Goal: Task Accomplishment & Management: Use online tool/utility

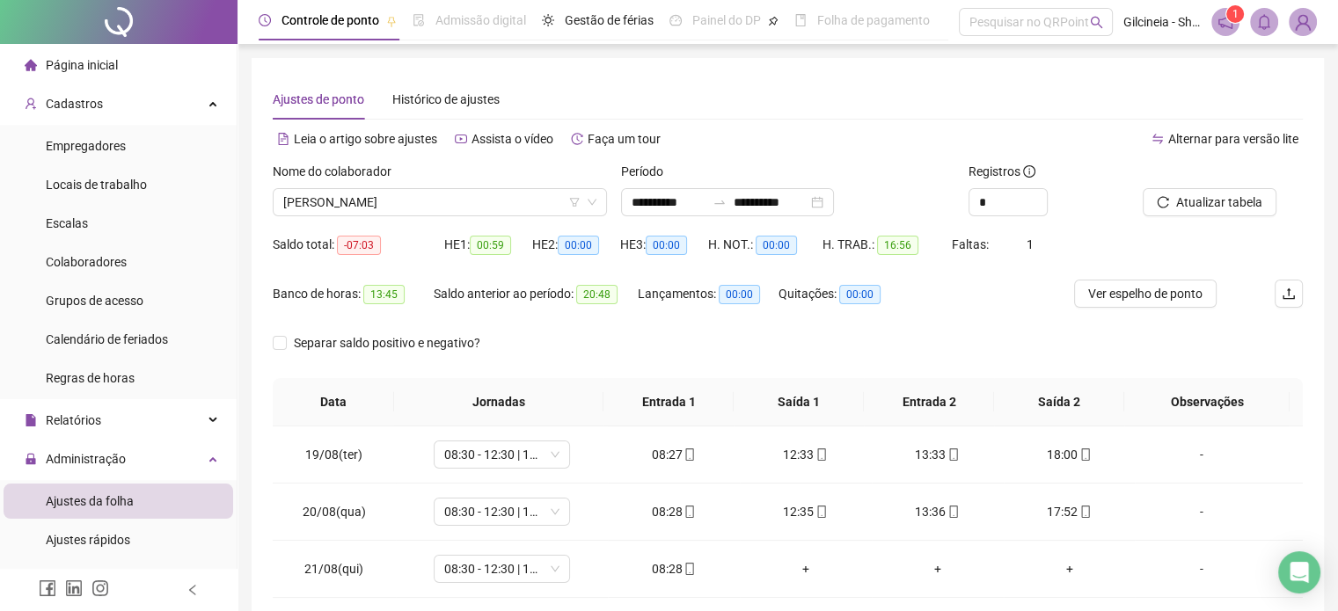
click at [97, 68] on span "Página inicial" at bounding box center [82, 65] width 72 height 14
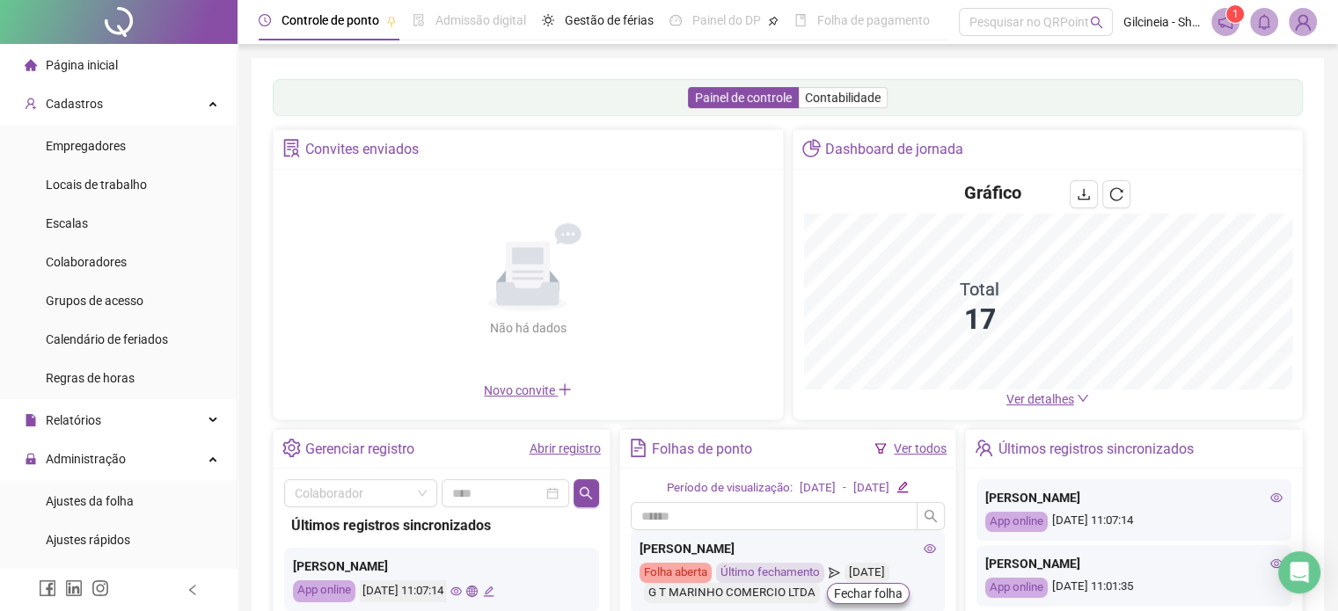
click at [1034, 396] on span "Ver detalhes" at bounding box center [1040, 399] width 68 height 14
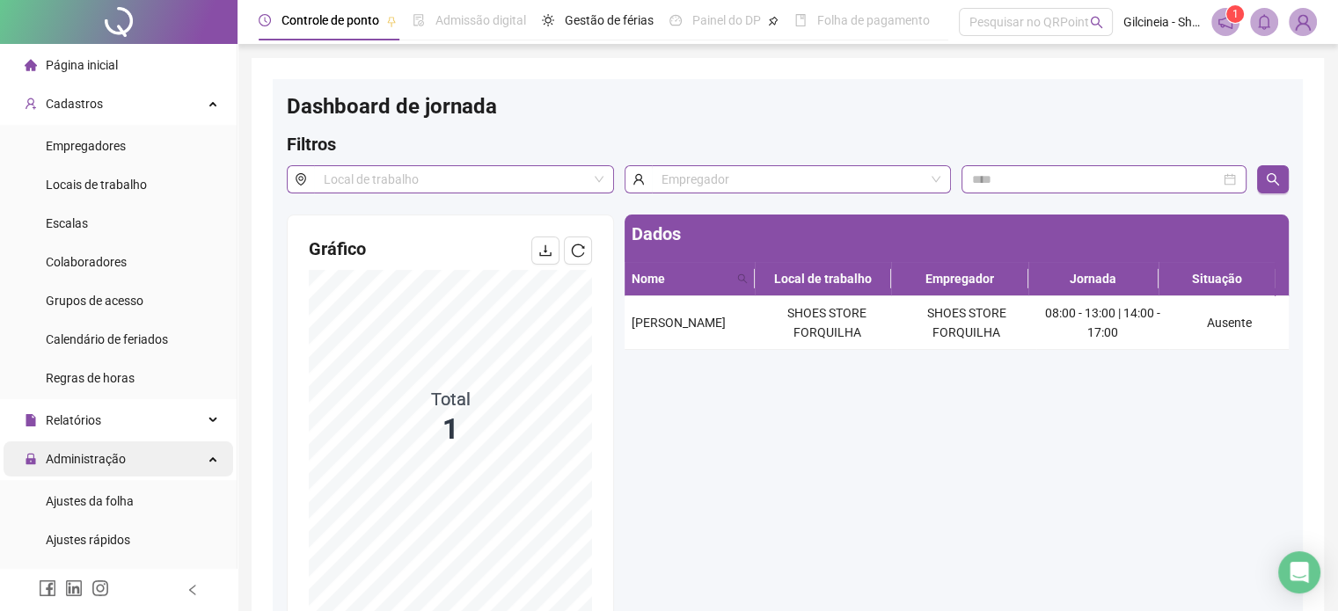
click at [141, 457] on div "Administração" at bounding box center [119, 459] width 230 height 35
click at [144, 460] on div "Administração" at bounding box center [119, 459] width 230 height 35
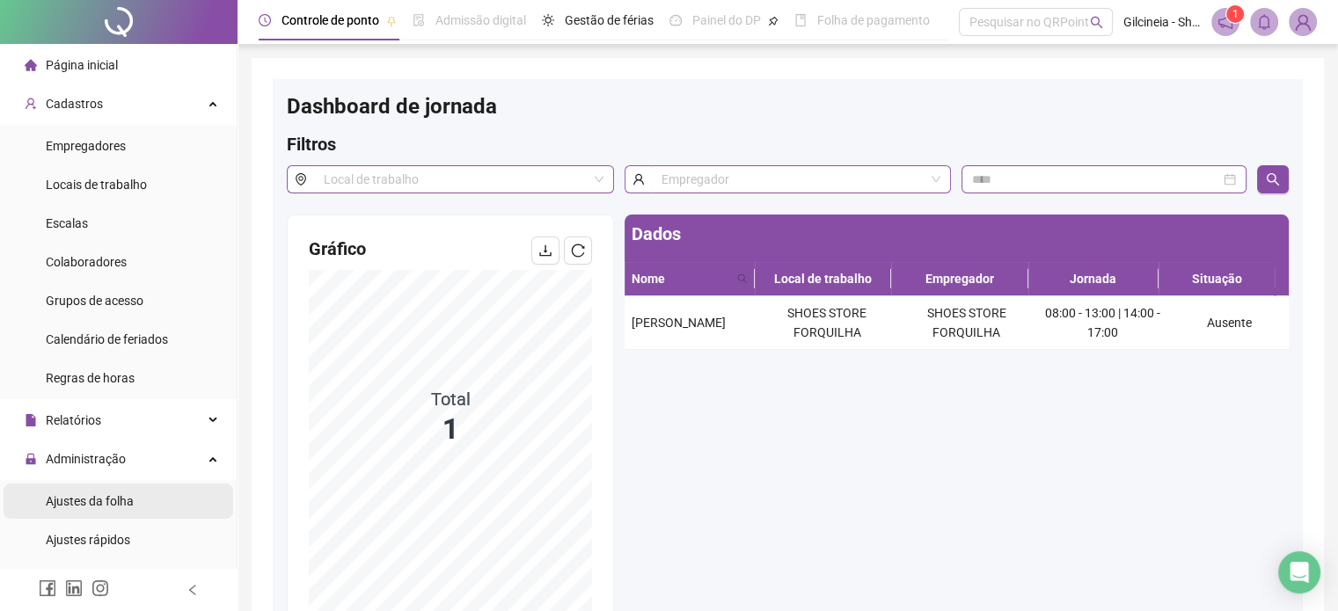
click at [145, 504] on li "Ajustes da folha" at bounding box center [119, 501] width 230 height 35
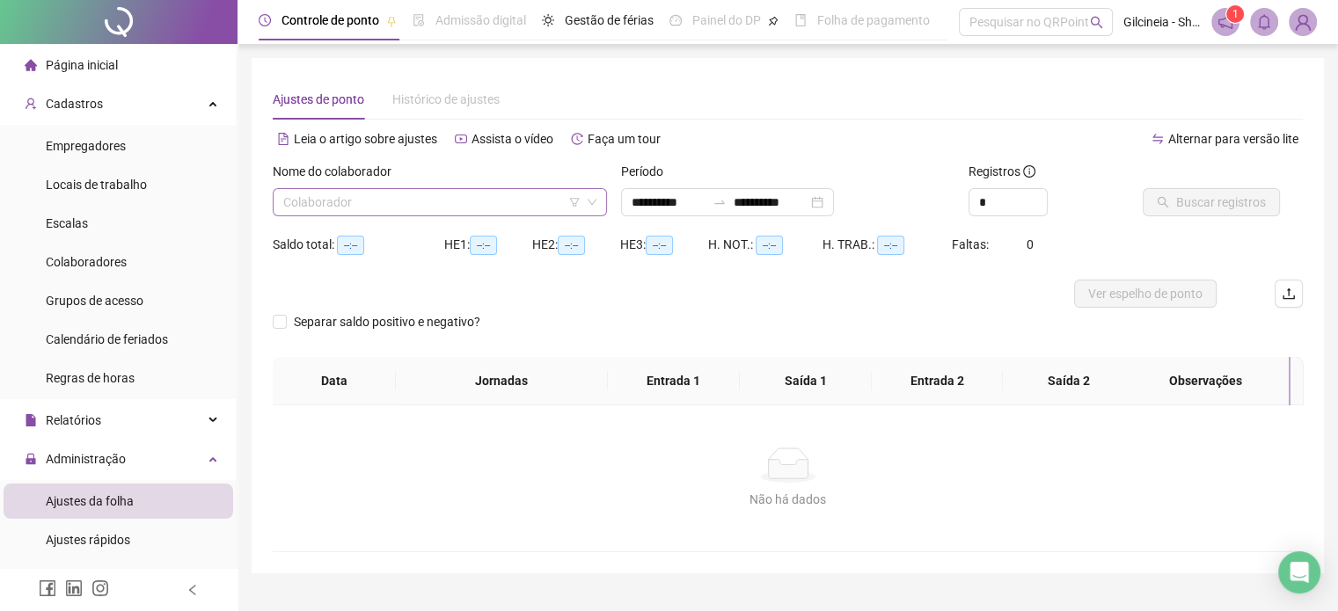
click at [493, 189] on input "search" at bounding box center [431, 202] width 297 height 26
type input "**********"
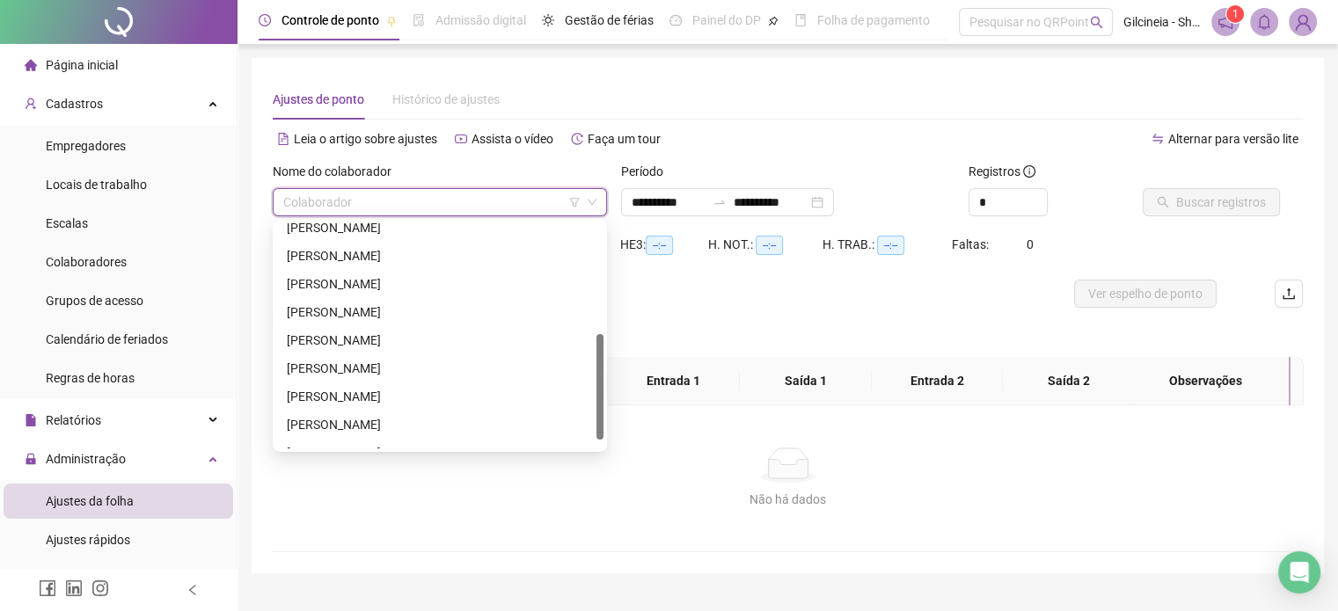
scroll to position [243, 0]
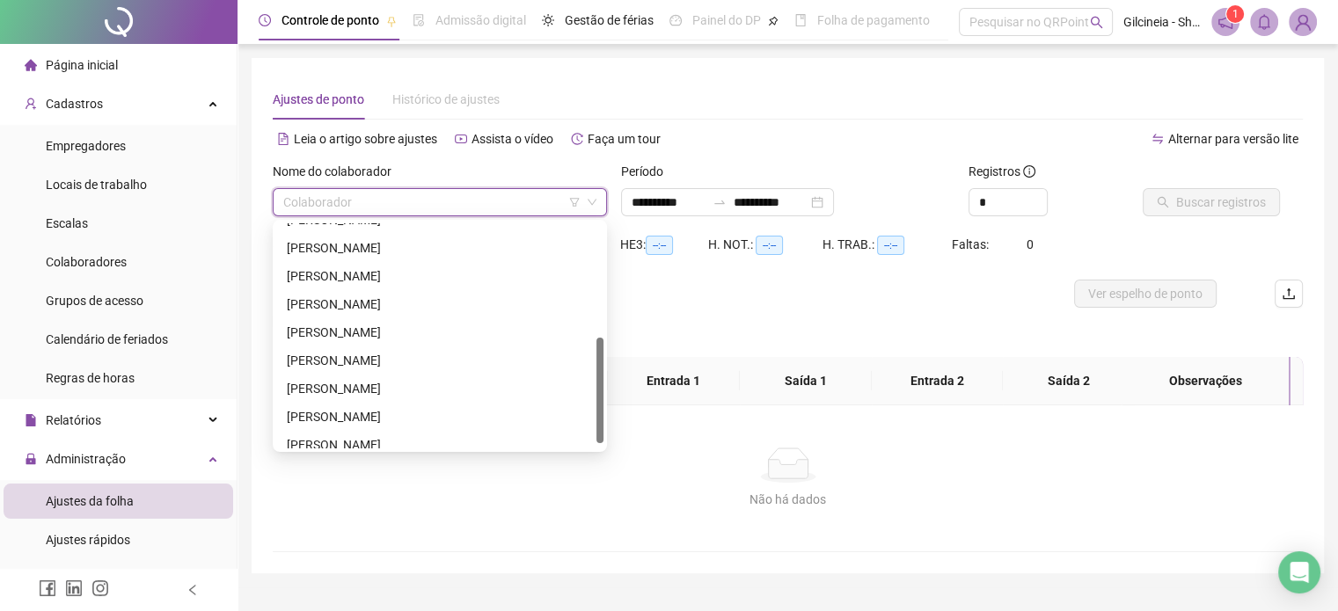
drag, startPoint x: 598, startPoint y: 279, endPoint x: 628, endPoint y: 393, distance: 118.2
click at [628, 393] on body "**********" at bounding box center [669, 305] width 1338 height 611
click at [460, 355] on div "[PERSON_NAME]" at bounding box center [440, 360] width 306 height 19
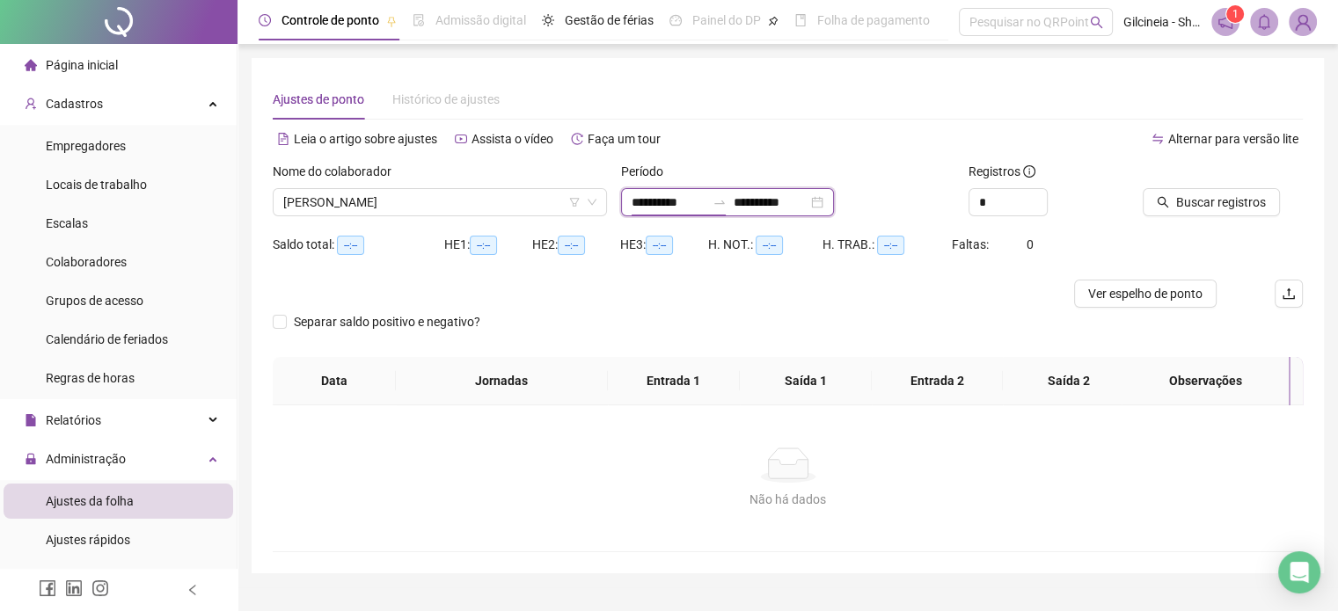
click at [705, 206] on input "**********" at bounding box center [669, 202] width 74 height 19
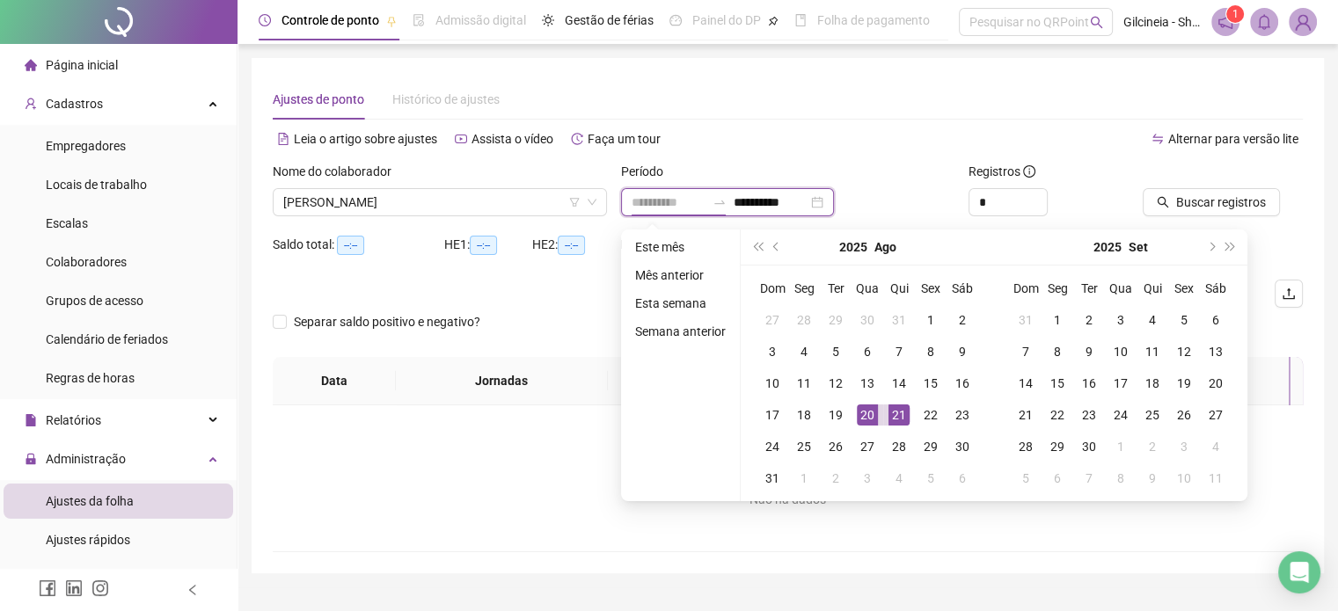
type input "**********"
click at [898, 415] on div "21" at bounding box center [898, 415] width 21 height 21
type input "**********"
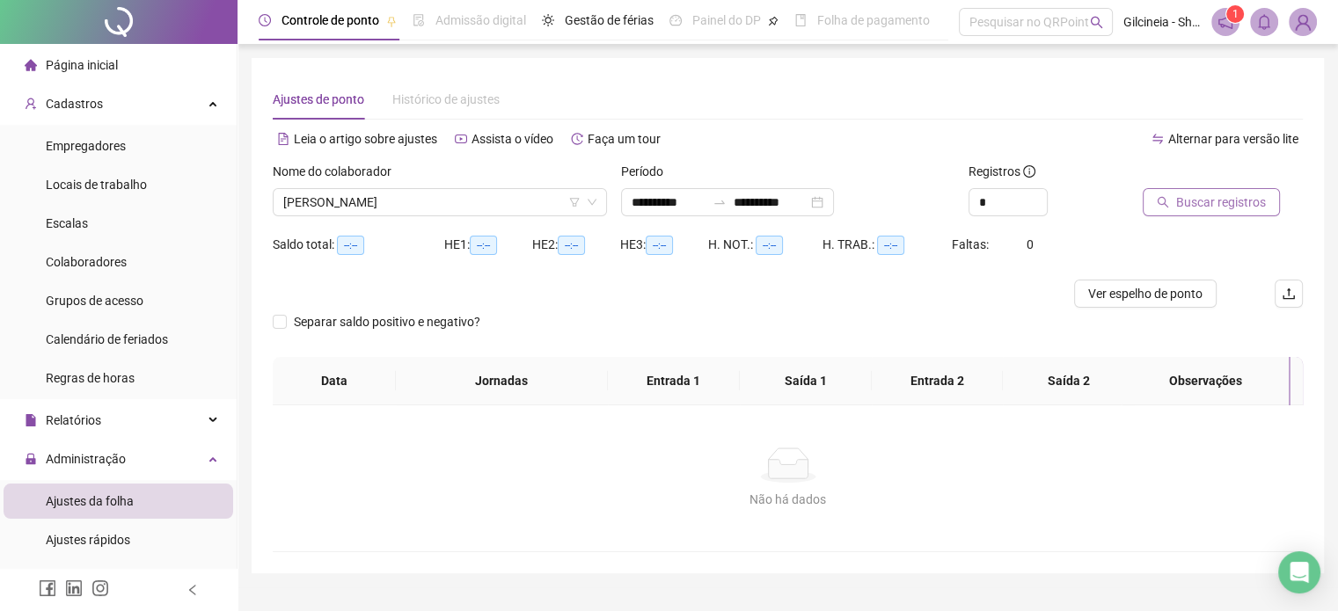
click at [1258, 200] on span "Buscar registros" at bounding box center [1221, 202] width 90 height 19
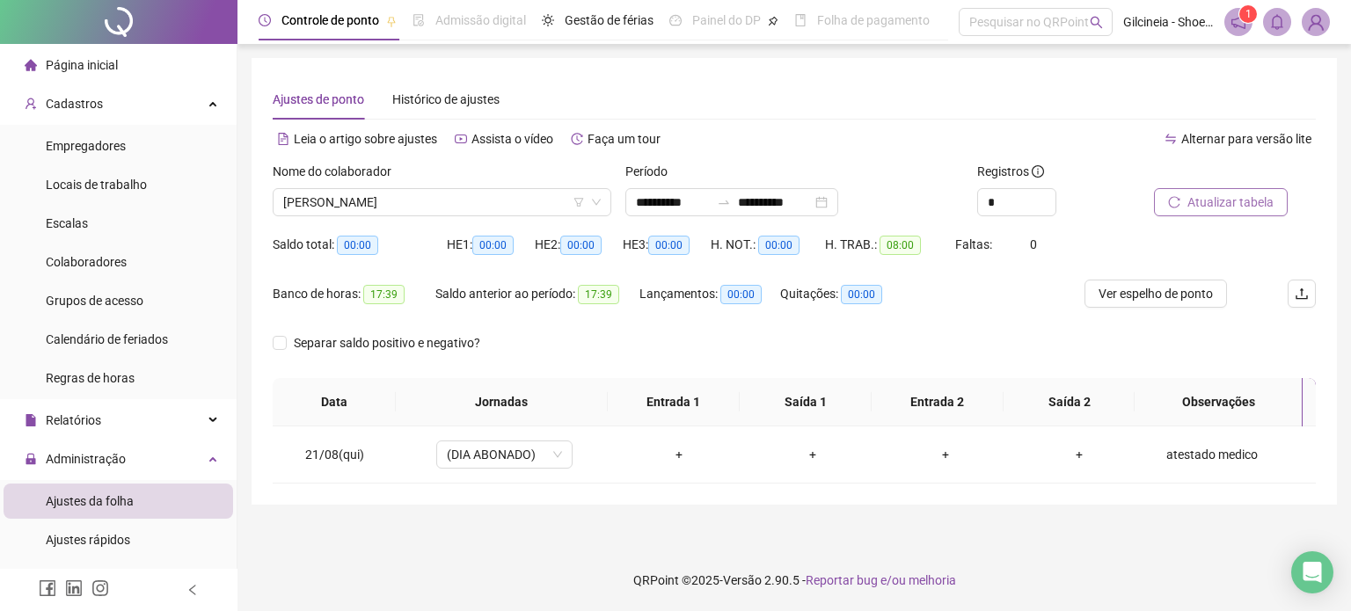
click at [109, 69] on span "Página inicial" at bounding box center [82, 65] width 72 height 14
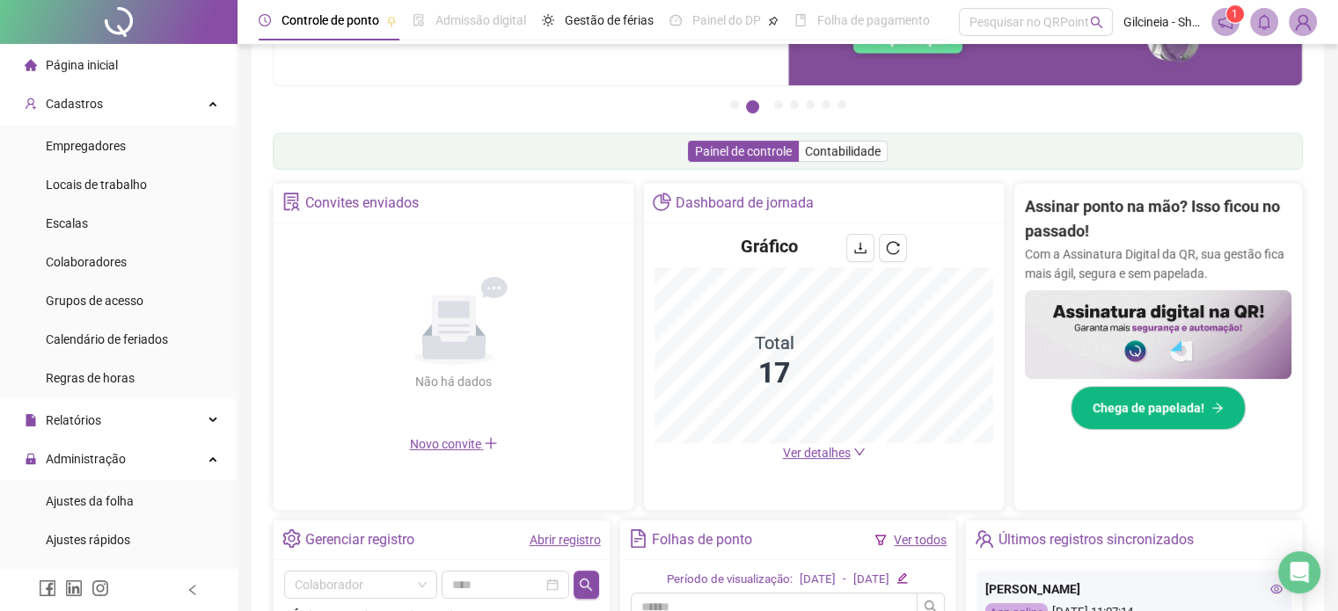
scroll to position [210, 0]
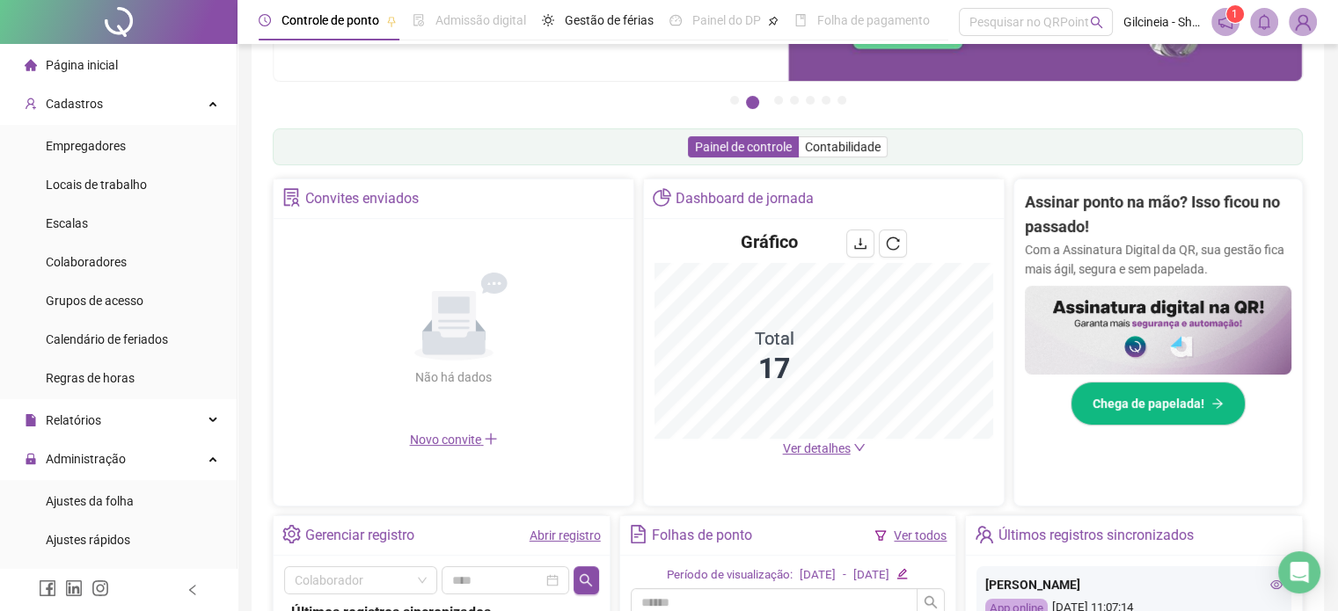
click at [793, 453] on span "Ver detalhes" at bounding box center [817, 449] width 68 height 14
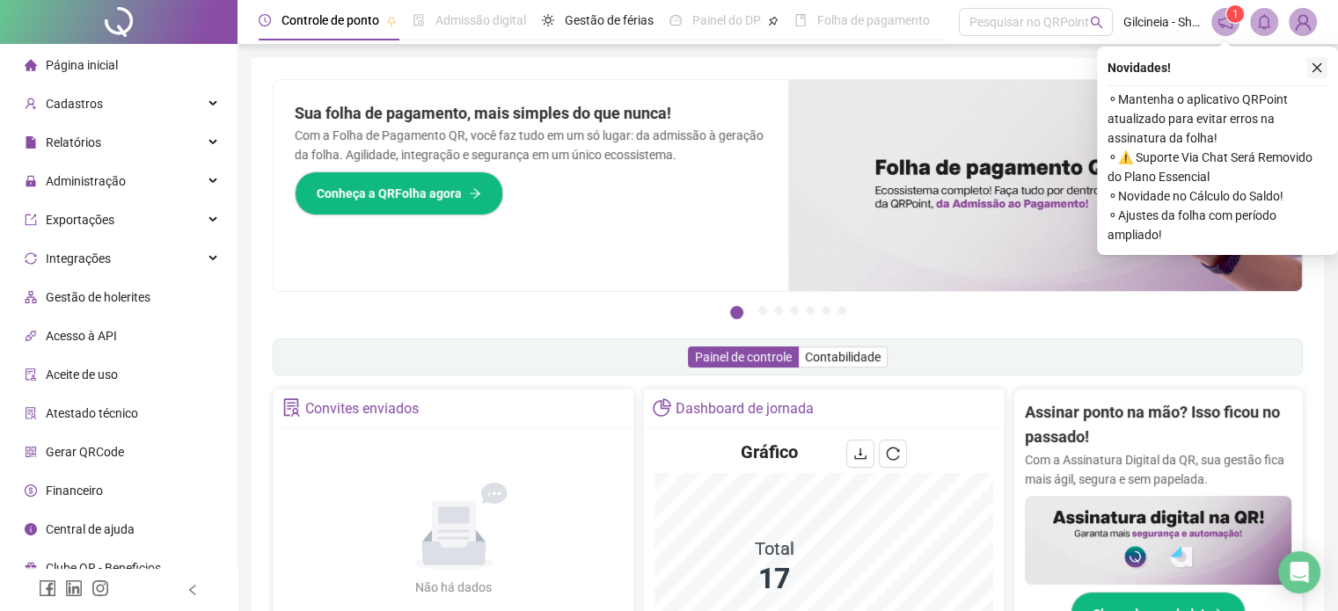
click at [1316, 62] on icon "close" at bounding box center [1317, 68] width 12 height 12
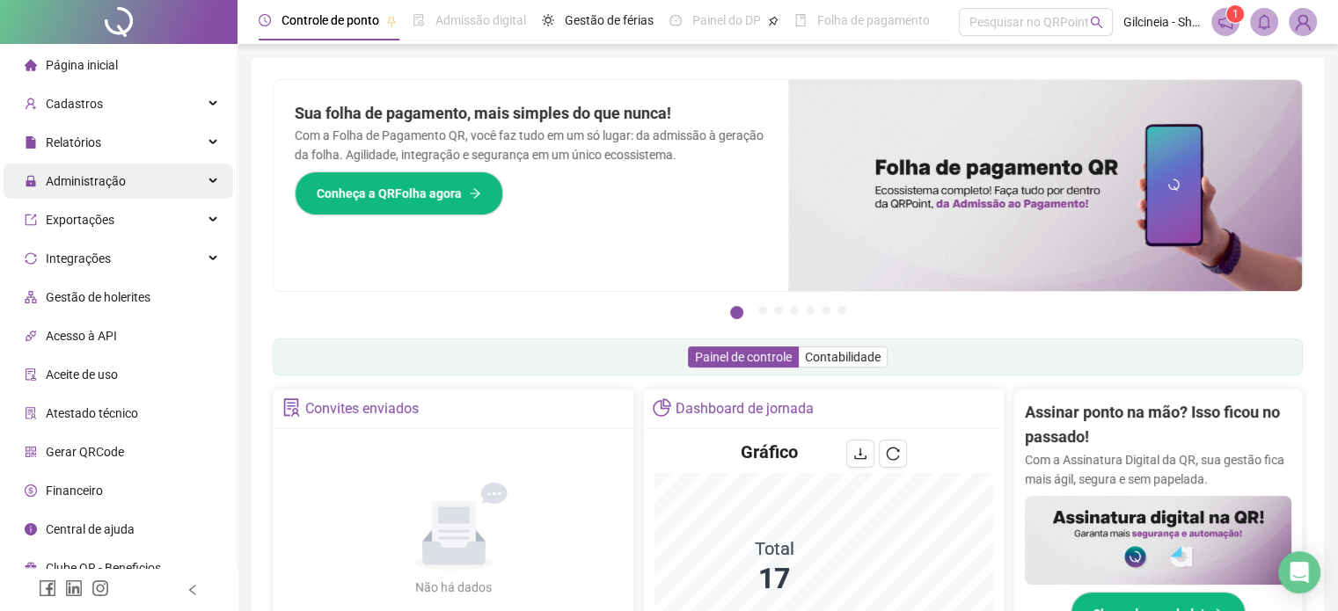
click at [149, 188] on div "Administração" at bounding box center [119, 181] width 230 height 35
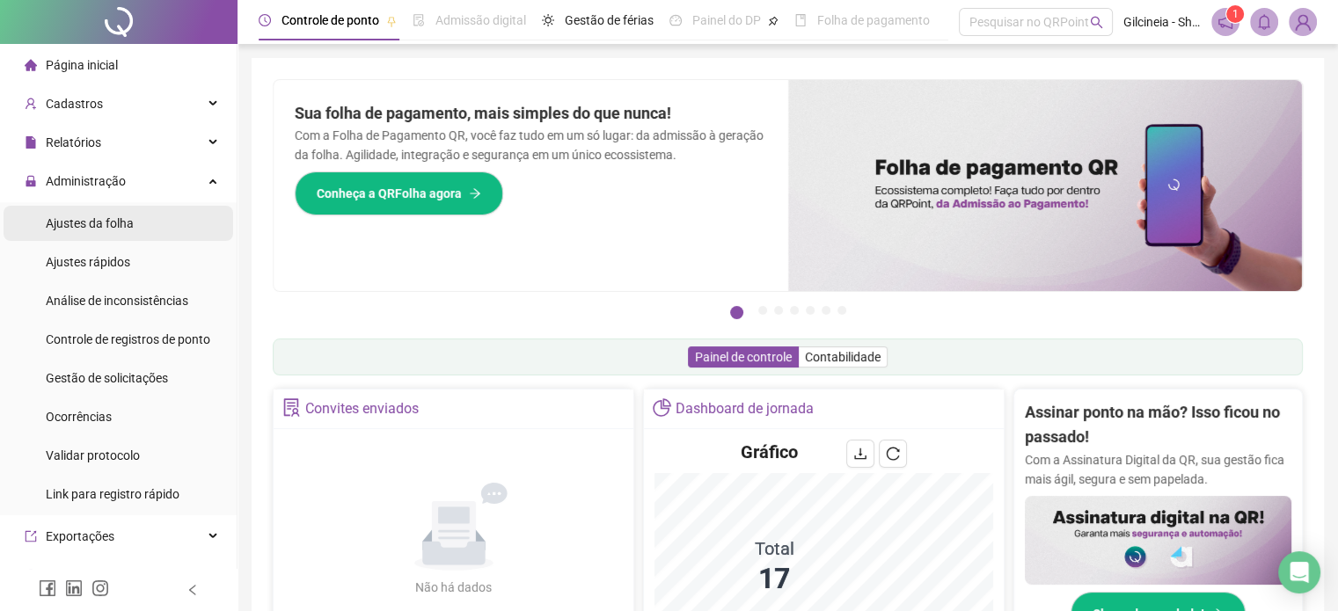
click at [146, 221] on li "Ajustes da folha" at bounding box center [119, 223] width 230 height 35
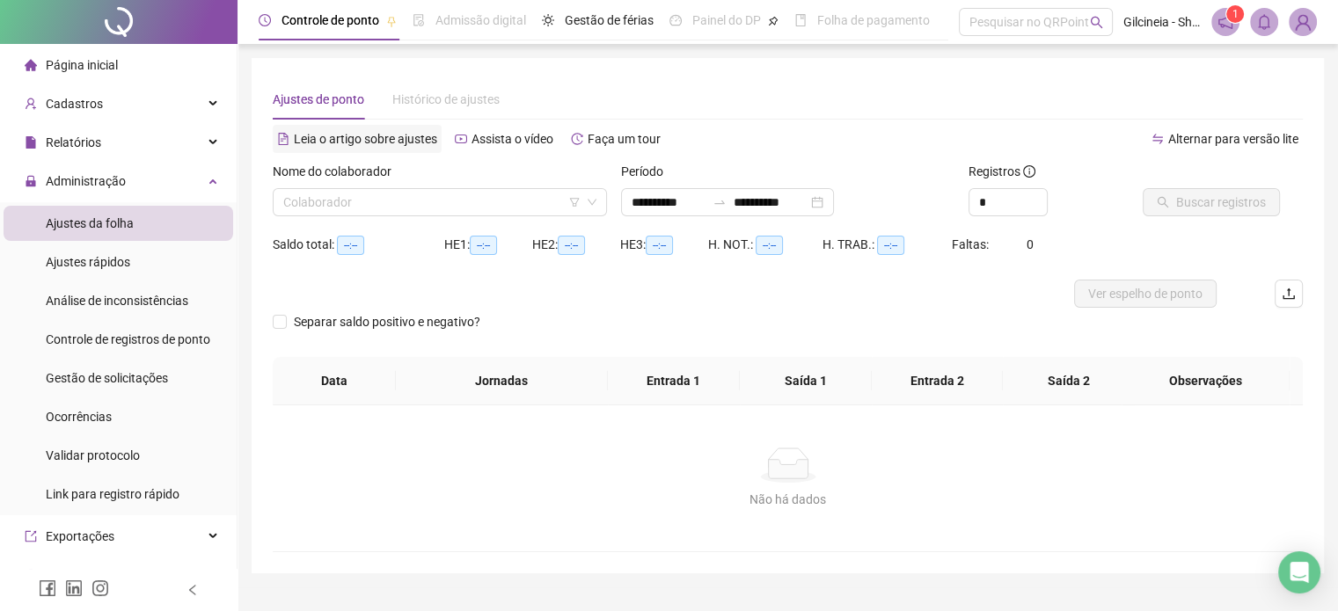
type input "**********"
click at [443, 201] on input "search" at bounding box center [431, 202] width 297 height 26
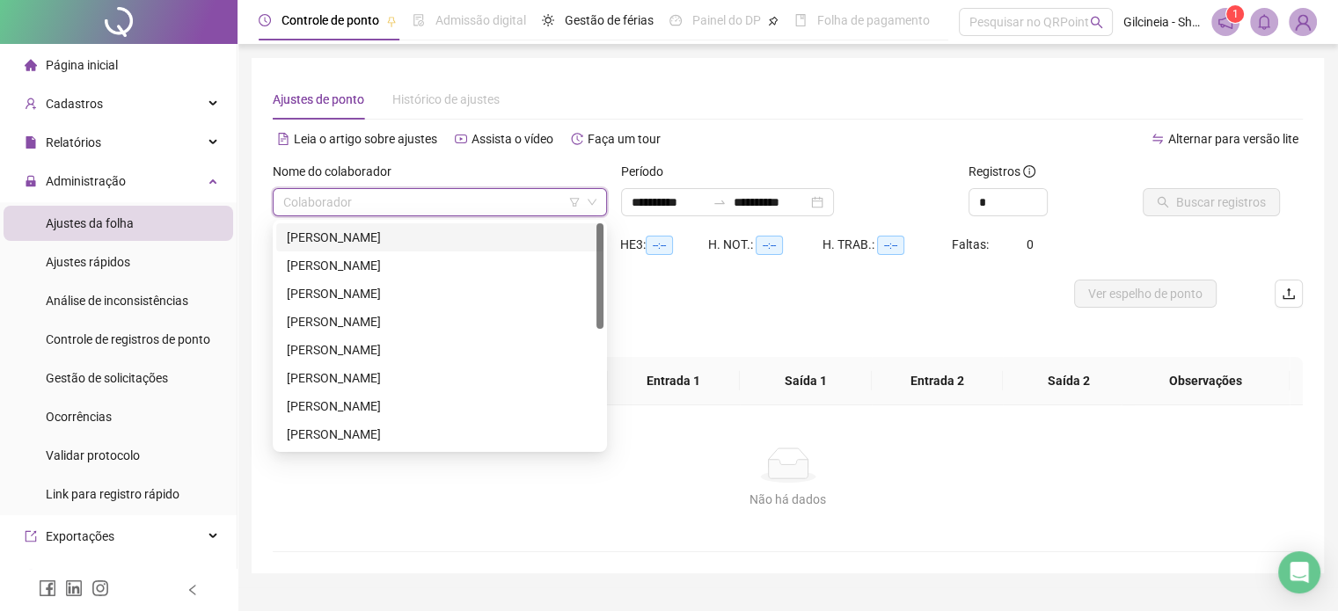
click at [439, 239] on div "[PERSON_NAME]" at bounding box center [440, 237] width 306 height 19
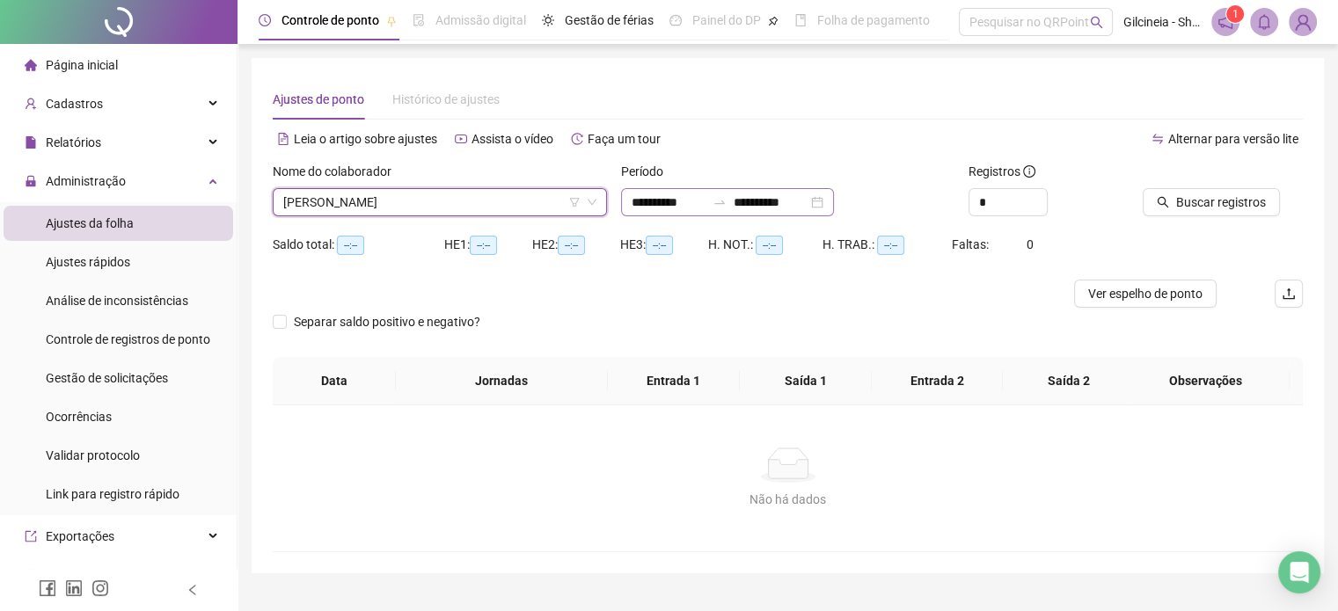
click at [727, 198] on icon "swap-right" at bounding box center [719, 202] width 14 height 14
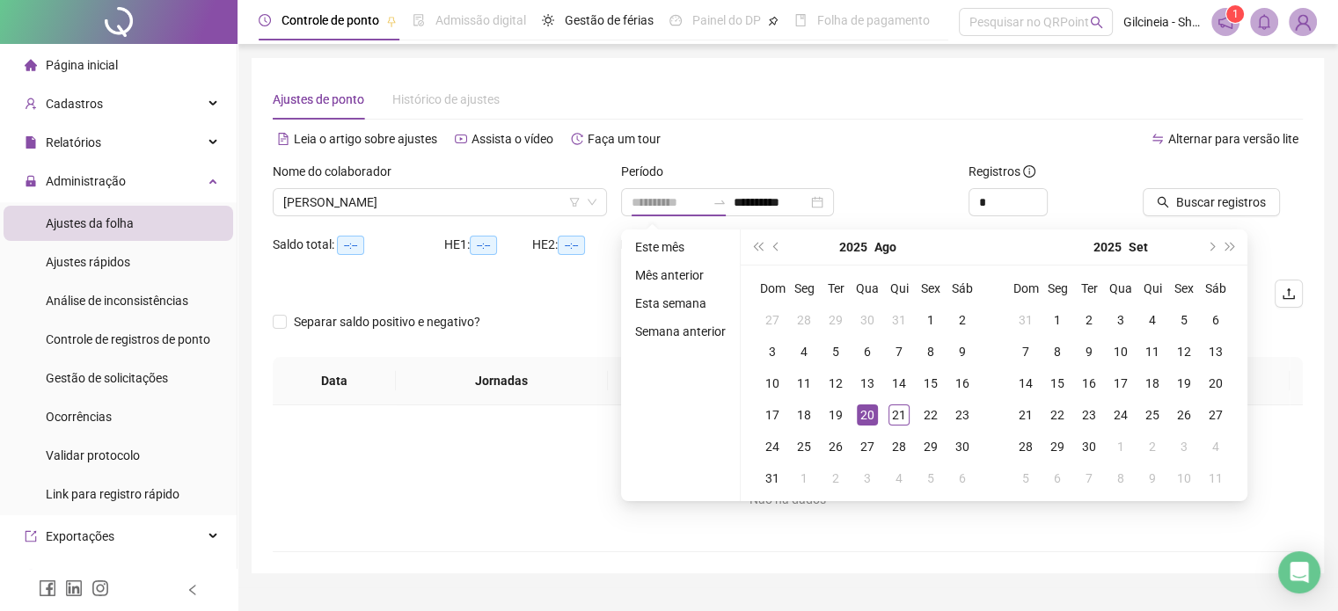
click at [867, 407] on div "20" at bounding box center [867, 415] width 21 height 21
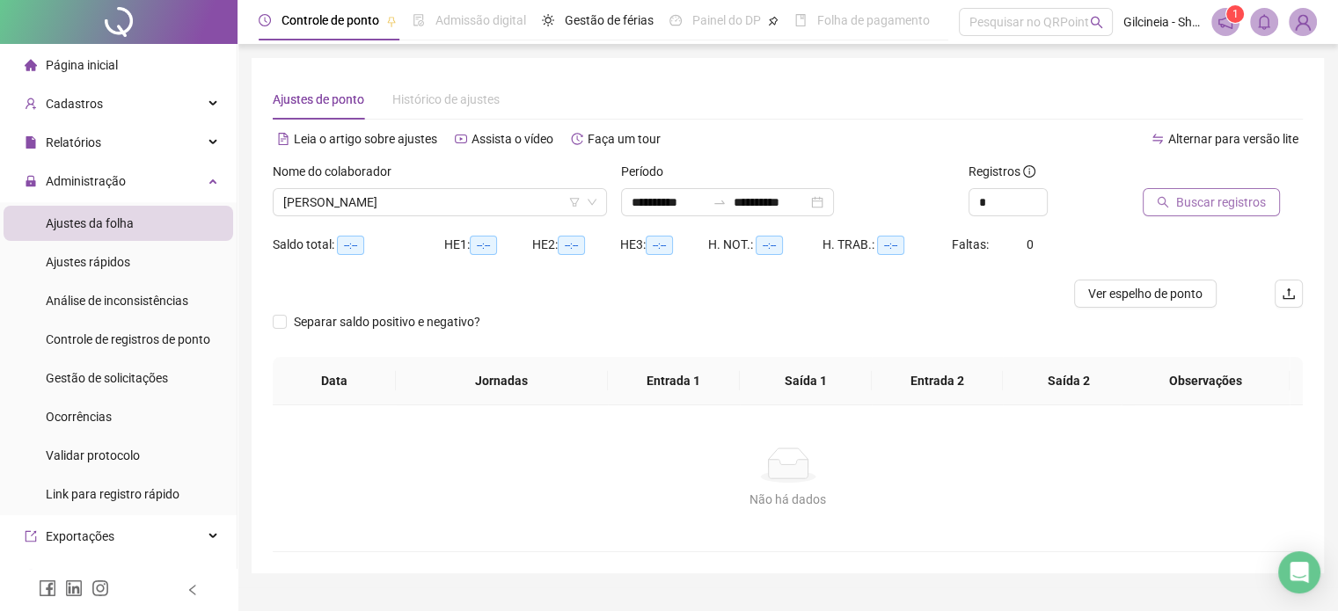
click at [1216, 207] on span "Buscar registros" at bounding box center [1221, 202] width 90 height 19
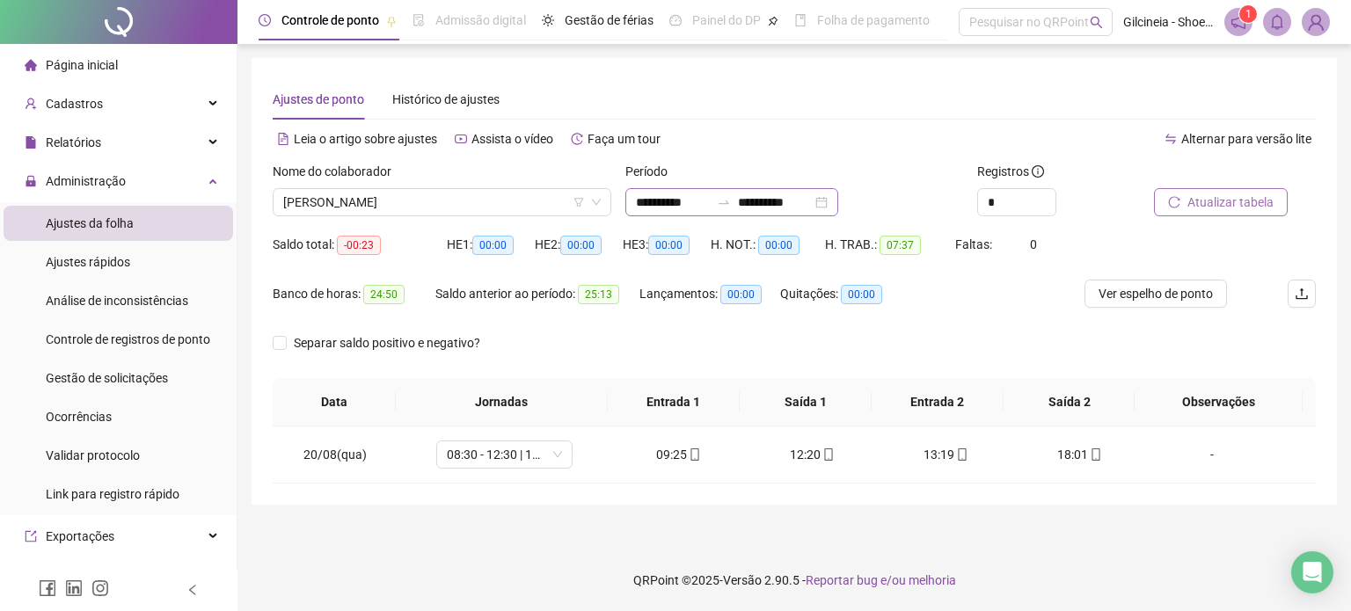
click at [731, 196] on icon "swap-right" at bounding box center [724, 202] width 14 height 14
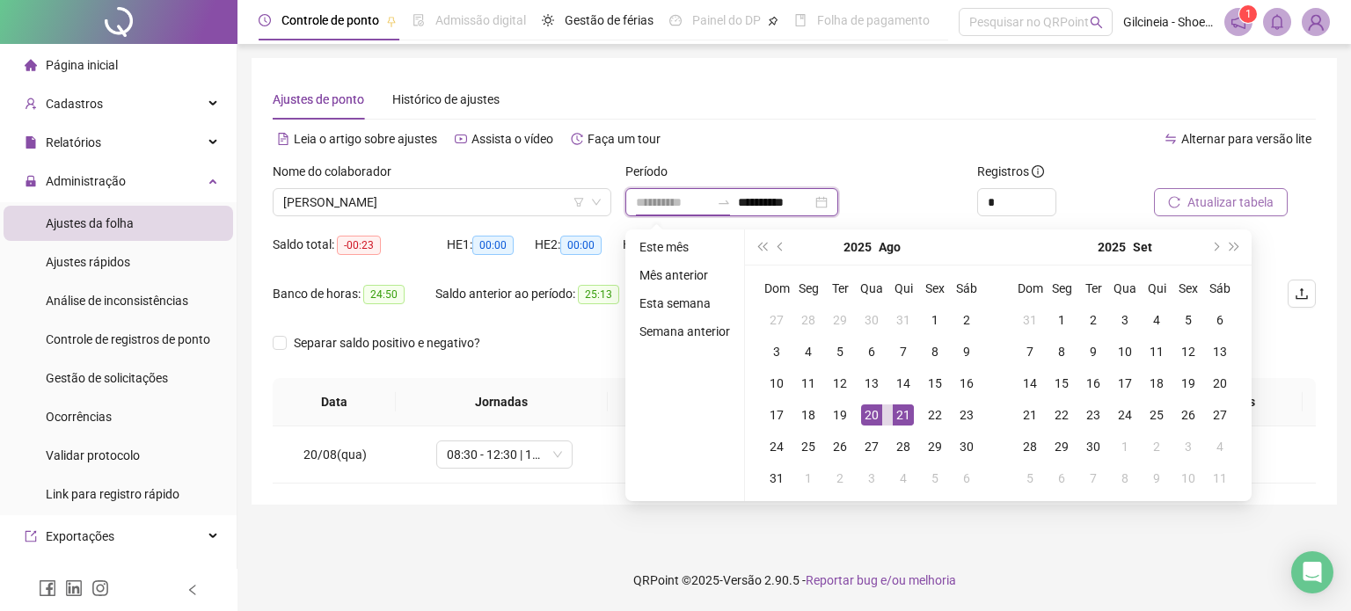
type input "**********"
click at [856, 409] on td "20" at bounding box center [872, 415] width 32 height 32
type input "**********"
click at [849, 409] on td "19" at bounding box center [840, 415] width 32 height 32
type input "**********"
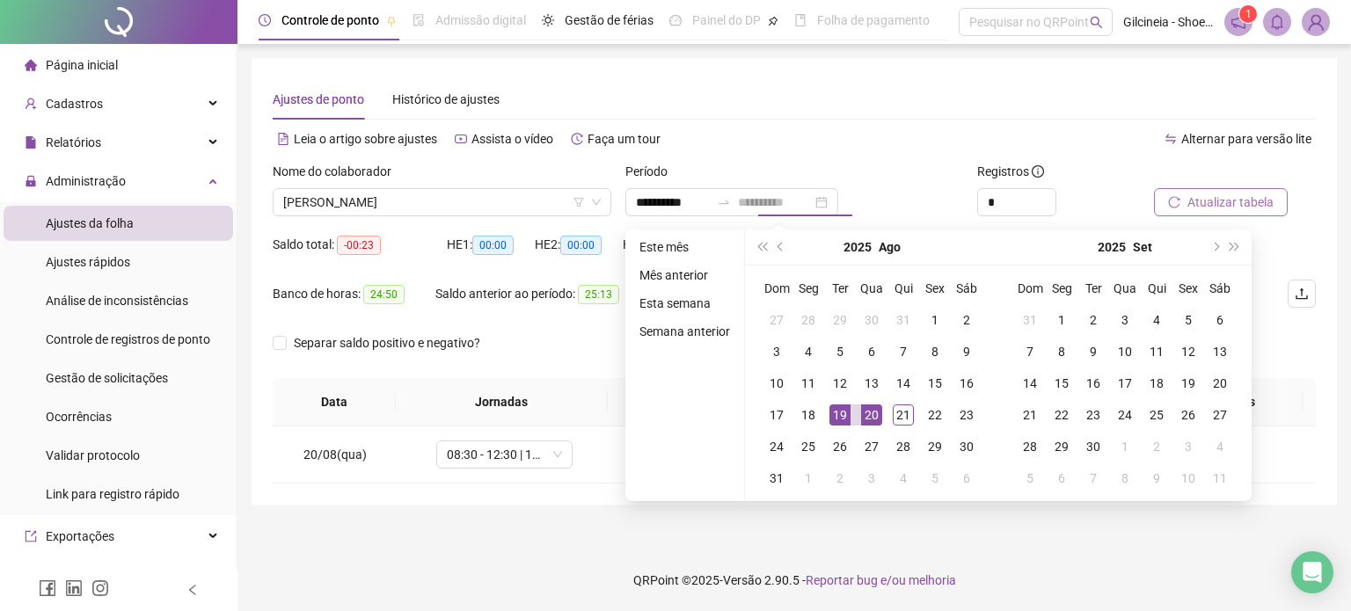
type input "**********"
click at [849, 409] on th "Saída 1" at bounding box center [806, 402] width 132 height 48
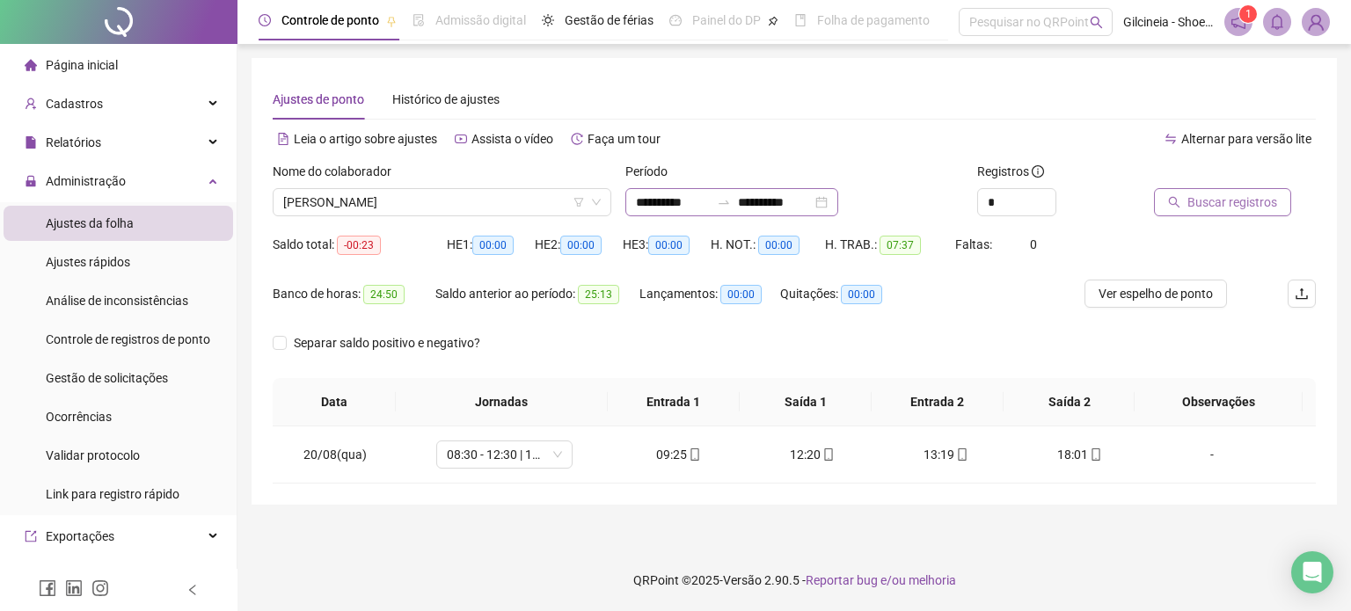
click at [731, 207] on icon "swap-right" at bounding box center [724, 202] width 14 height 14
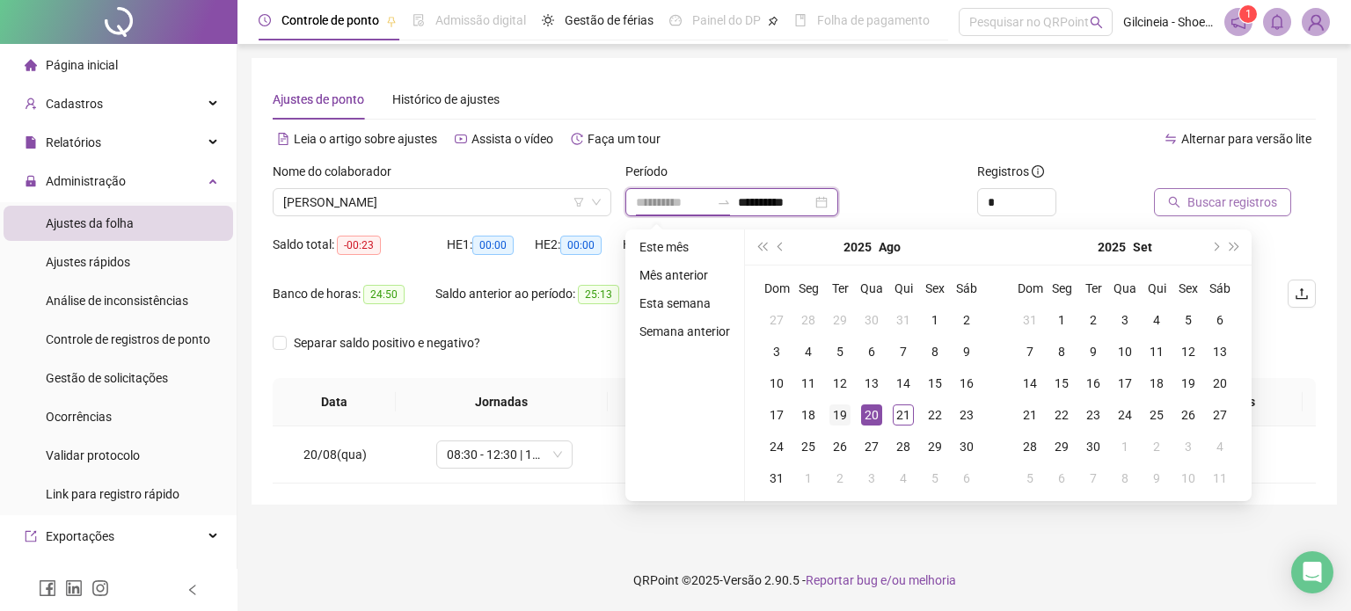
type input "**********"
click at [848, 410] on div "19" at bounding box center [839, 415] width 21 height 21
type input "**********"
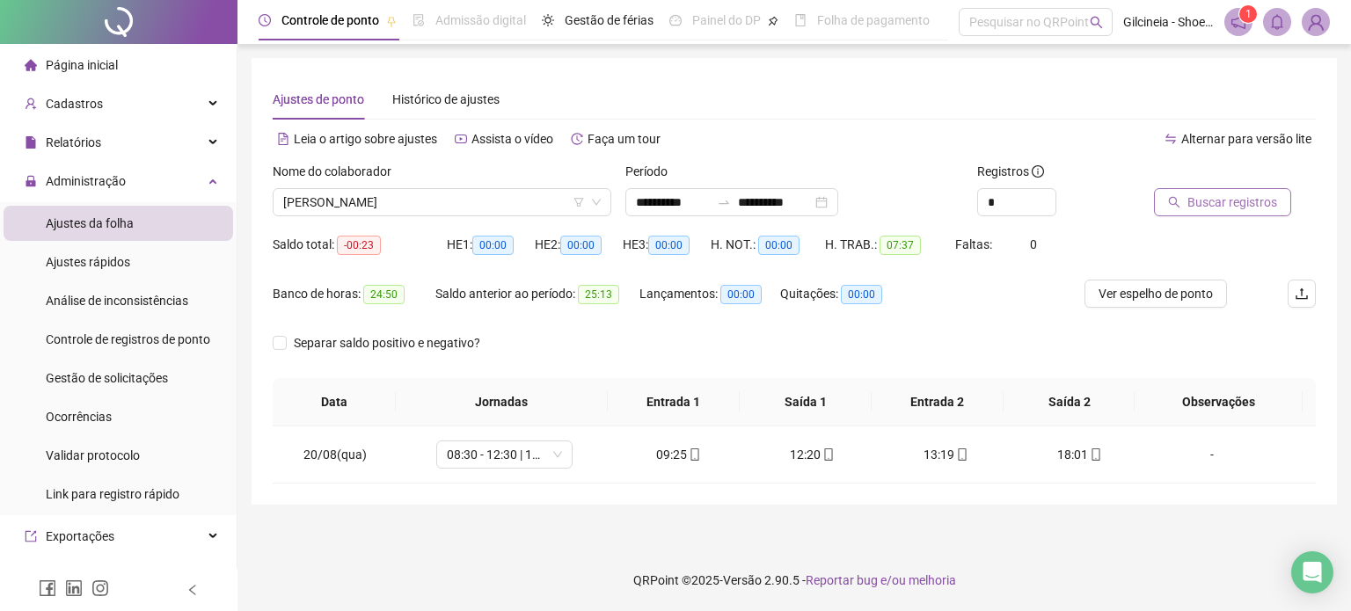
click at [1228, 194] on span "Buscar registros" at bounding box center [1232, 202] width 90 height 19
click at [731, 201] on icon "swap-right" at bounding box center [724, 202] width 14 height 14
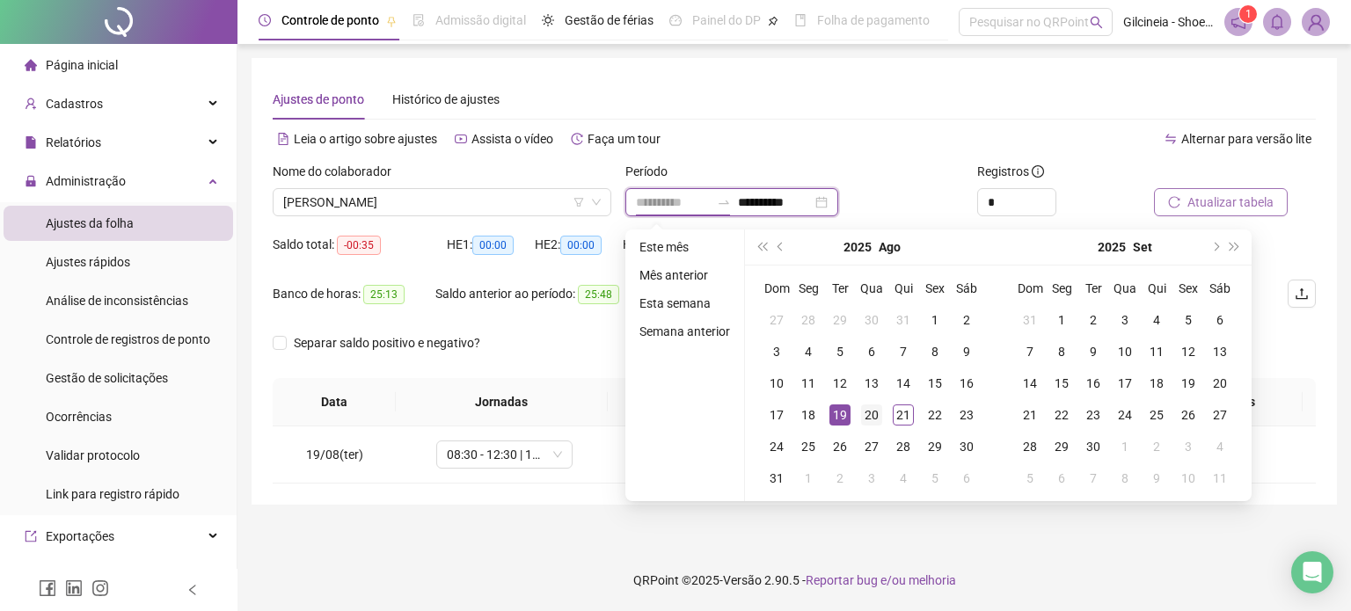
type input "**********"
click at [862, 411] on div "20" at bounding box center [871, 415] width 21 height 21
type input "**********"
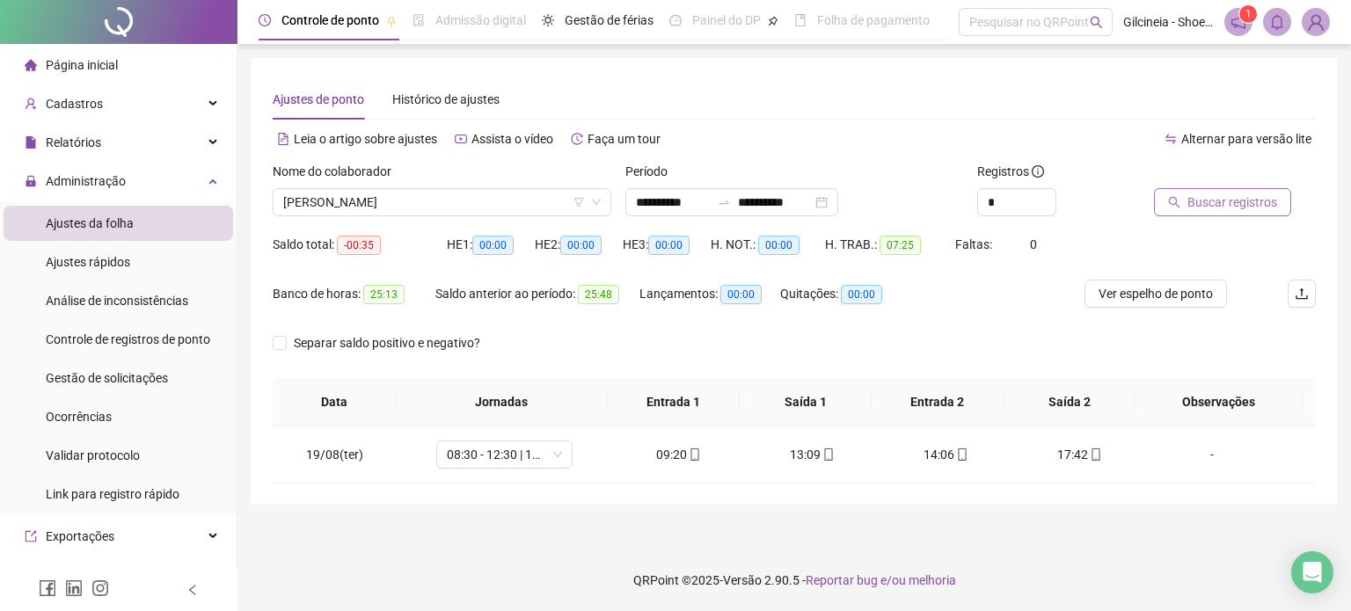
click at [1209, 195] on span "Buscar registros" at bounding box center [1232, 202] width 90 height 19
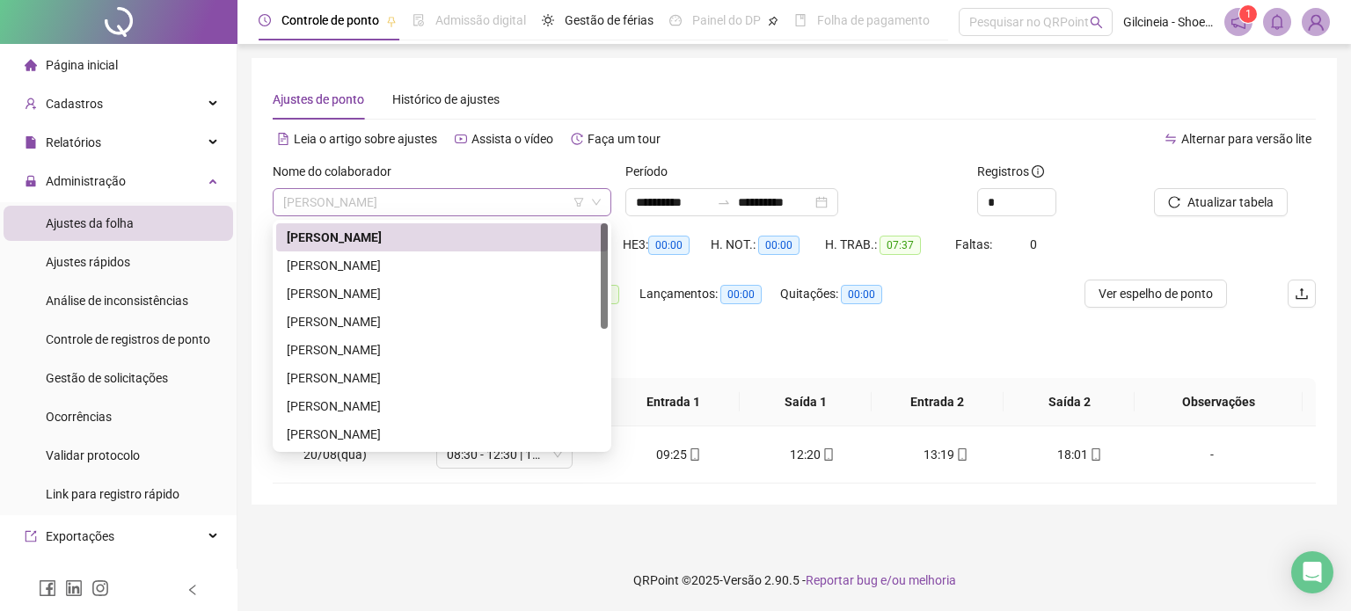
click at [522, 200] on span "[PERSON_NAME]" at bounding box center [442, 202] width 318 height 26
click at [457, 298] on div "[PERSON_NAME]" at bounding box center [442, 293] width 311 height 19
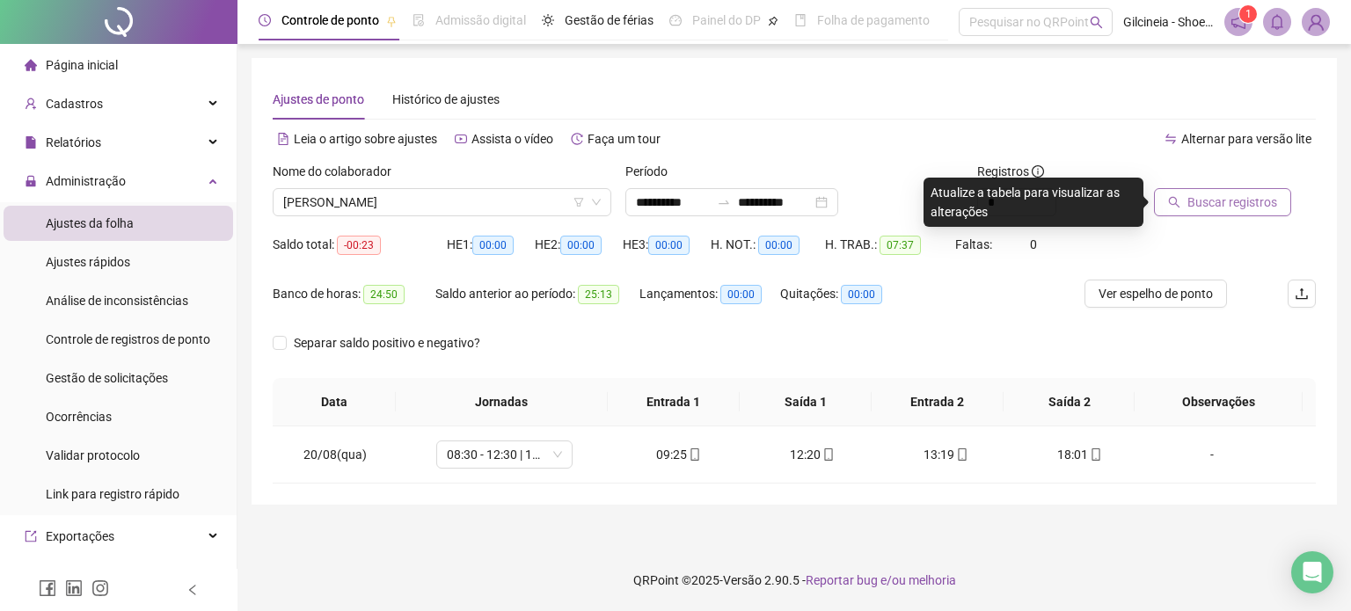
click at [1217, 200] on span "Buscar registros" at bounding box center [1232, 202] width 90 height 19
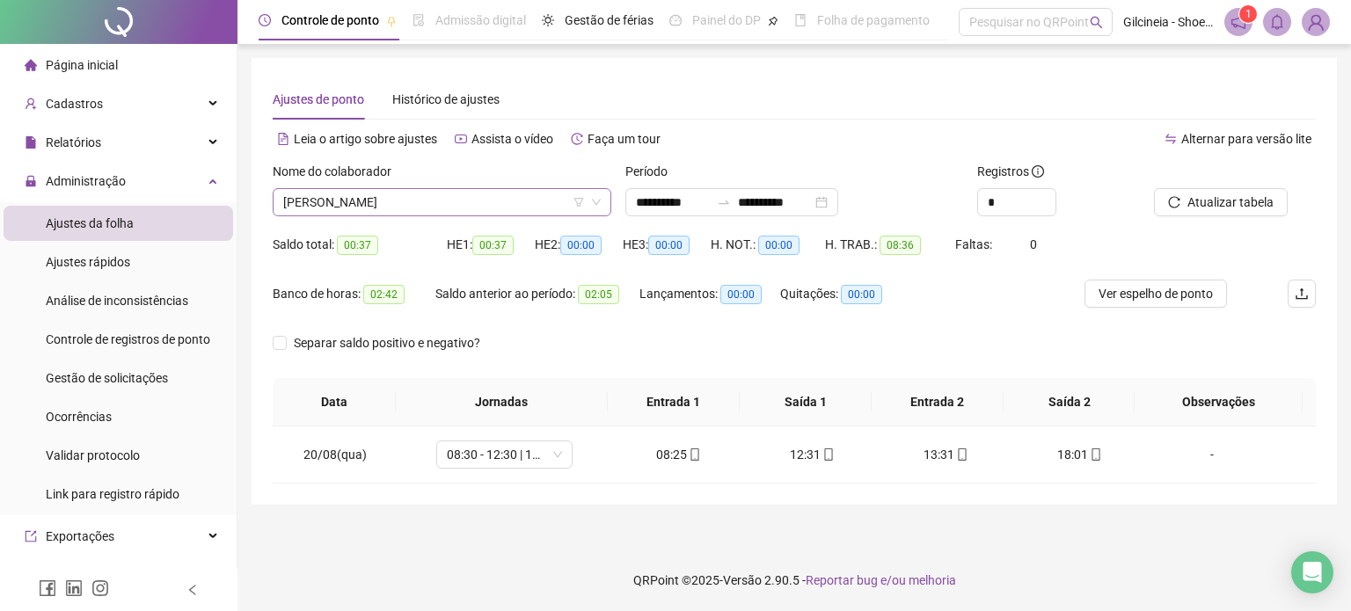
click at [503, 200] on span "[PERSON_NAME]" at bounding box center [442, 202] width 318 height 26
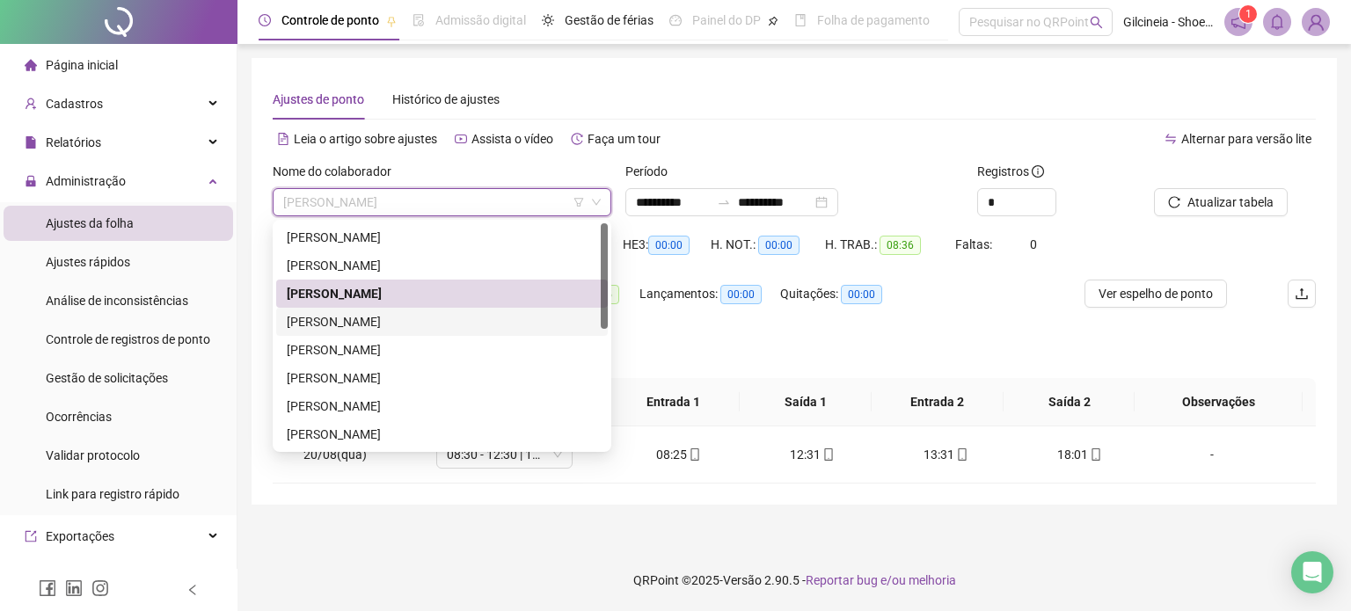
click at [461, 320] on div "[PERSON_NAME]" at bounding box center [442, 321] width 311 height 19
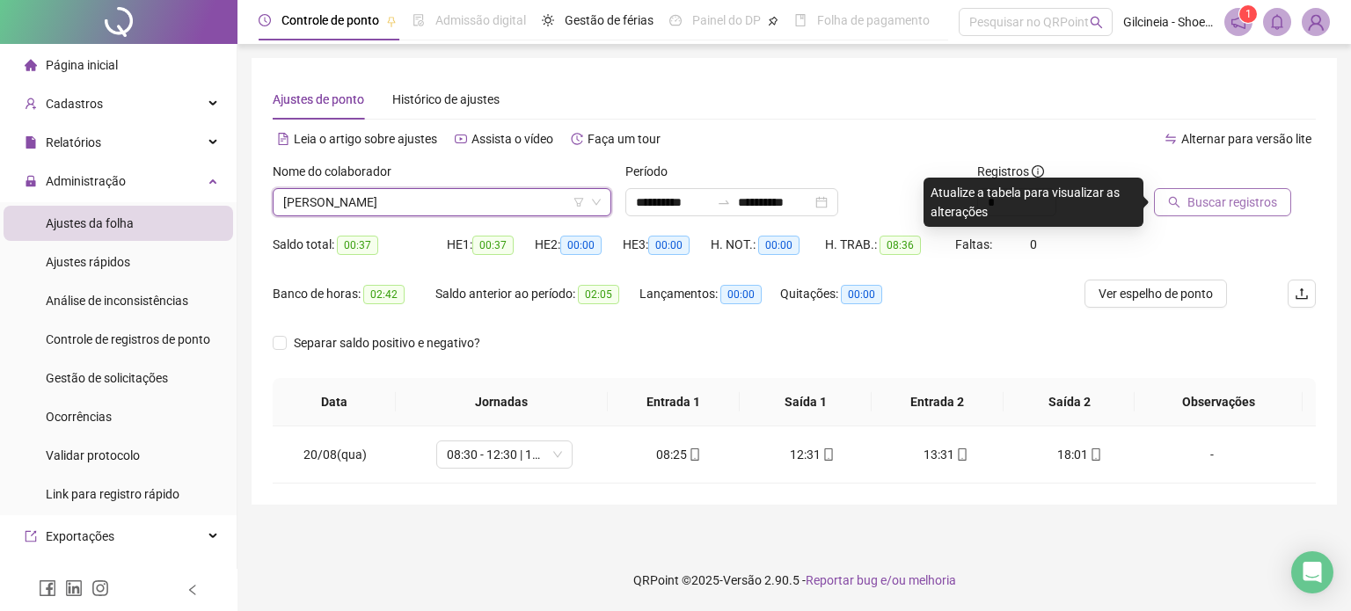
click at [1197, 207] on span "Buscar registros" at bounding box center [1232, 202] width 90 height 19
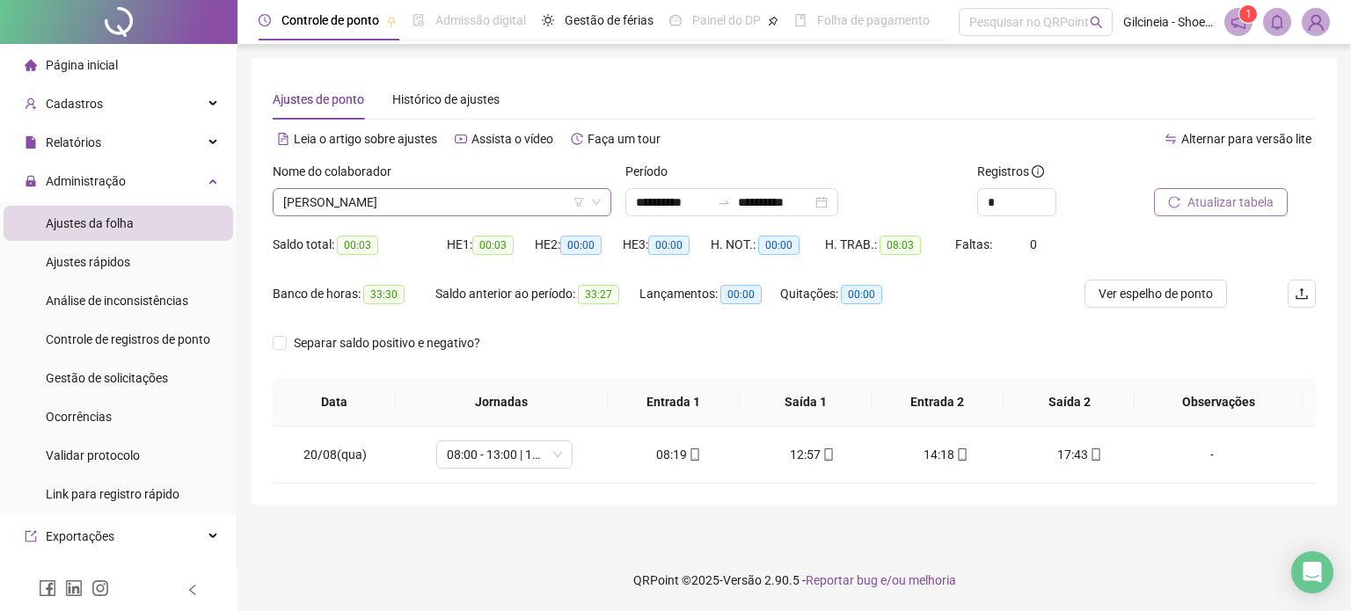
click at [512, 216] on div "[PERSON_NAME]" at bounding box center [442, 202] width 339 height 28
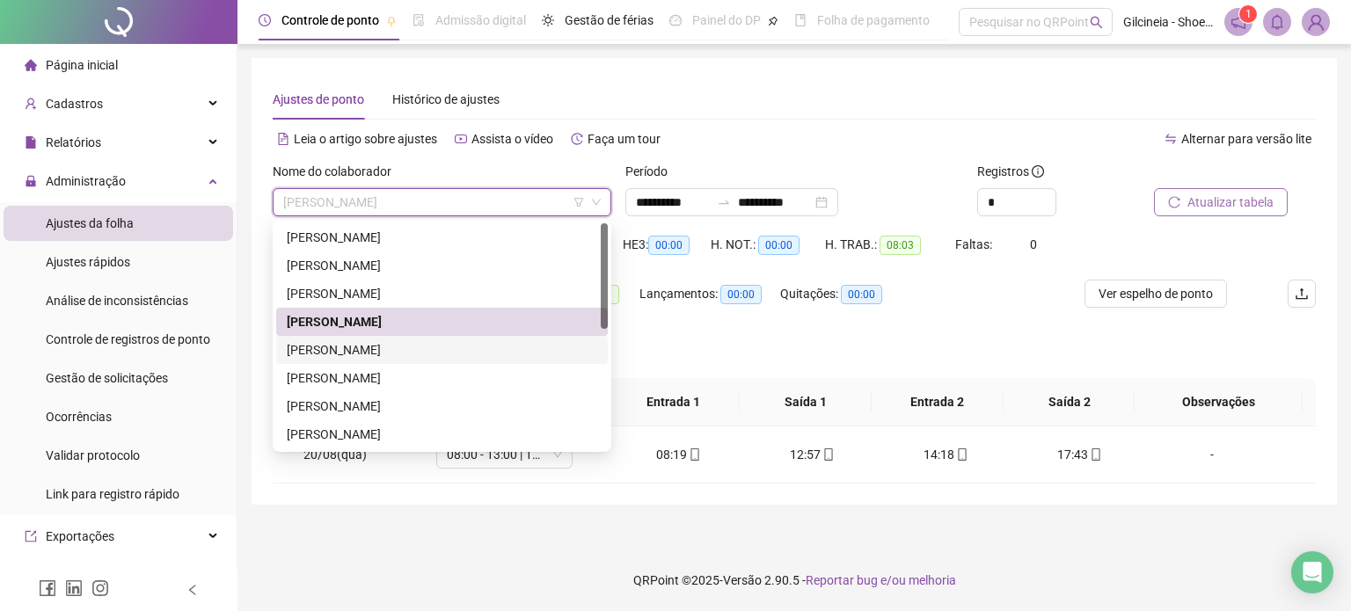
click at [438, 351] on div "[PERSON_NAME]" at bounding box center [442, 349] width 311 height 19
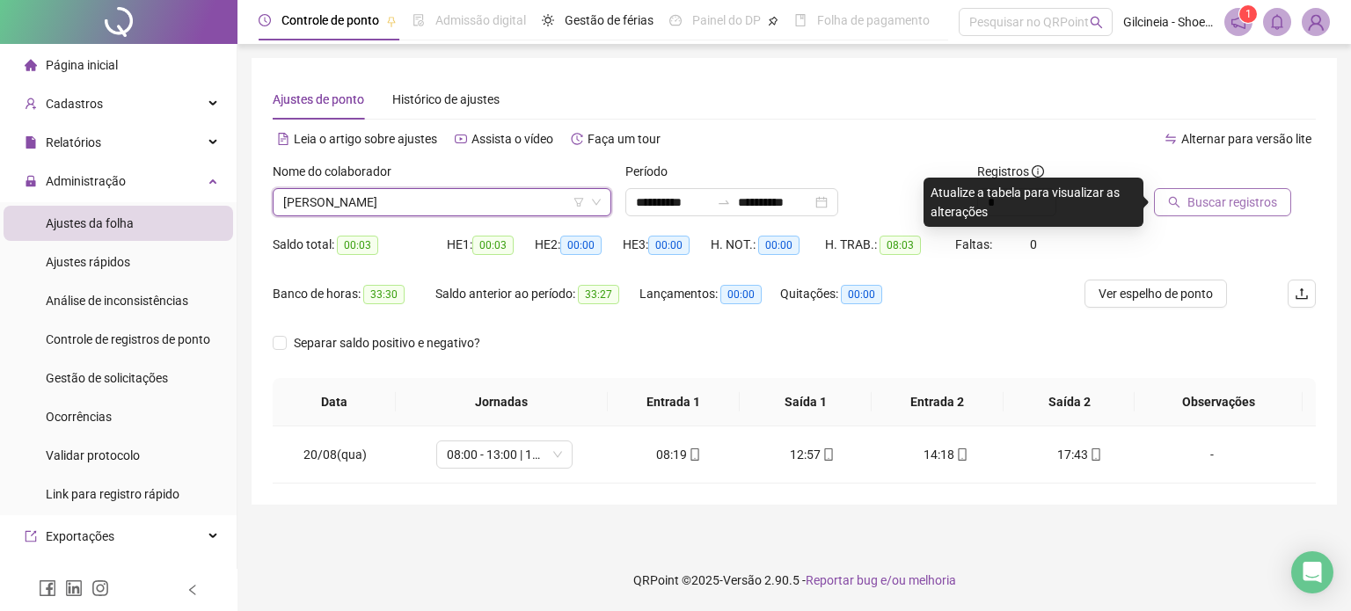
click at [1231, 201] on span "Buscar registros" at bounding box center [1232, 202] width 90 height 19
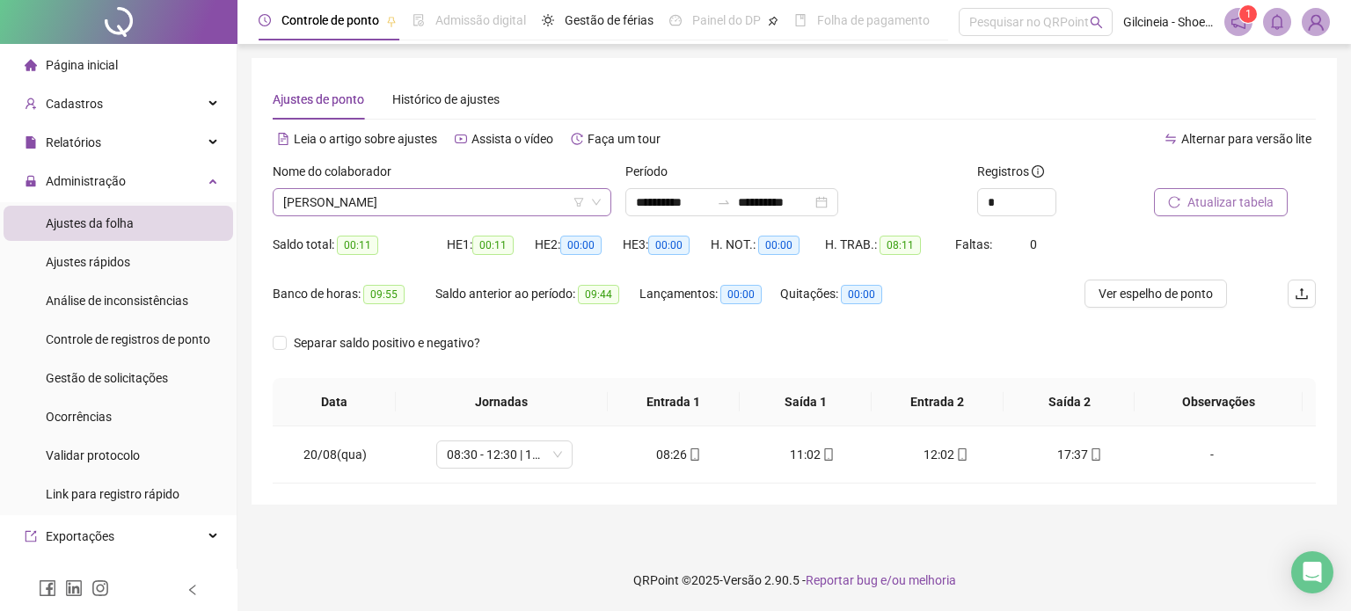
click at [490, 210] on span "[PERSON_NAME]" at bounding box center [442, 202] width 318 height 26
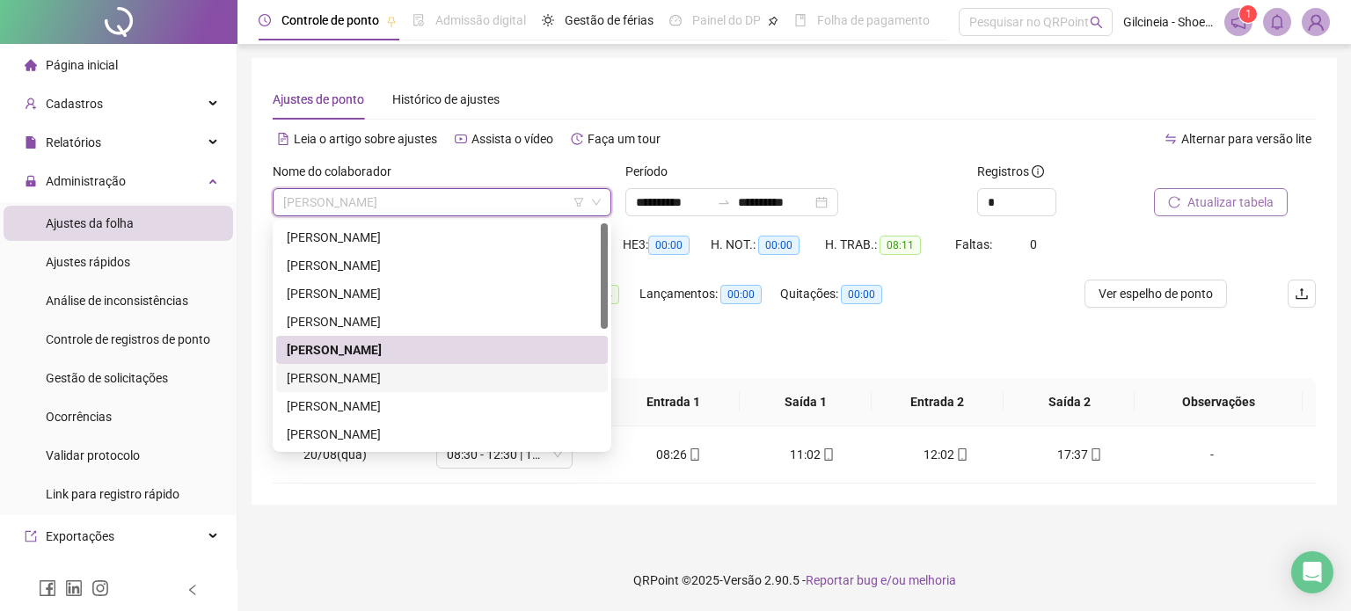
click at [415, 375] on div "[PERSON_NAME]" at bounding box center [442, 378] width 311 height 19
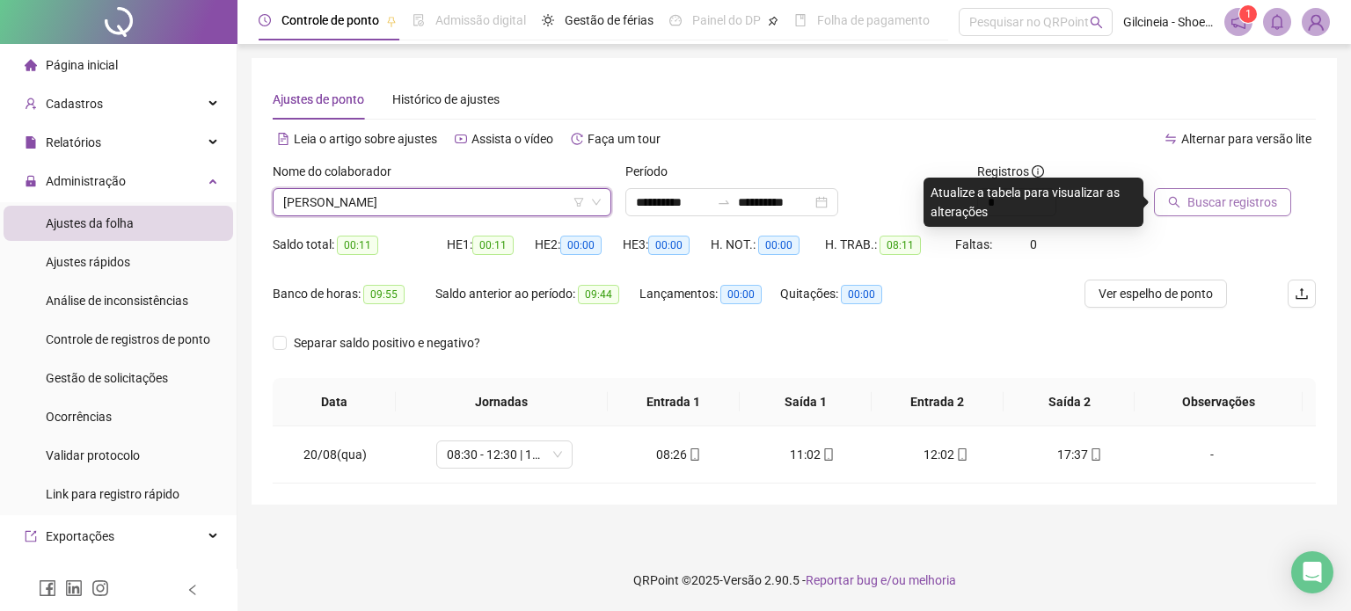
click at [1226, 208] on span "Buscar registros" at bounding box center [1232, 202] width 90 height 19
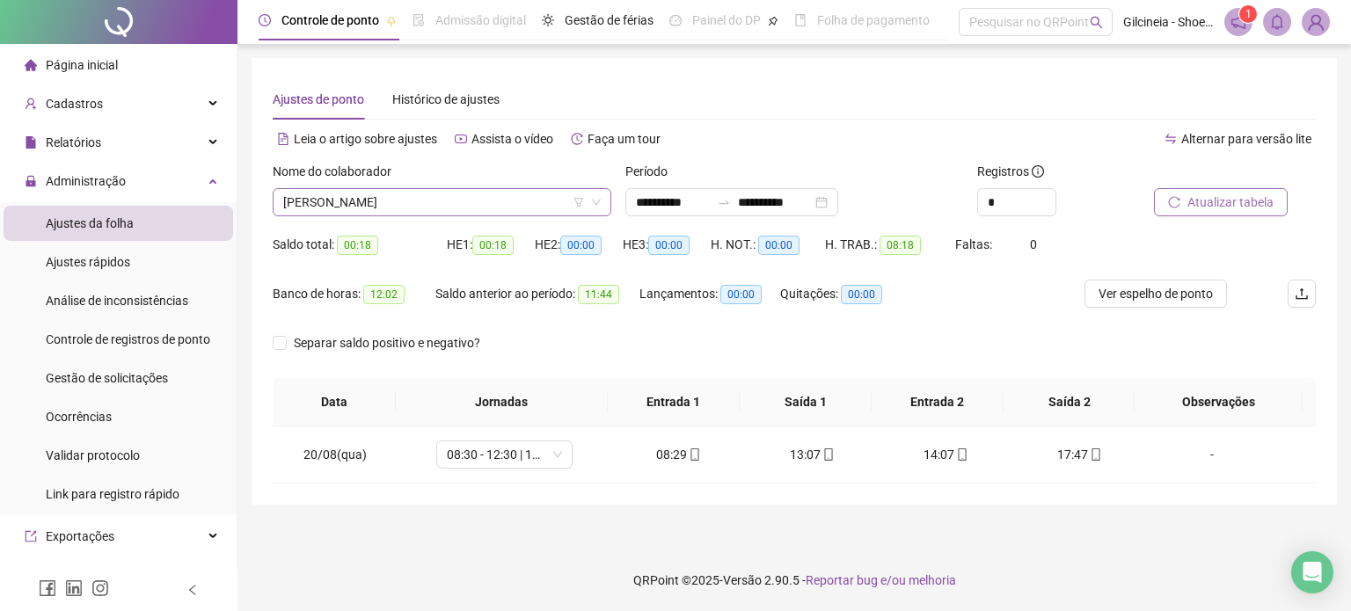
click at [473, 201] on span "[PERSON_NAME]" at bounding box center [442, 202] width 318 height 26
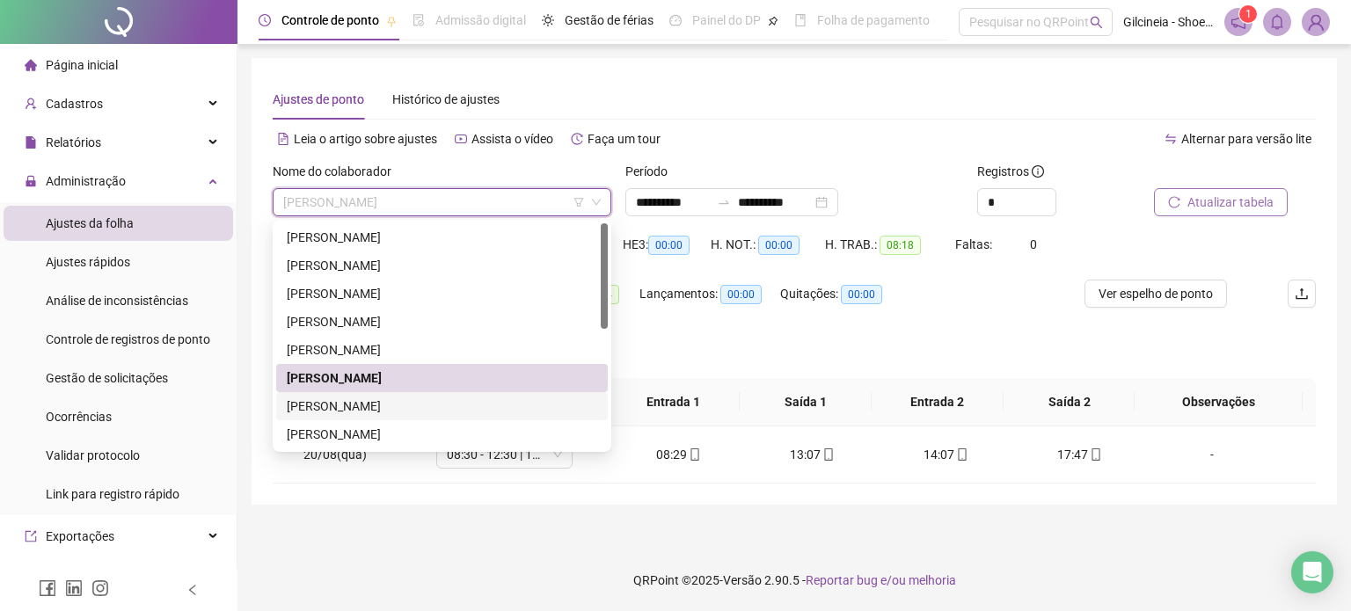
click at [402, 406] on div "[PERSON_NAME]" at bounding box center [442, 406] width 311 height 19
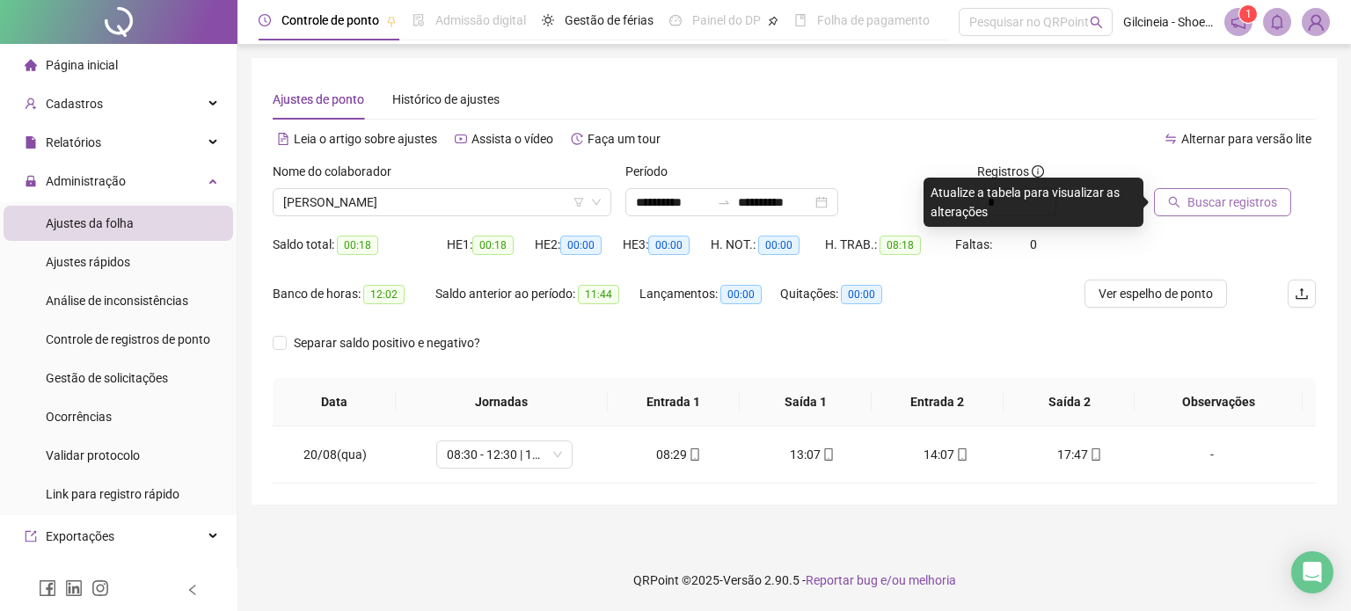
click at [1209, 206] on span "Buscar registros" at bounding box center [1232, 202] width 90 height 19
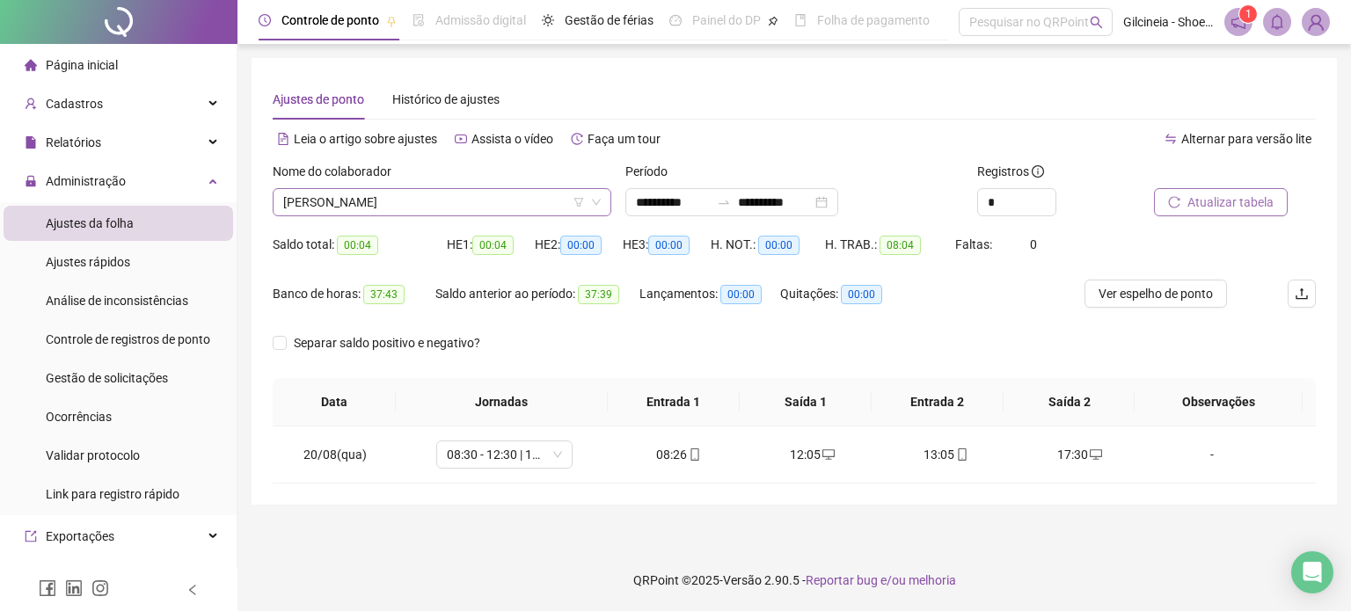
click at [487, 194] on span "[PERSON_NAME]" at bounding box center [442, 202] width 318 height 26
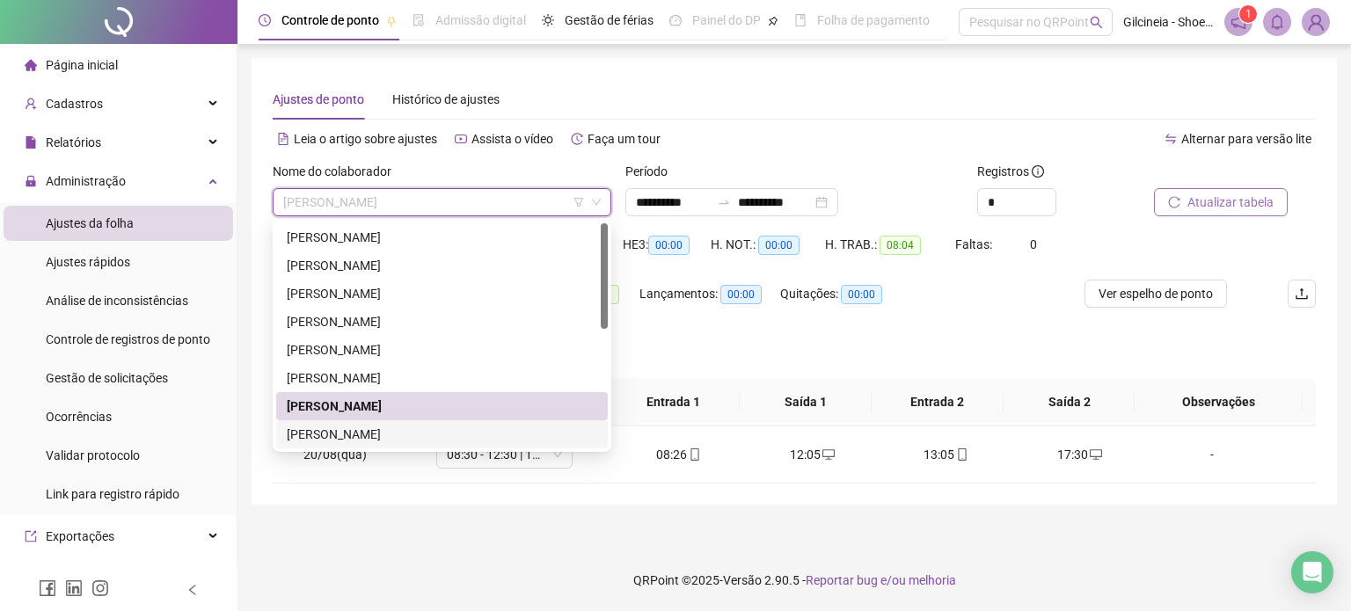
drag, startPoint x: 419, startPoint y: 428, endPoint x: 608, endPoint y: 375, distance: 196.6
click at [419, 428] on div "[PERSON_NAME]" at bounding box center [442, 434] width 311 height 19
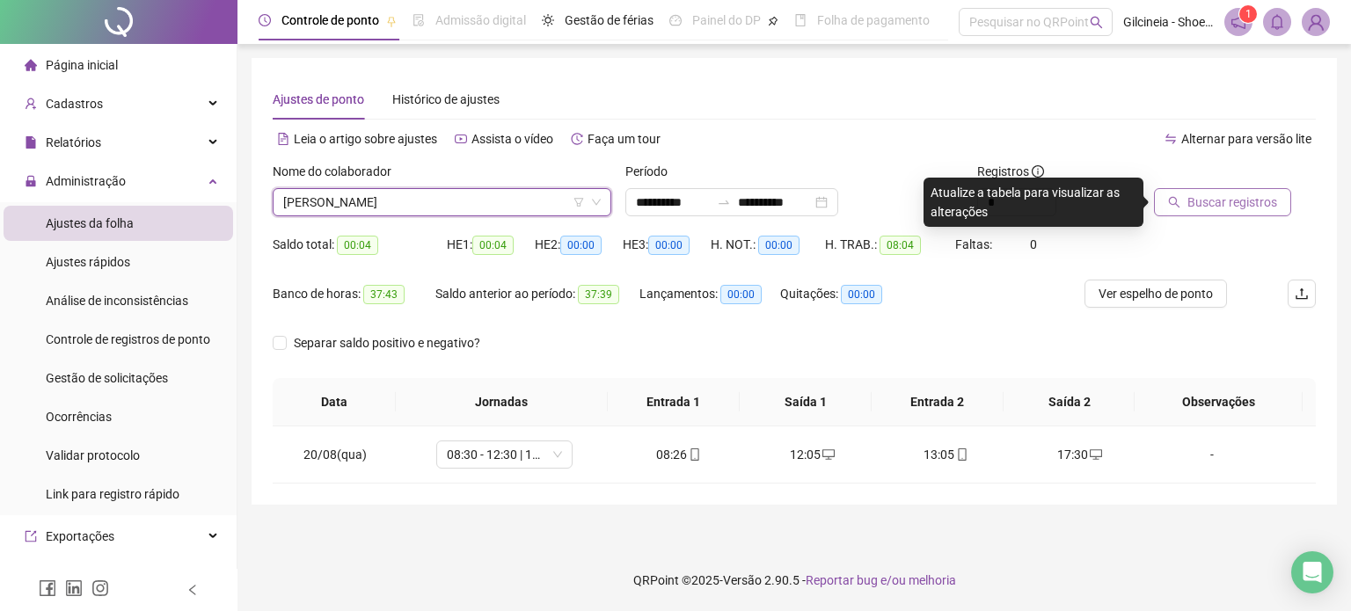
click at [541, 197] on span "[PERSON_NAME]" at bounding box center [442, 202] width 318 height 26
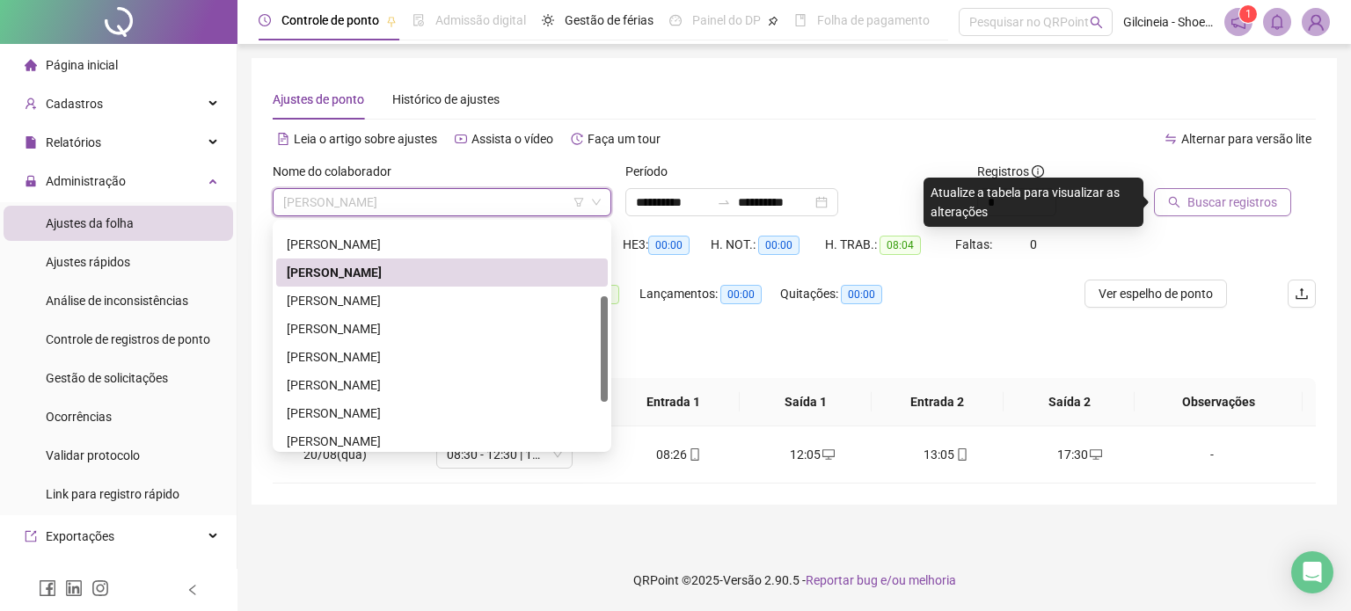
scroll to position [164, 0]
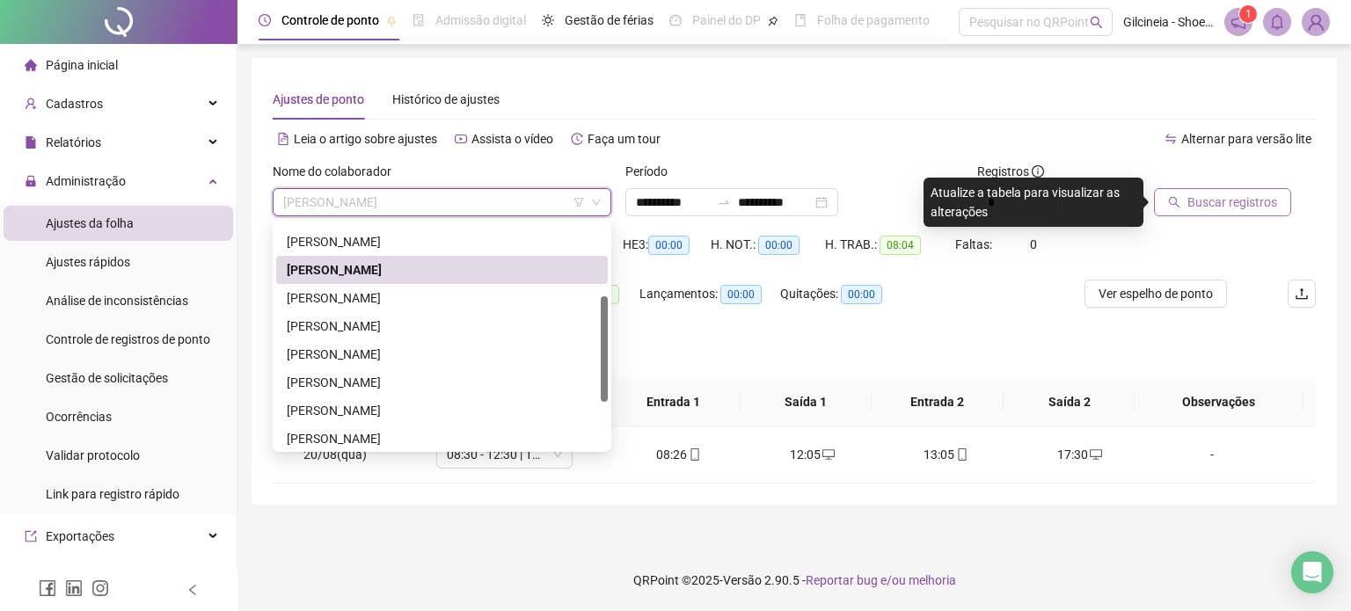
drag, startPoint x: 603, startPoint y: 292, endPoint x: 620, endPoint y: 369, distance: 79.4
click at [620, 369] on body "**********" at bounding box center [675, 305] width 1351 height 611
click at [468, 302] on div "[PERSON_NAME]" at bounding box center [442, 298] width 311 height 19
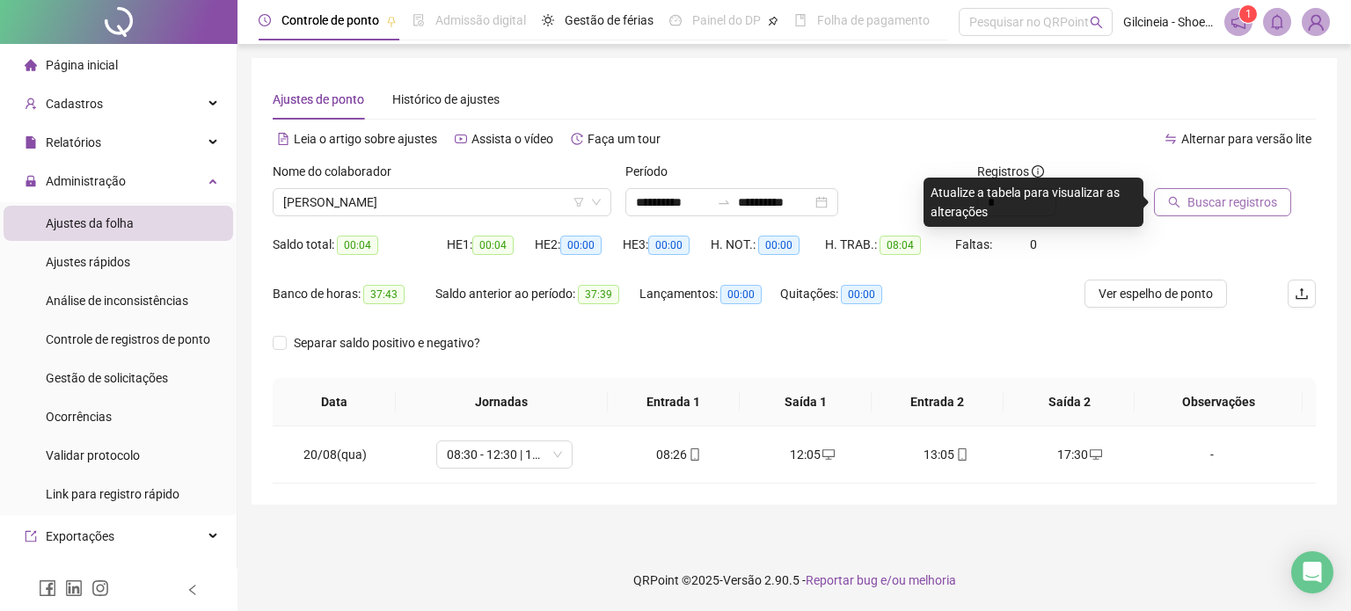
click at [1186, 208] on button "Buscar registros" at bounding box center [1222, 202] width 137 height 28
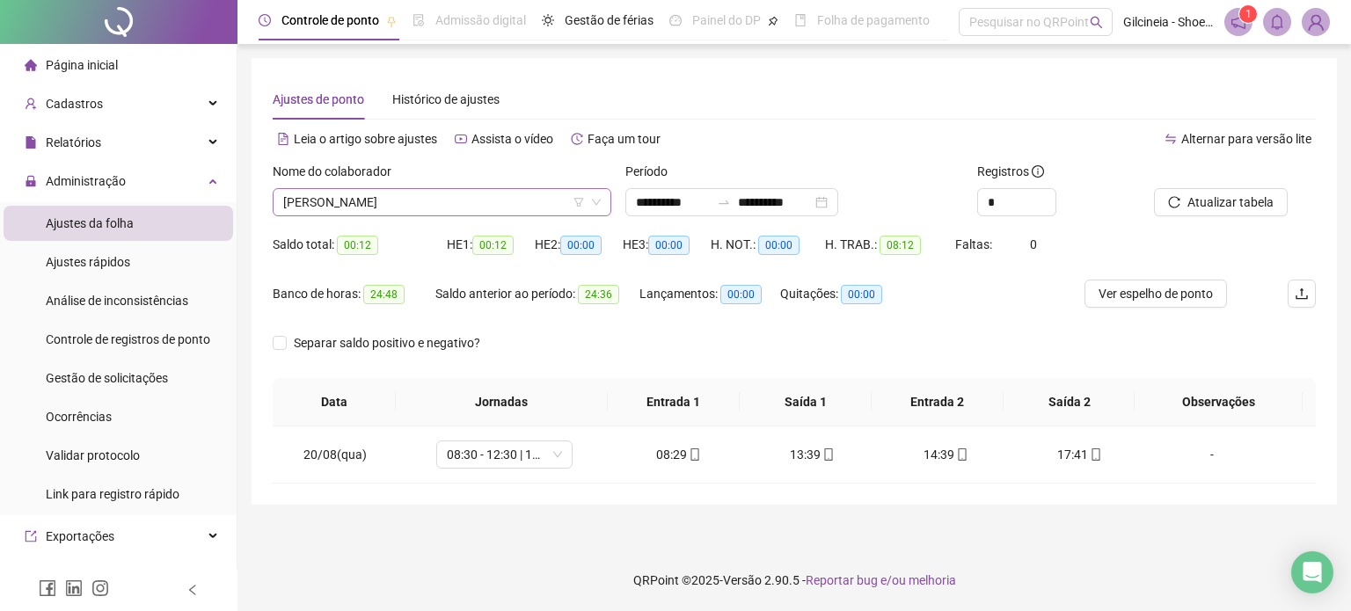
click at [497, 205] on span "[PERSON_NAME]" at bounding box center [442, 202] width 318 height 26
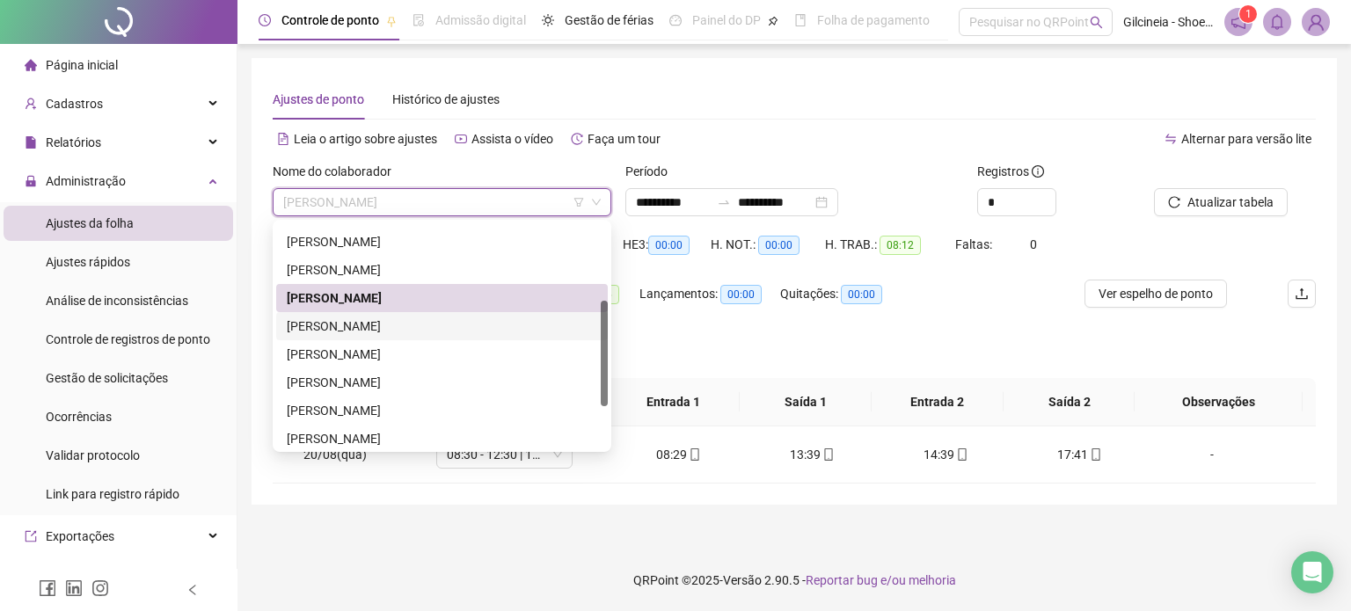
click at [415, 332] on div "[PERSON_NAME]" at bounding box center [442, 326] width 311 height 19
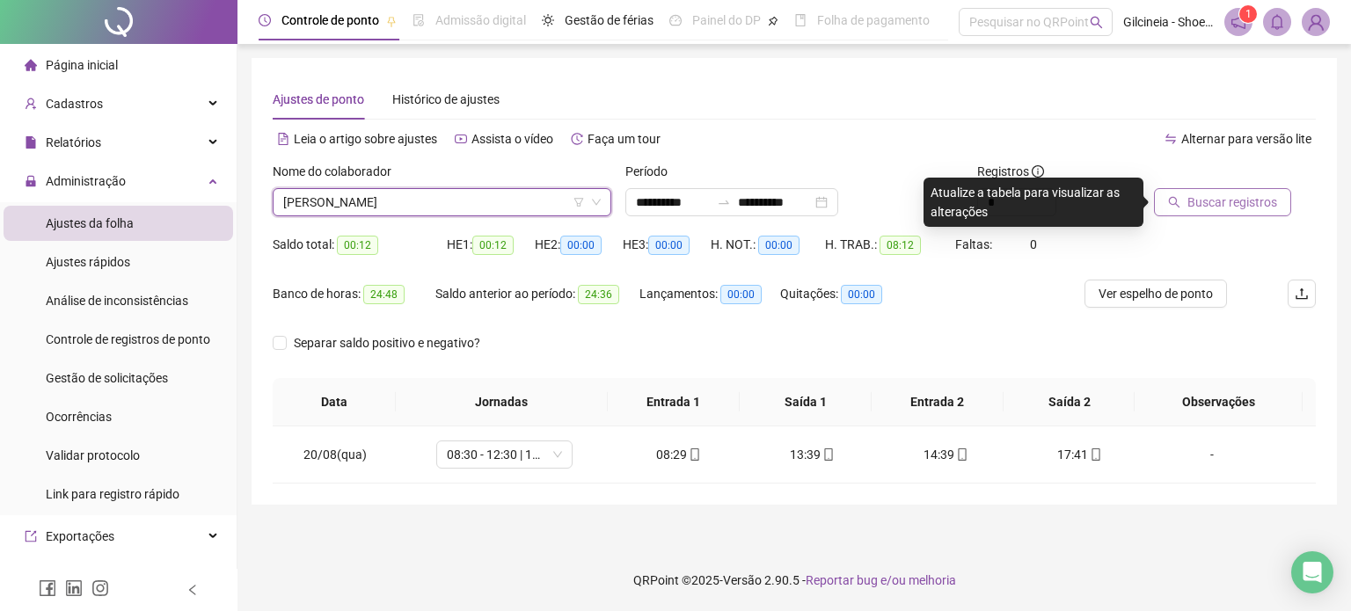
click at [1256, 201] on span "Buscar registros" at bounding box center [1232, 202] width 90 height 19
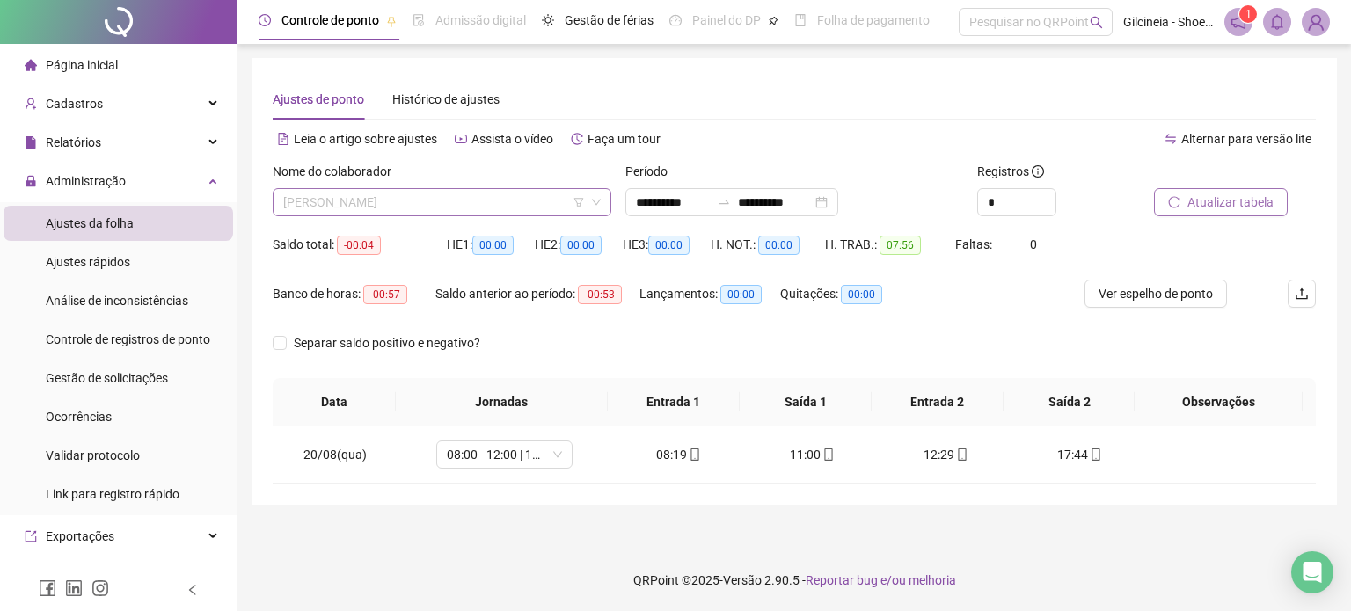
click at [508, 212] on span "[PERSON_NAME]" at bounding box center [442, 202] width 318 height 26
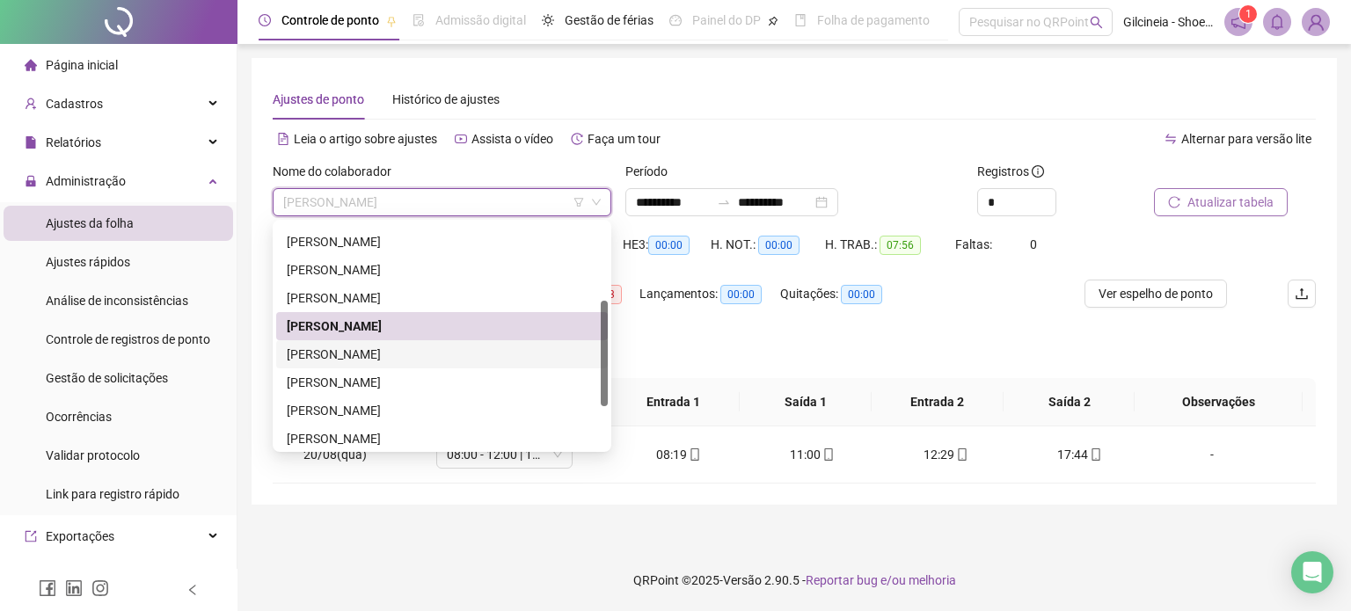
click at [478, 357] on div "[PERSON_NAME]" at bounding box center [442, 354] width 311 height 19
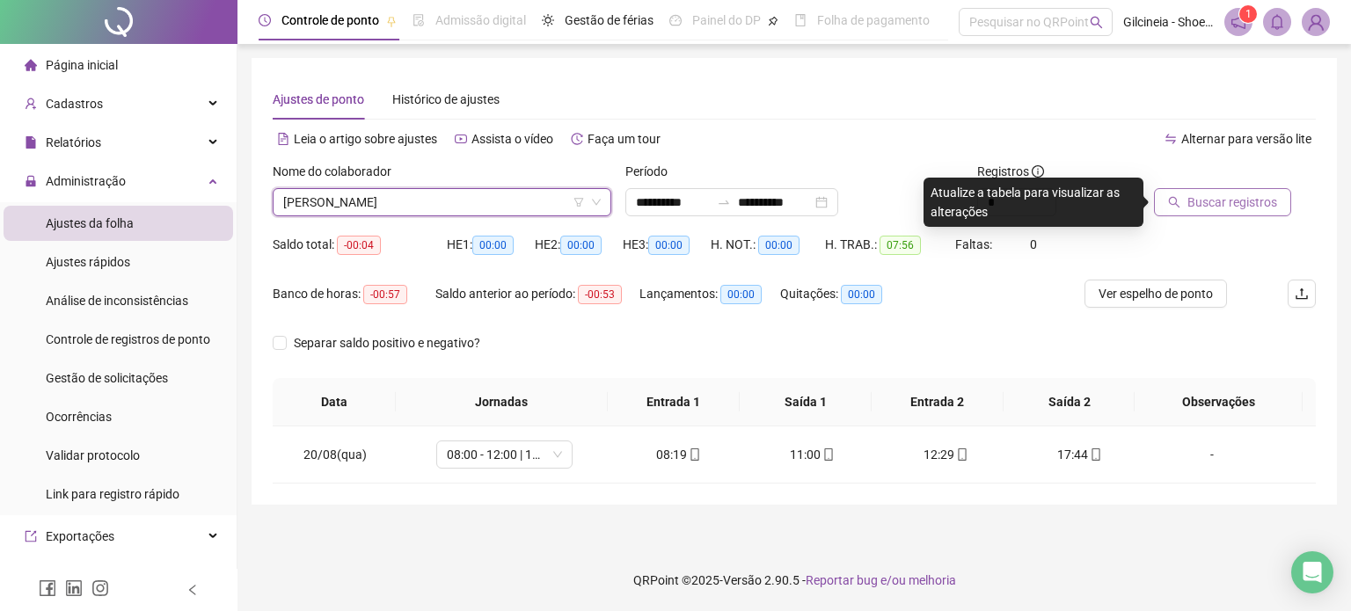
click at [522, 204] on span "[PERSON_NAME]" at bounding box center [442, 202] width 318 height 26
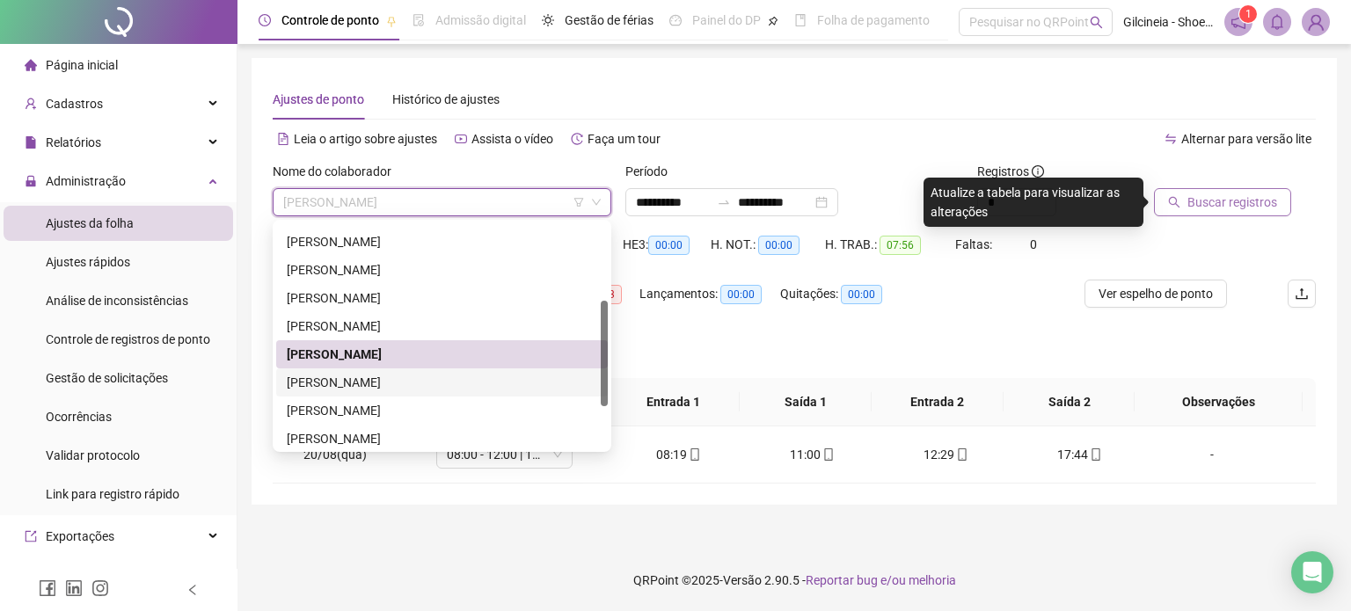
click at [448, 381] on div "[PERSON_NAME]" at bounding box center [442, 382] width 311 height 19
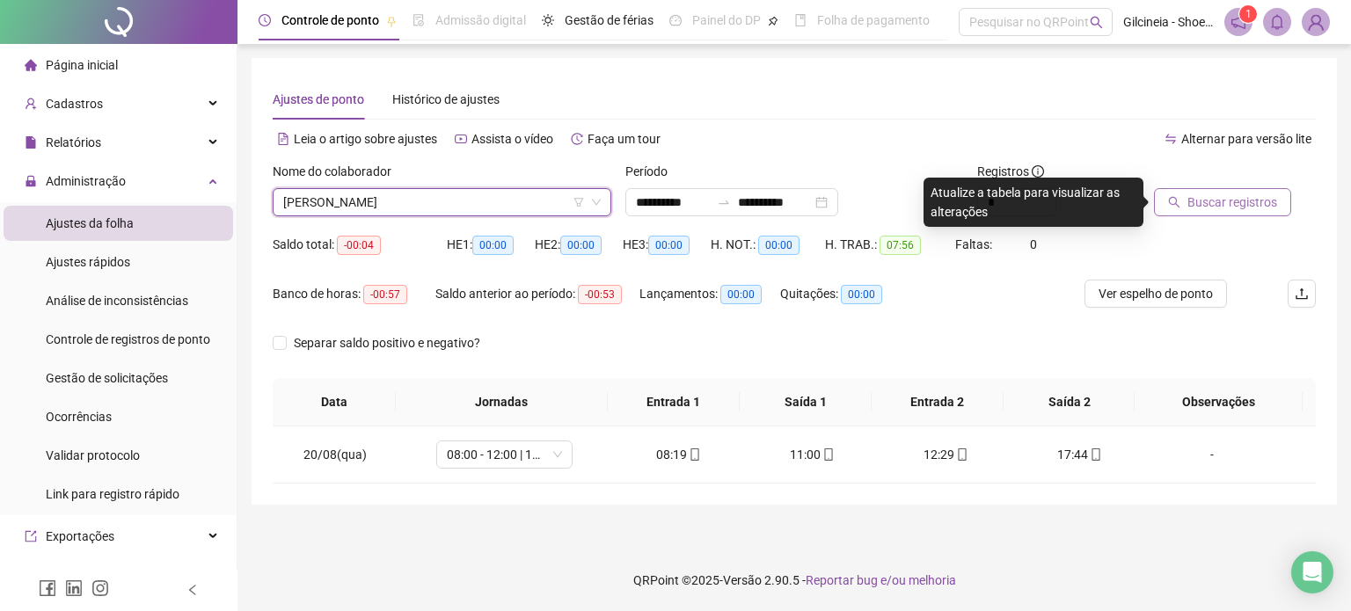
click at [1224, 207] on span "Buscar registros" at bounding box center [1232, 202] width 90 height 19
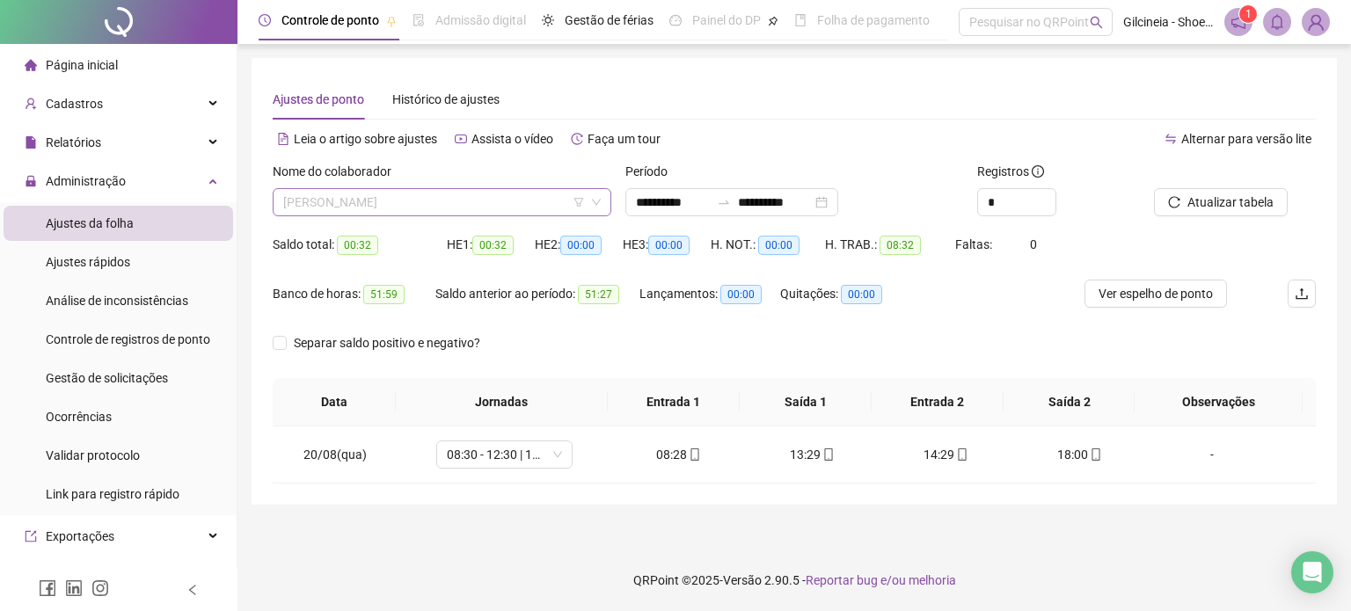
click at [517, 203] on span "[PERSON_NAME]" at bounding box center [442, 202] width 318 height 26
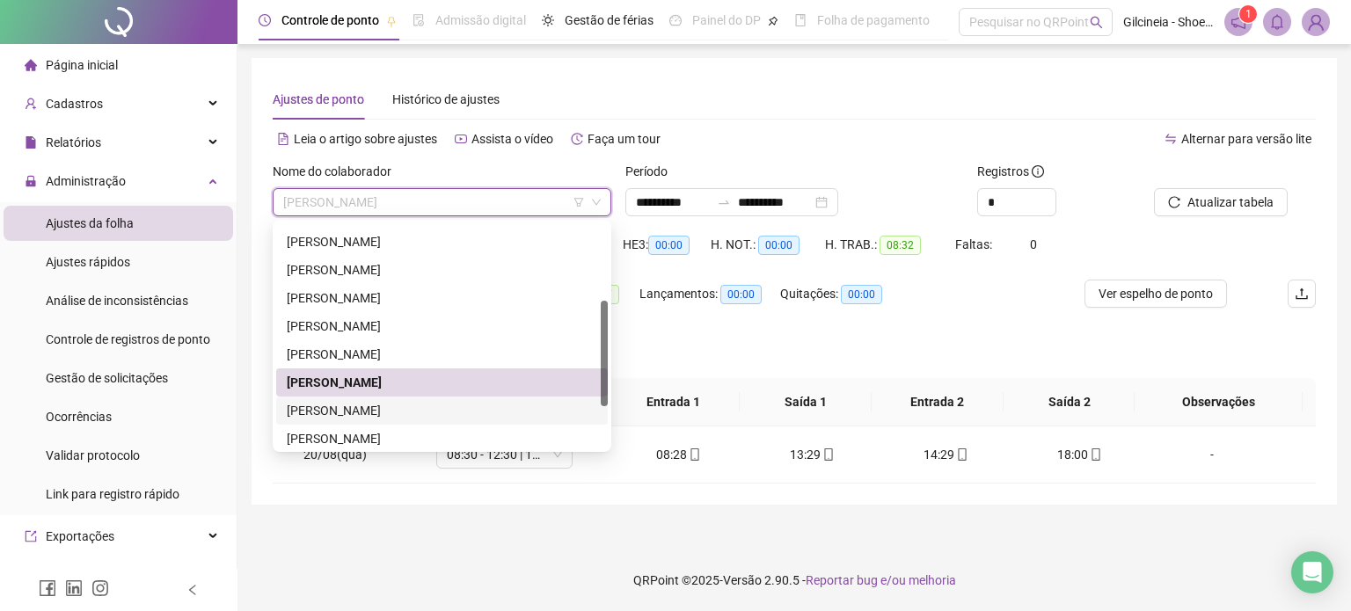
click at [461, 414] on div "[PERSON_NAME]" at bounding box center [442, 410] width 311 height 19
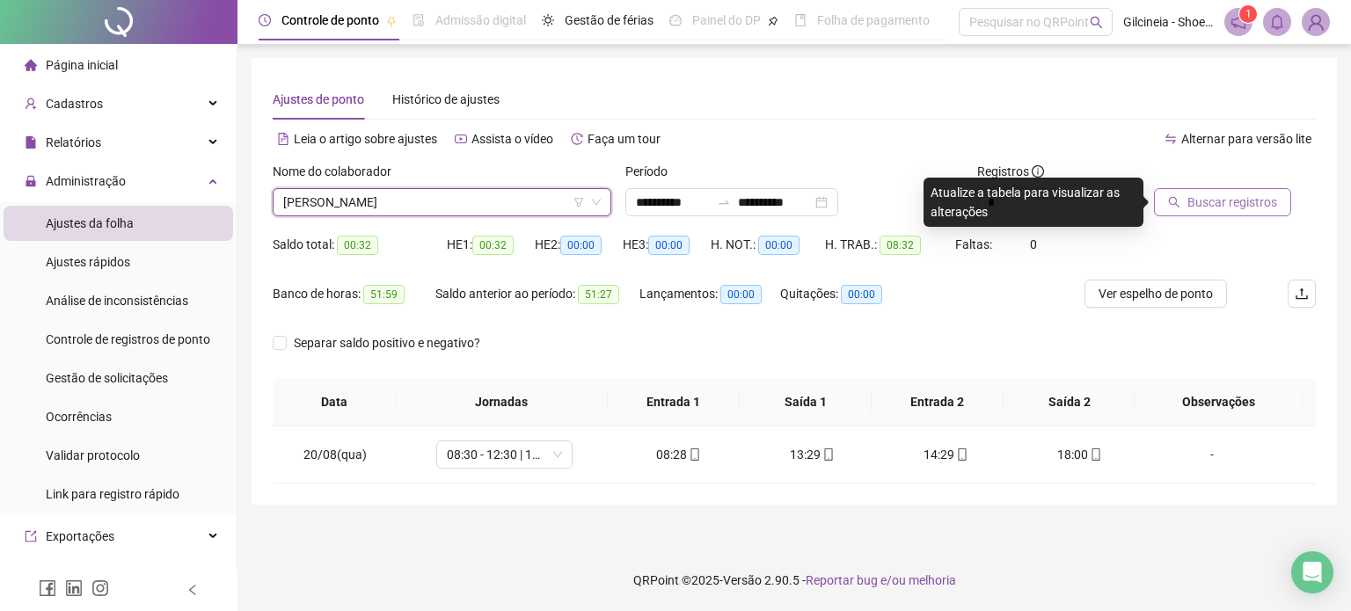
click at [1245, 201] on span "Buscar registros" at bounding box center [1232, 202] width 90 height 19
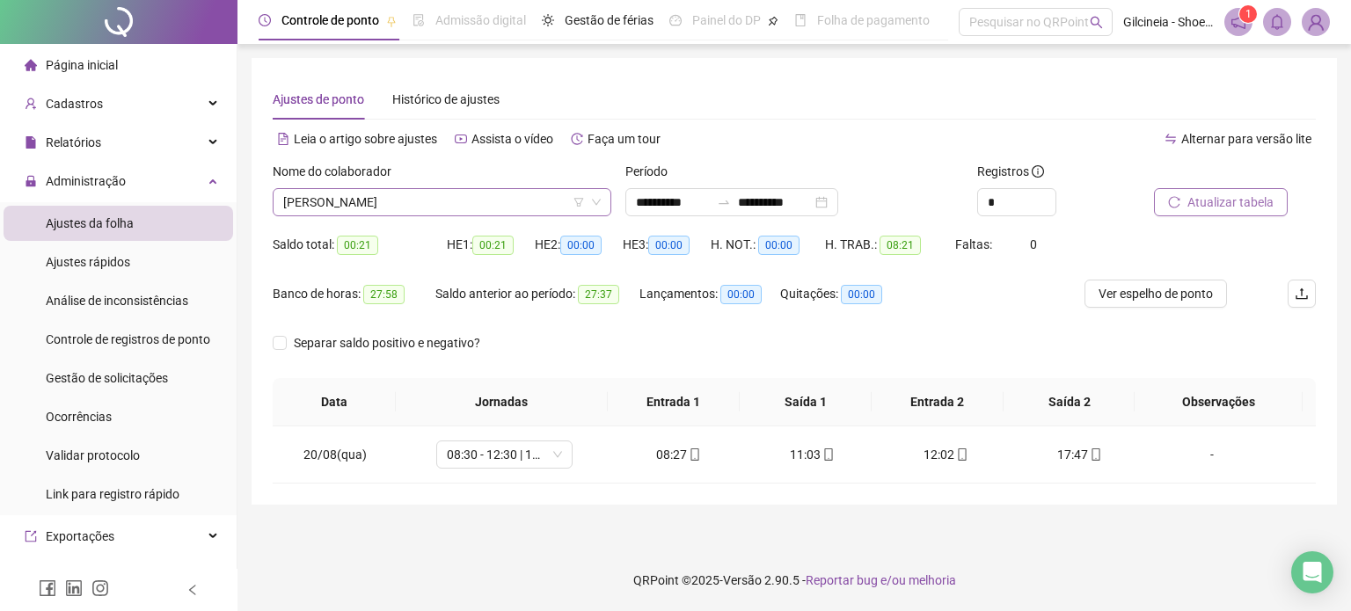
click at [522, 208] on span "[PERSON_NAME]" at bounding box center [442, 202] width 318 height 26
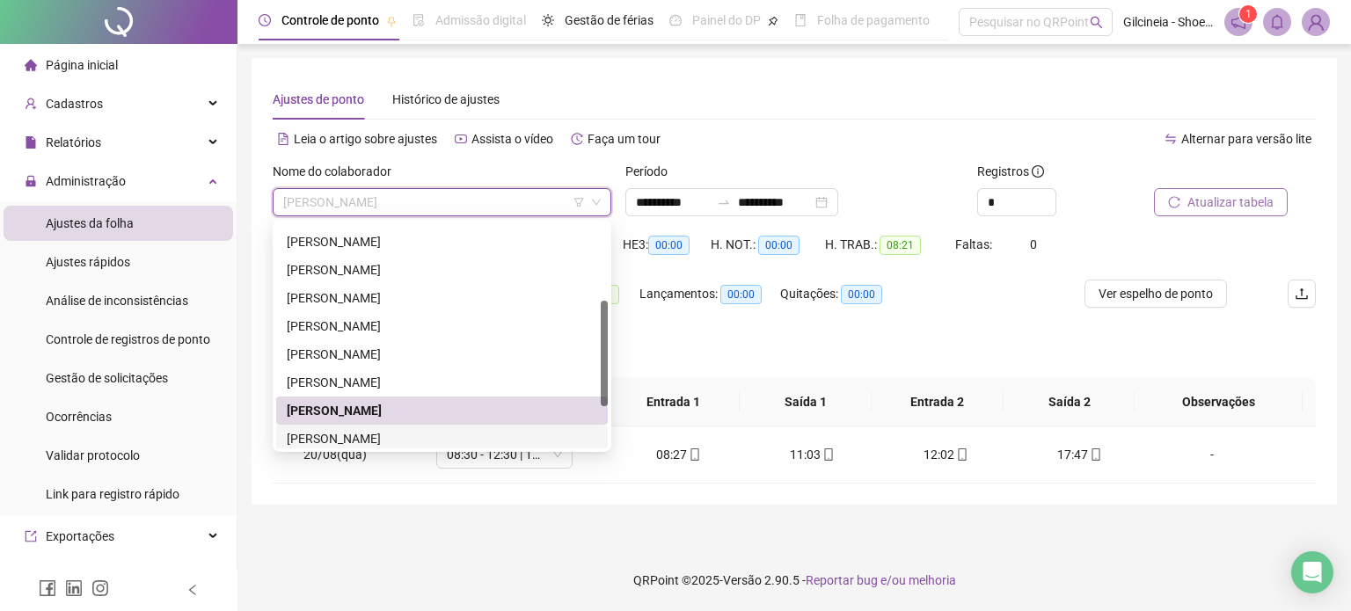
click at [401, 442] on div "[PERSON_NAME]" at bounding box center [442, 438] width 311 height 19
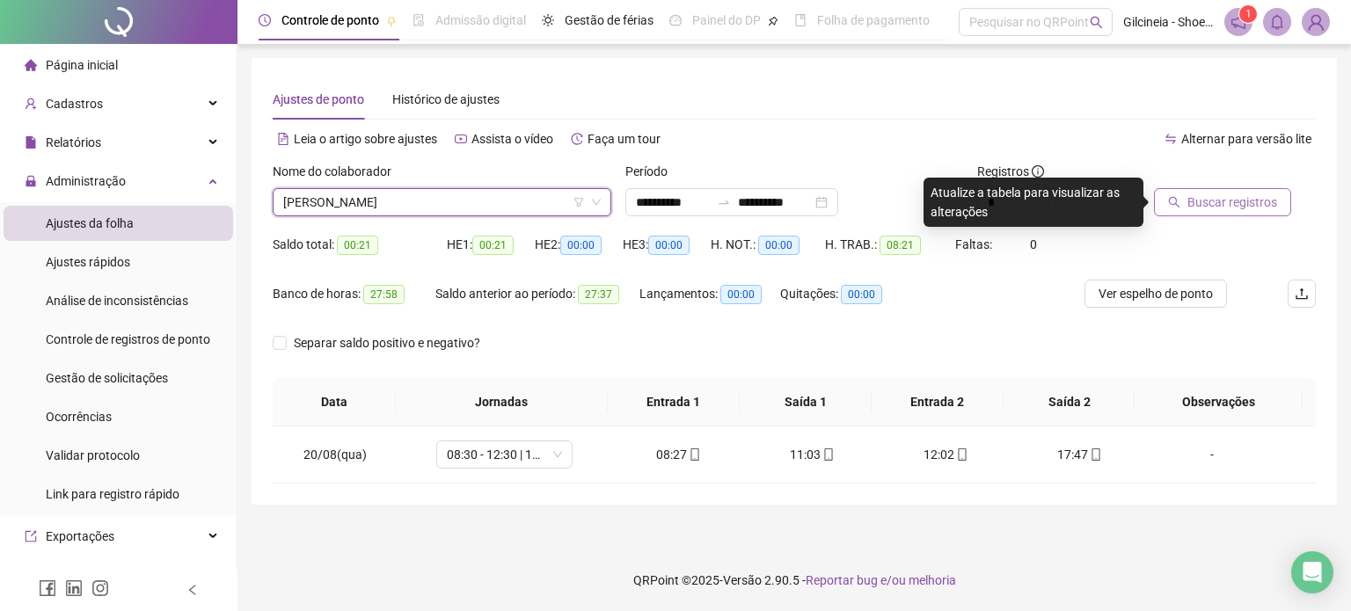
click at [1263, 189] on button "Buscar registros" at bounding box center [1222, 202] width 137 height 28
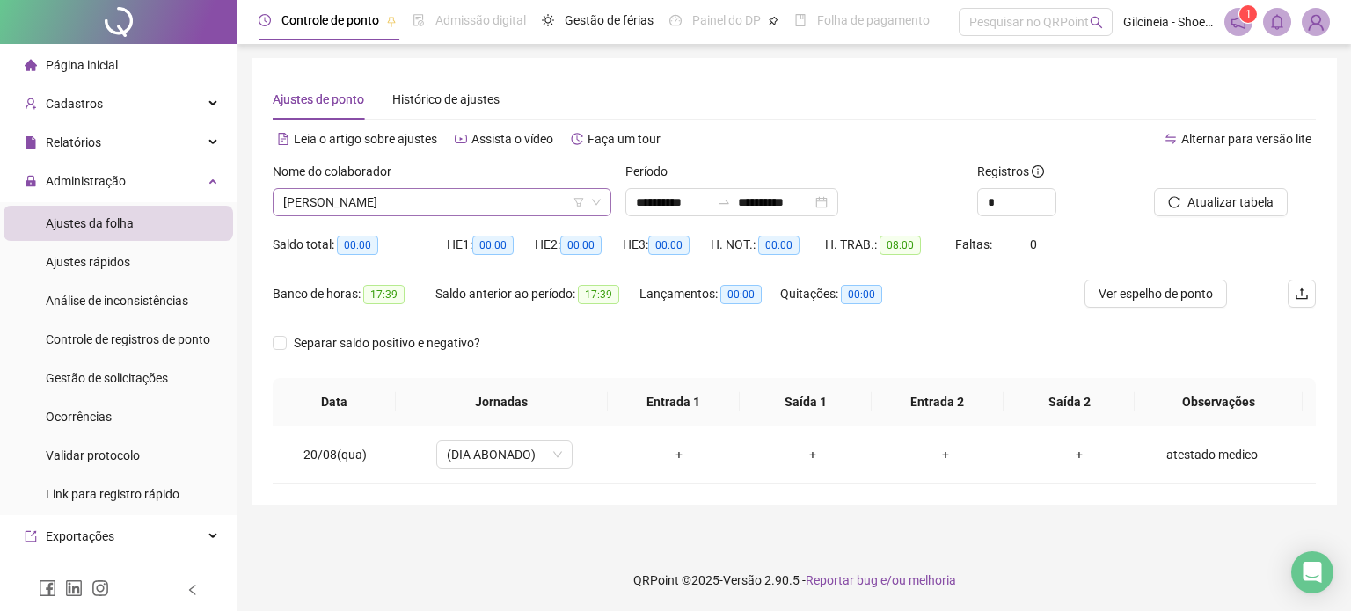
click at [503, 205] on span "[PERSON_NAME]" at bounding box center [442, 202] width 318 height 26
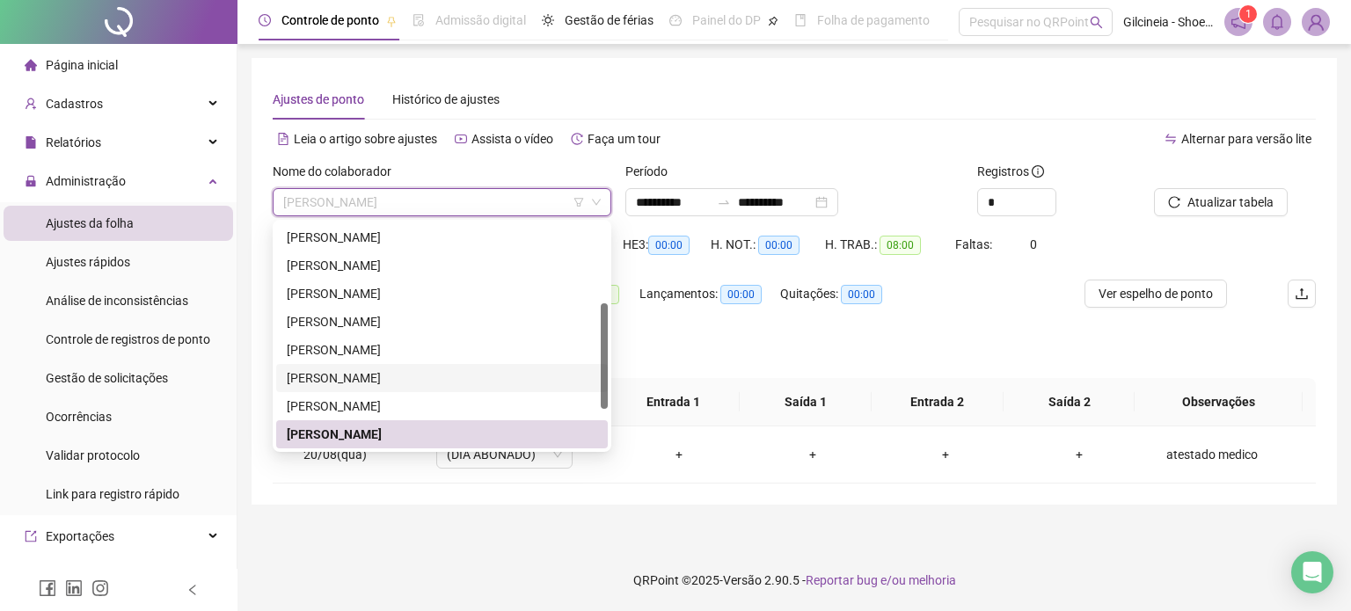
scroll to position [253, 0]
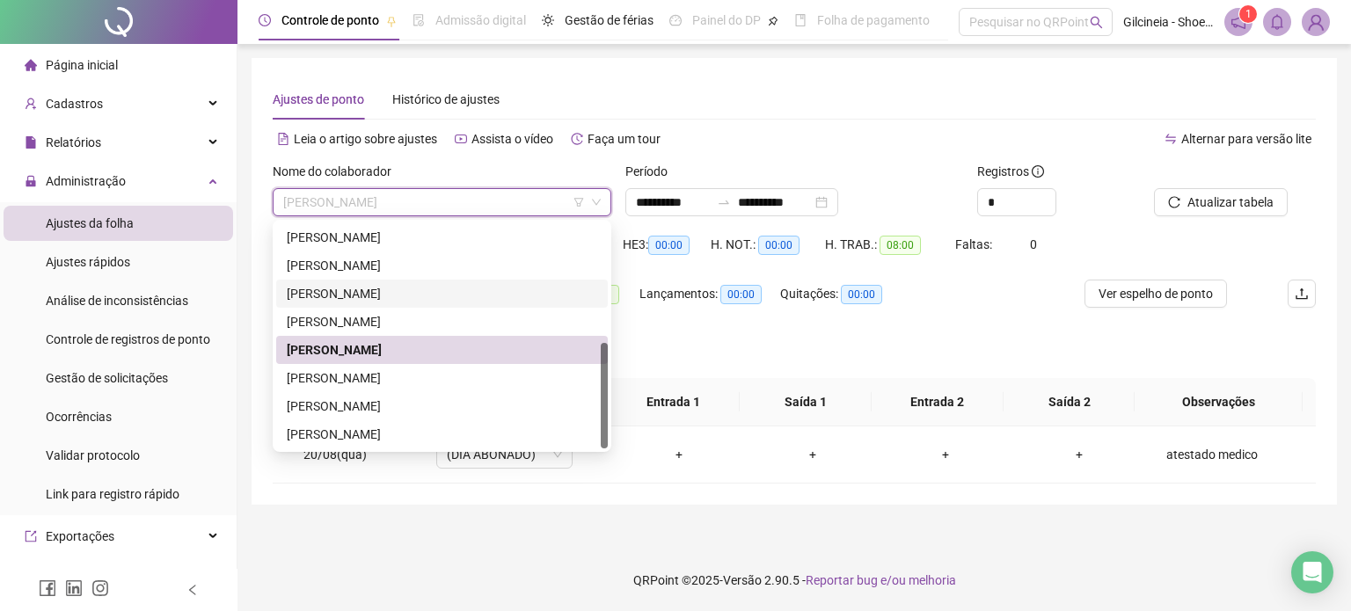
drag, startPoint x: 605, startPoint y: 379, endPoint x: 606, endPoint y: 427, distance: 47.5
click at [606, 427] on div at bounding box center [604, 396] width 7 height 106
click at [447, 377] on div "[PERSON_NAME]" at bounding box center [442, 378] width 311 height 19
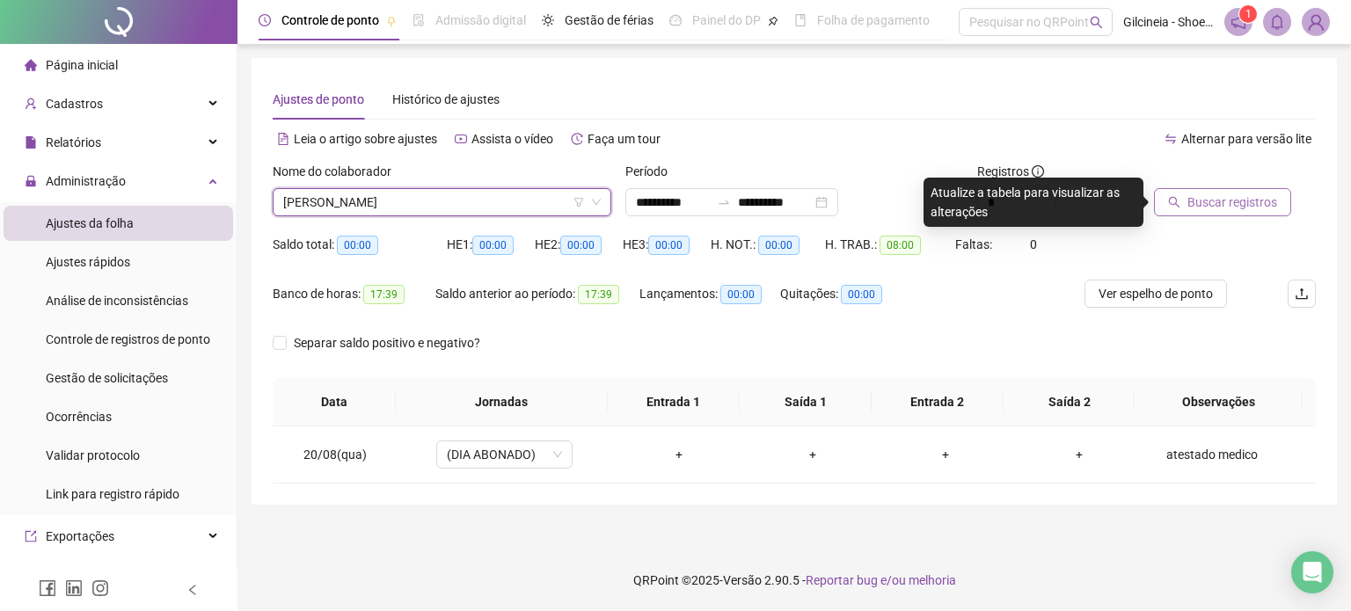
click at [1246, 208] on span "Buscar registros" at bounding box center [1232, 202] width 90 height 19
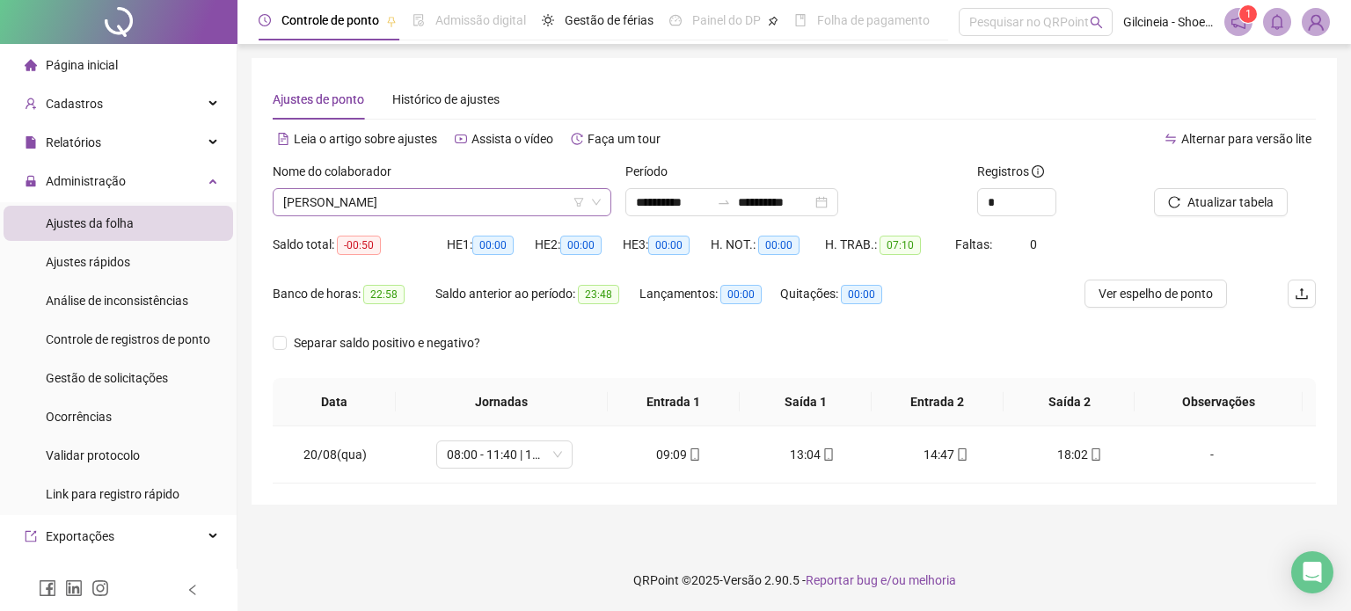
click at [489, 203] on span "[PERSON_NAME]" at bounding box center [442, 202] width 318 height 26
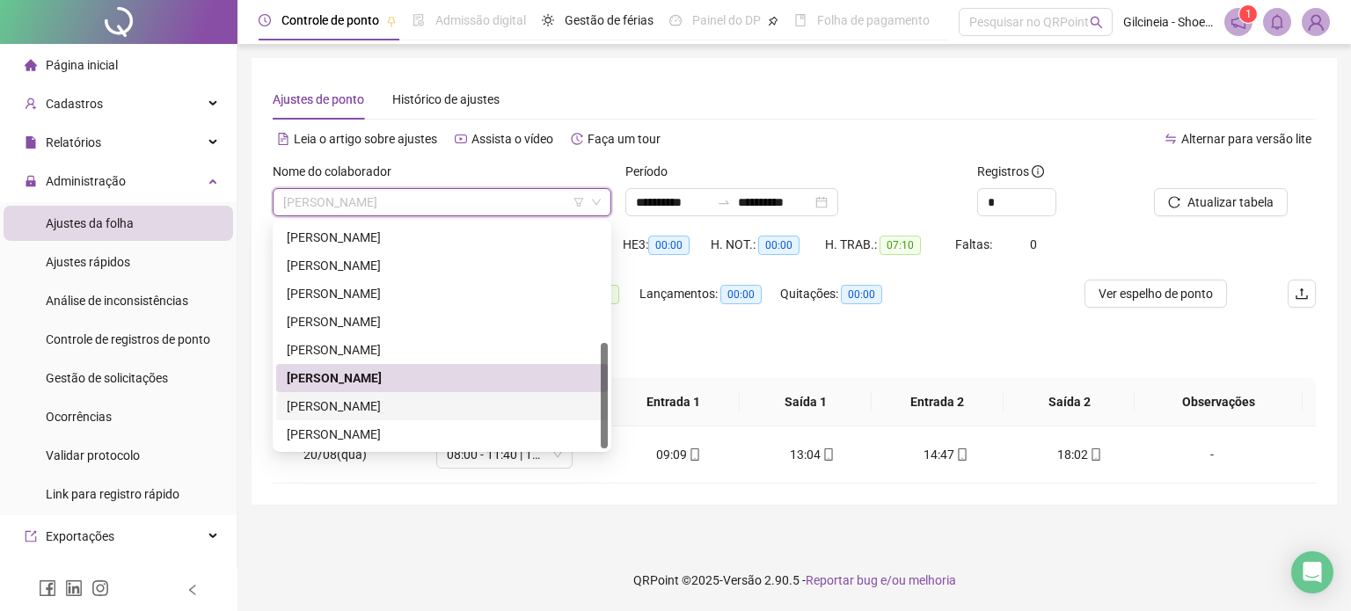
click at [444, 408] on div "[PERSON_NAME]" at bounding box center [442, 406] width 311 height 19
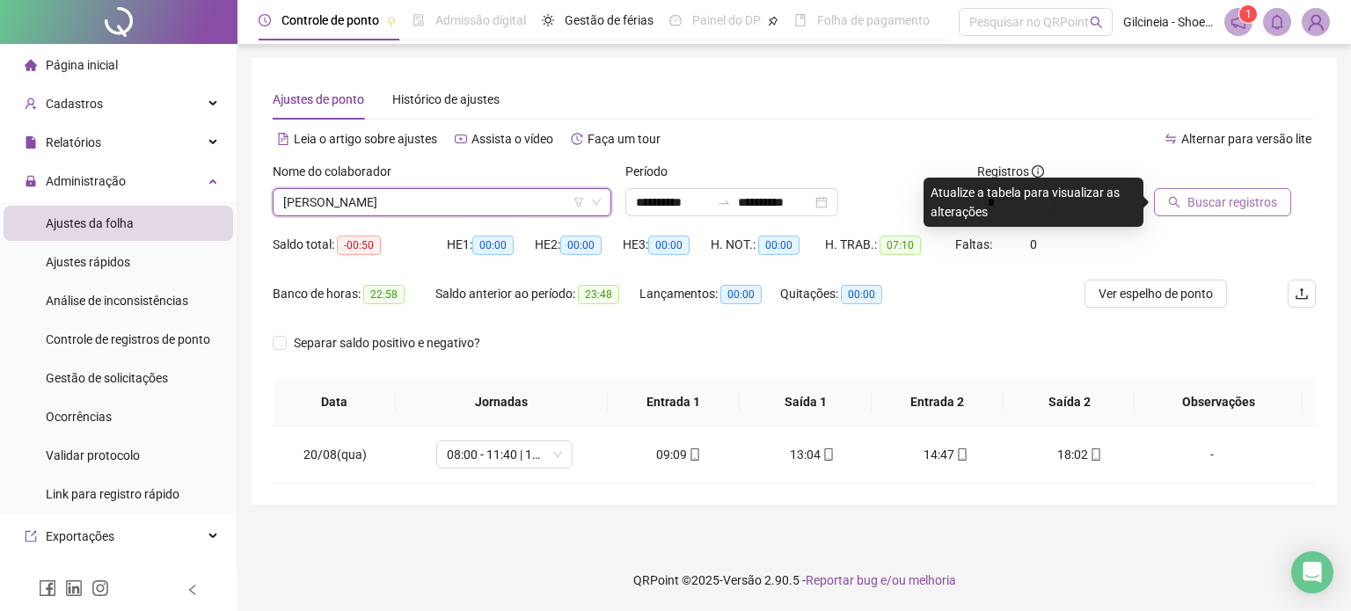
click at [1217, 208] on span "Buscar registros" at bounding box center [1232, 202] width 90 height 19
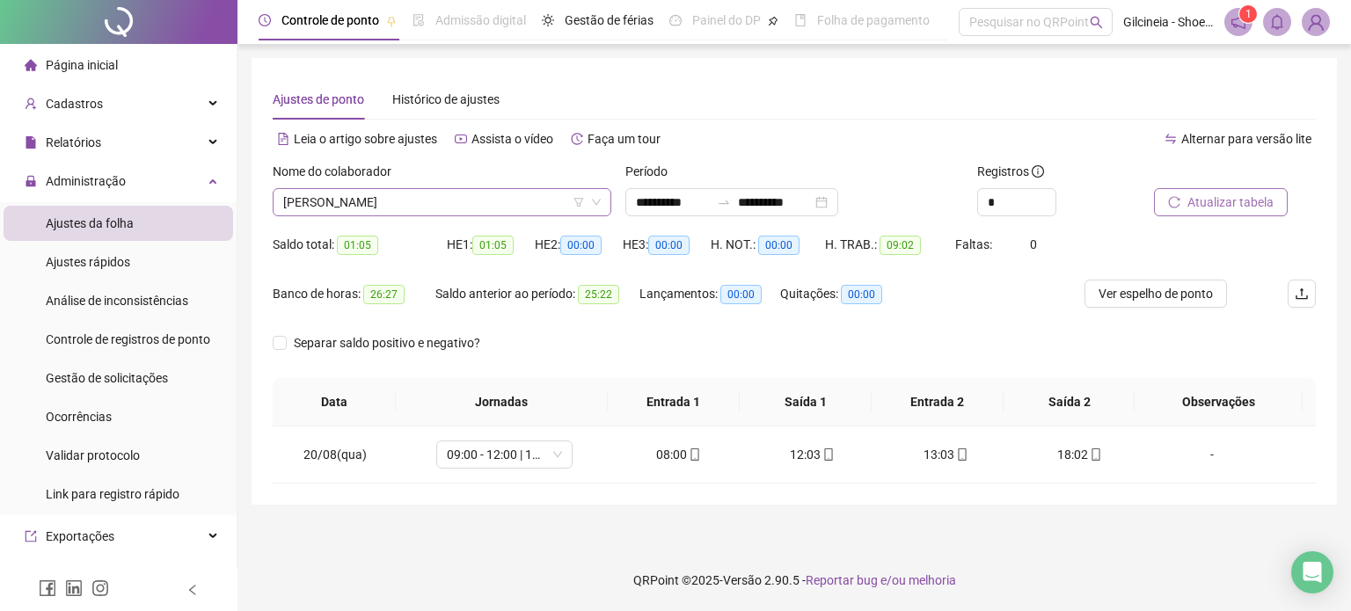
click at [496, 204] on span "[PERSON_NAME]" at bounding box center [442, 202] width 318 height 26
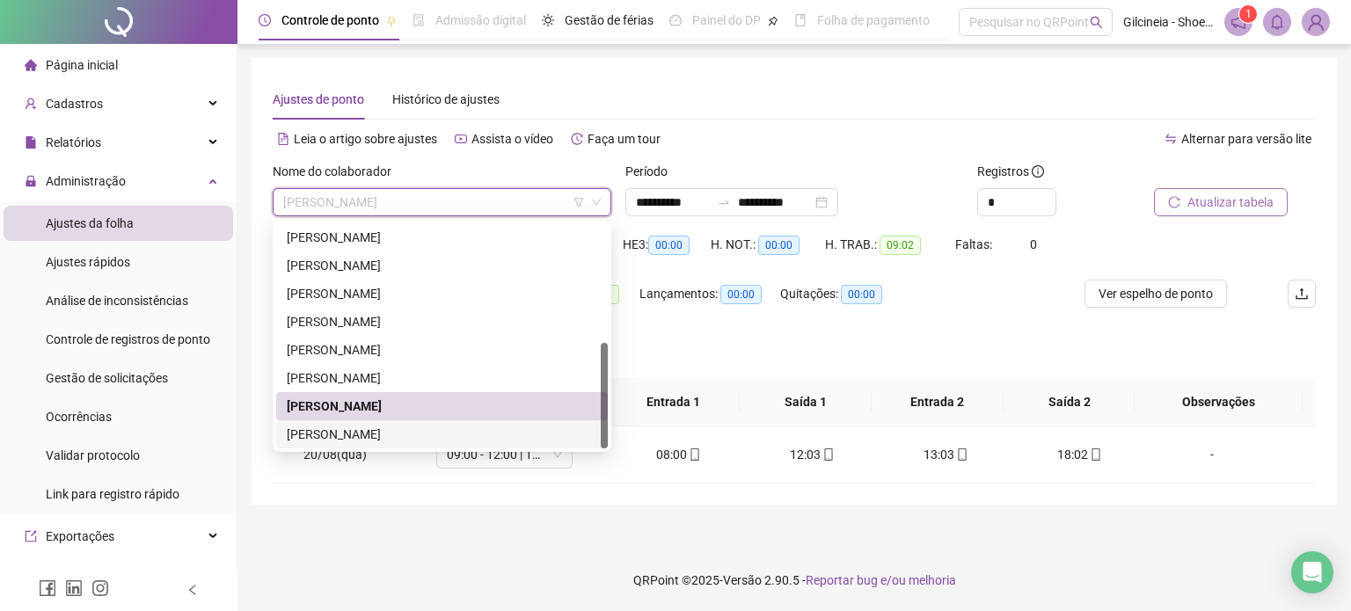
click at [427, 428] on div "[PERSON_NAME]" at bounding box center [442, 434] width 311 height 19
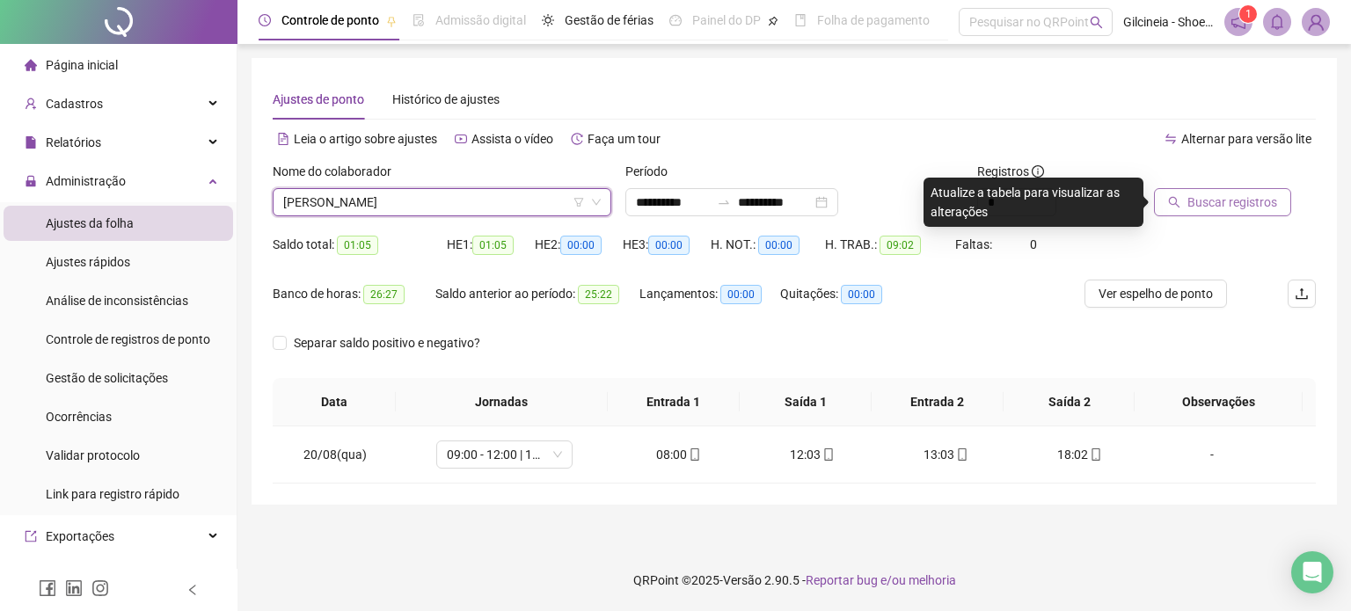
click at [1245, 195] on span "Buscar registros" at bounding box center [1232, 202] width 90 height 19
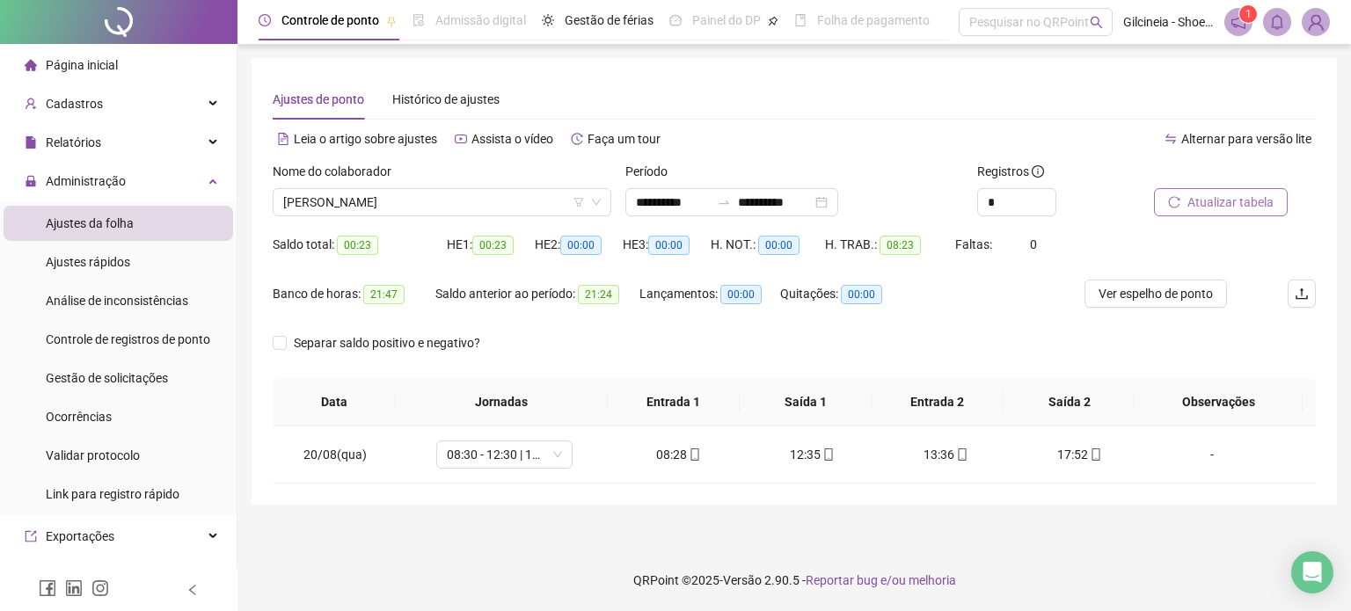
click at [515, 220] on div "Nome do colaborador [PERSON_NAME]" at bounding box center [442, 196] width 353 height 69
click at [486, 204] on span "[PERSON_NAME]" at bounding box center [442, 202] width 318 height 26
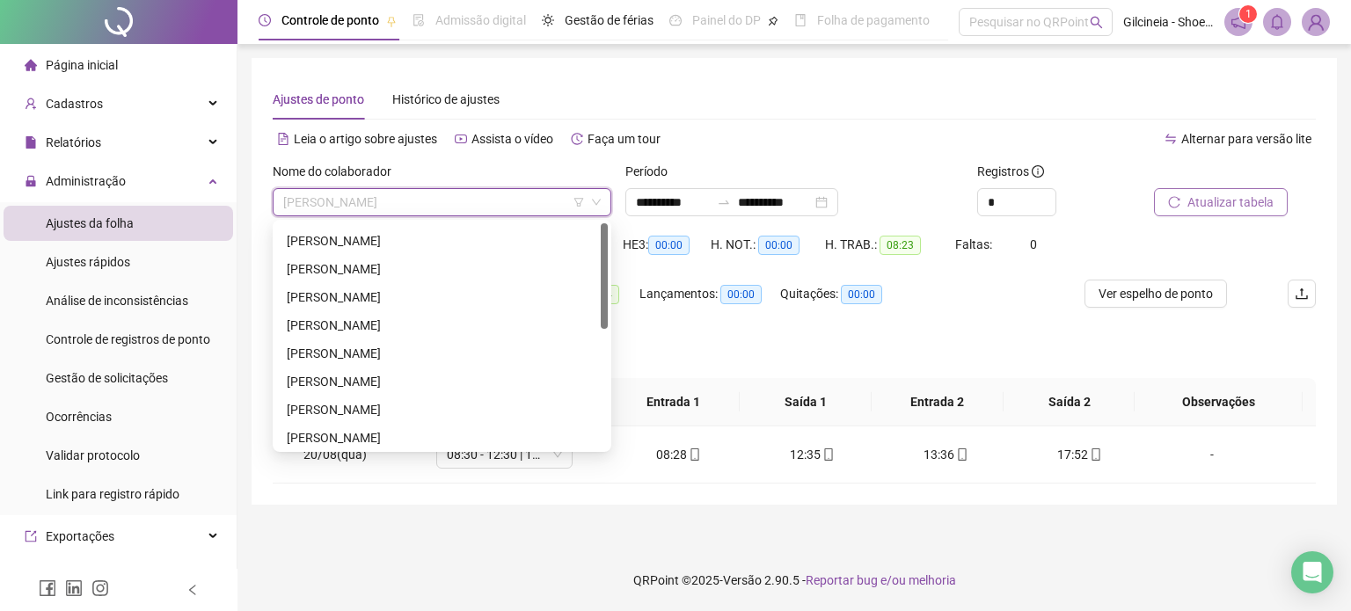
scroll to position [0, 0]
drag, startPoint x: 606, startPoint y: 373, endPoint x: 605, endPoint y: 221, distance: 152.2
click at [605, 223] on div at bounding box center [604, 335] width 7 height 225
click at [429, 273] on div "[PERSON_NAME]" at bounding box center [442, 265] width 311 height 19
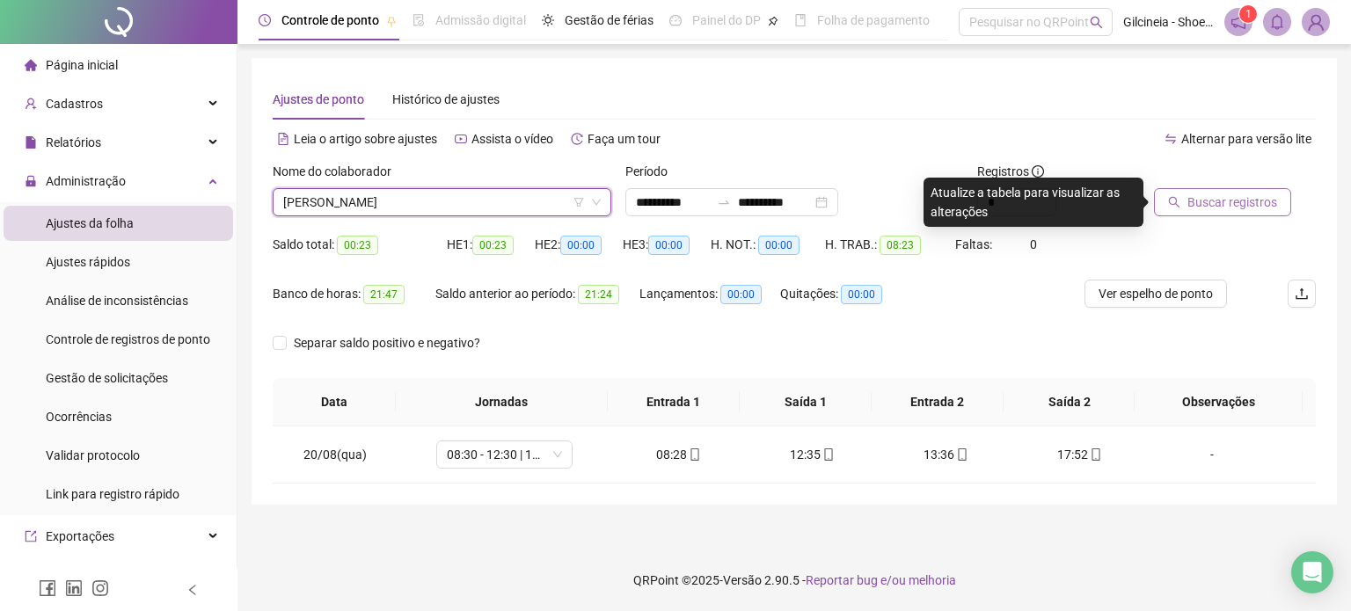
click at [1238, 203] on span "Buscar registros" at bounding box center [1232, 202] width 90 height 19
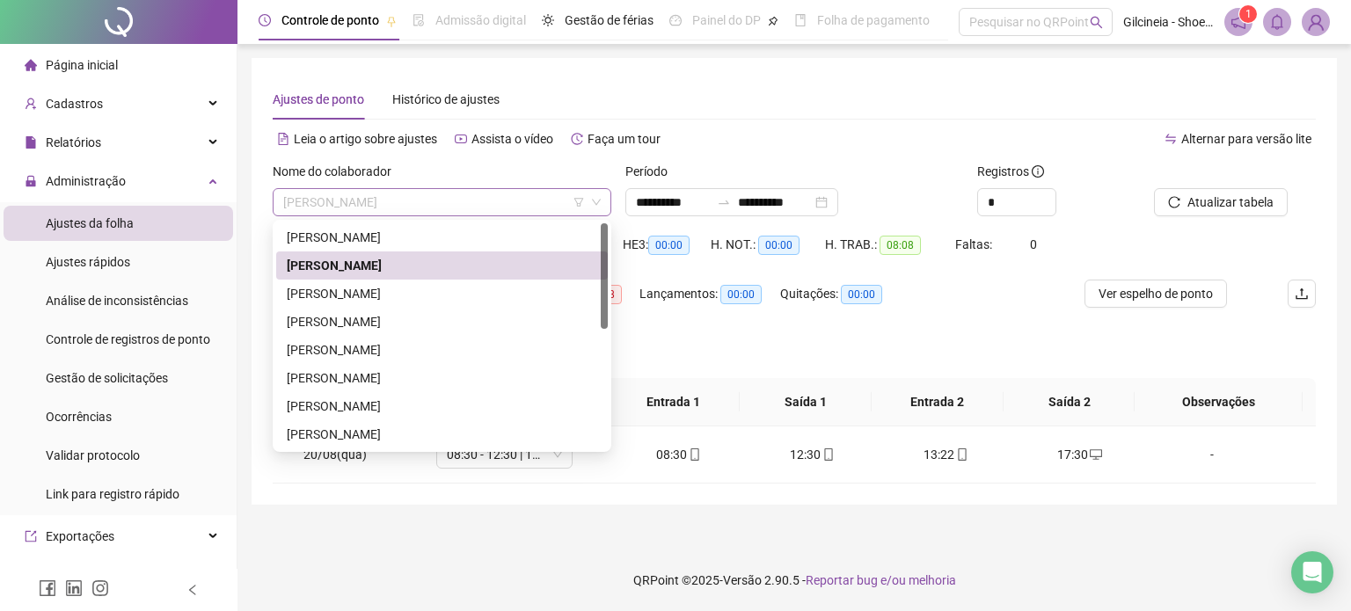
click at [507, 195] on span "[PERSON_NAME]" at bounding box center [442, 202] width 318 height 26
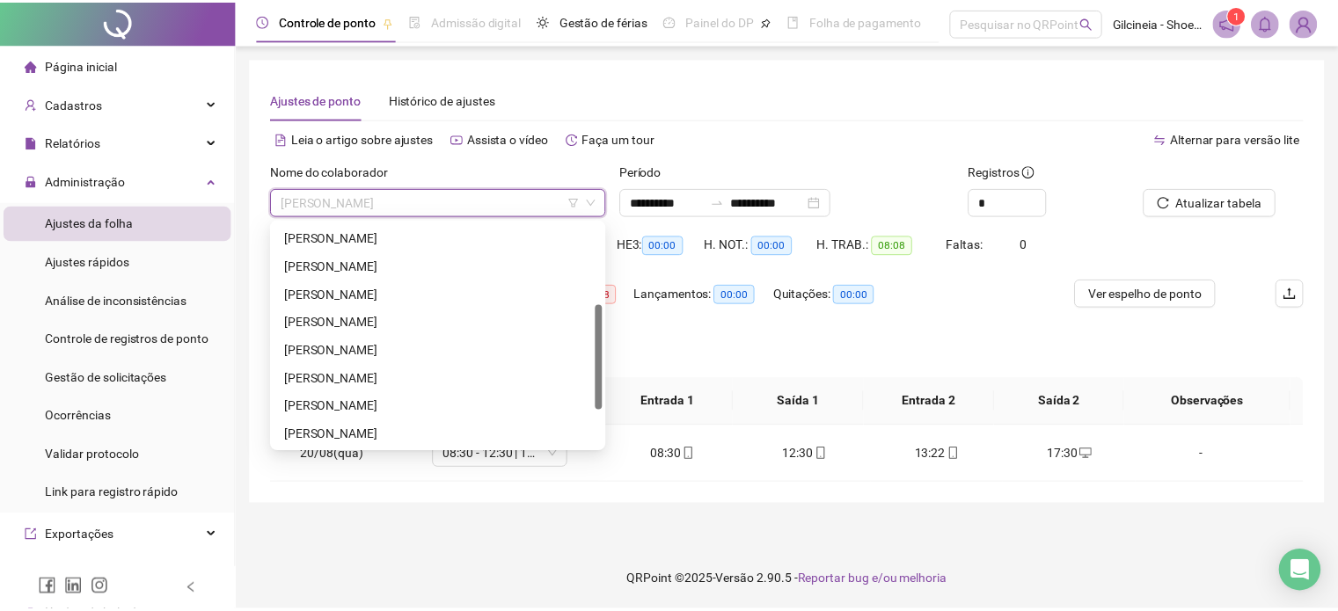
scroll to position [172, 0]
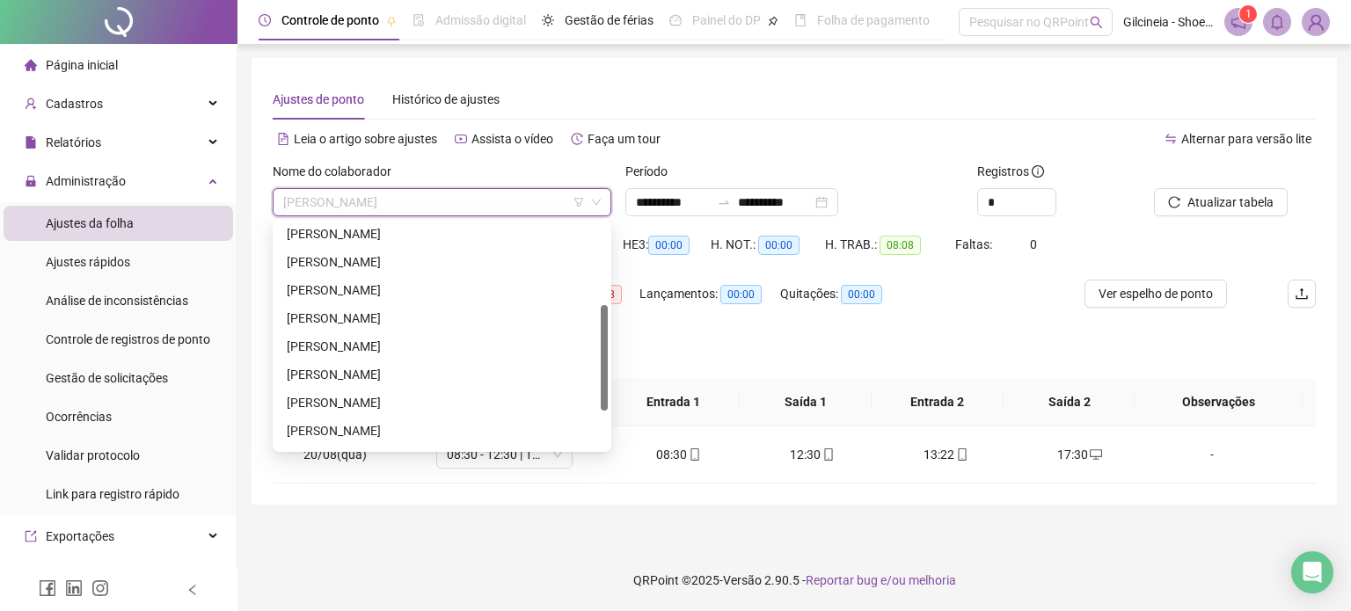
drag, startPoint x: 605, startPoint y: 288, endPoint x: 622, endPoint y: 369, distance: 83.5
click at [622, 369] on body "**********" at bounding box center [675, 305] width 1351 height 611
click at [420, 338] on div "[PERSON_NAME]" at bounding box center [442, 346] width 311 height 19
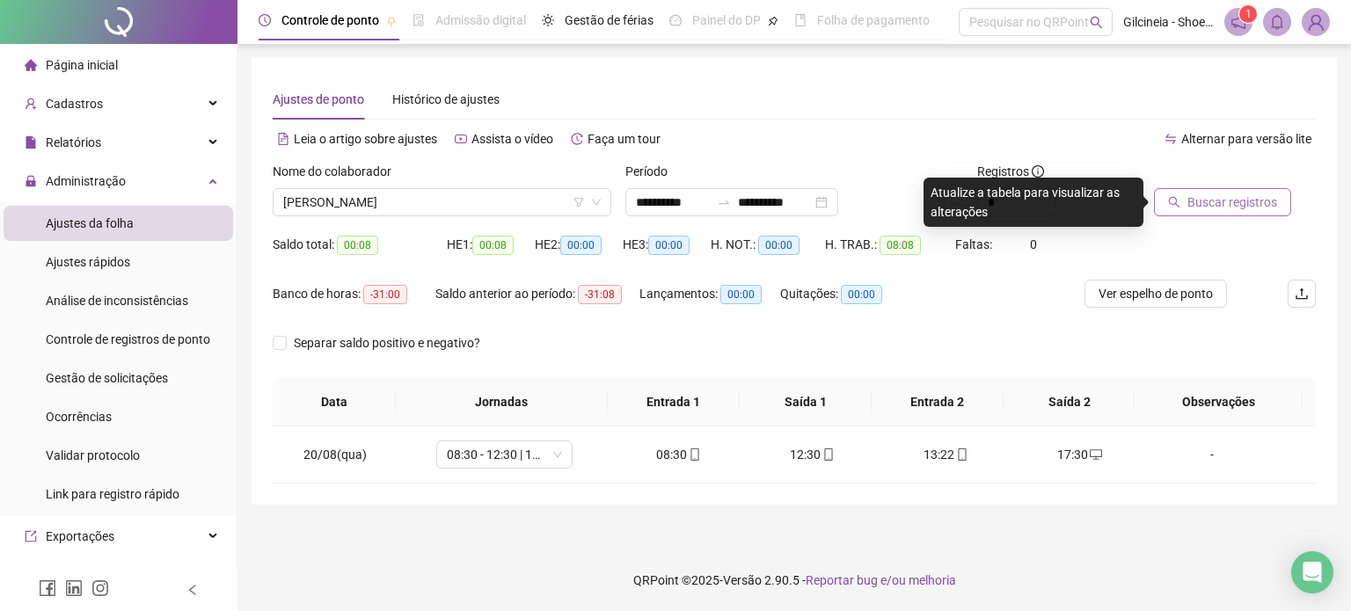
click at [1252, 208] on span "Buscar registros" at bounding box center [1232, 202] width 90 height 19
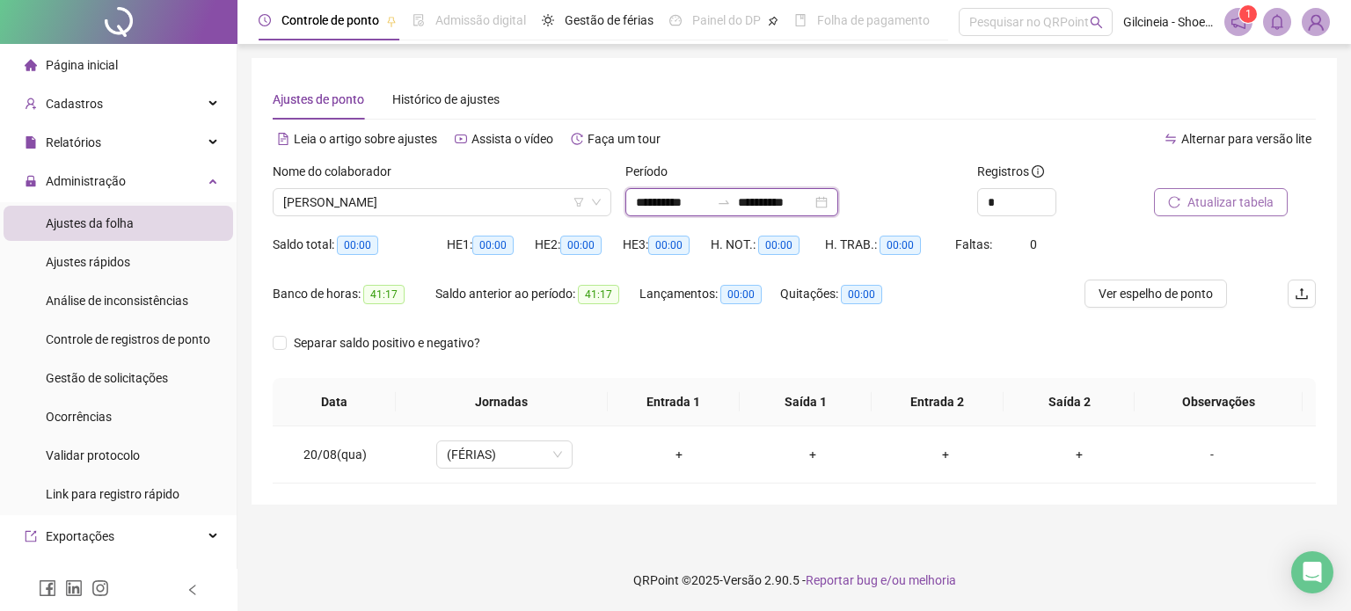
click at [710, 201] on input "**********" at bounding box center [673, 202] width 74 height 19
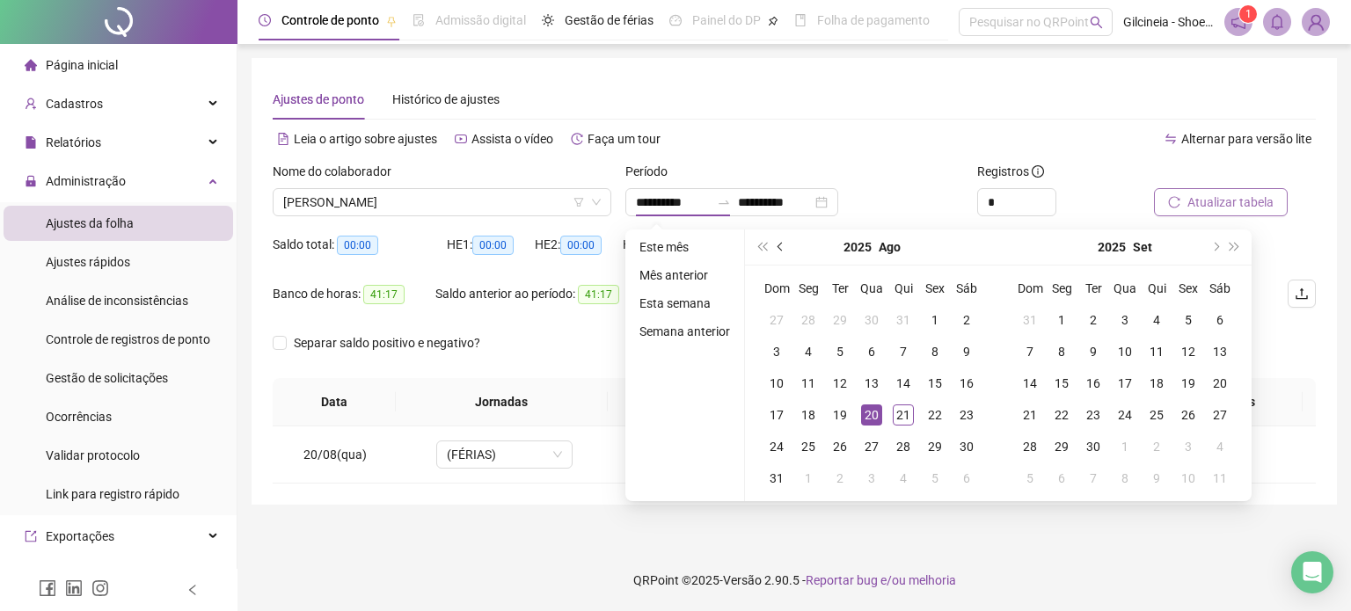
click at [781, 249] on button "prev-year" at bounding box center [780, 247] width 19 height 35
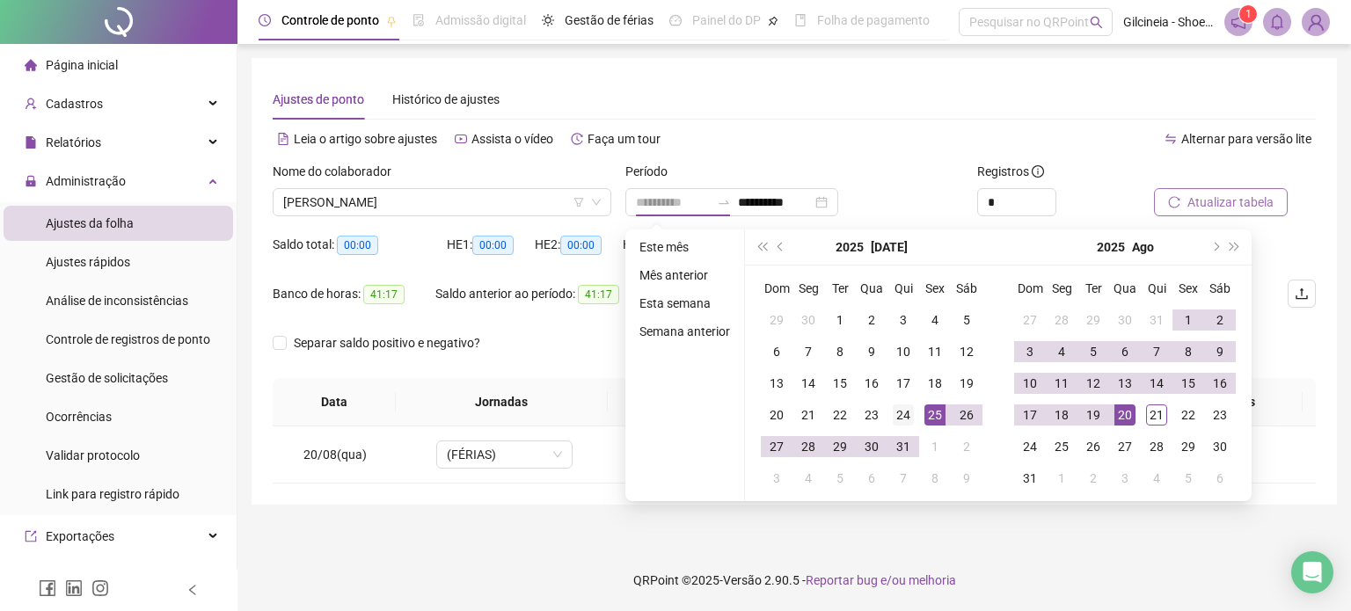
type input "**********"
click at [907, 411] on div "24" at bounding box center [903, 415] width 21 height 21
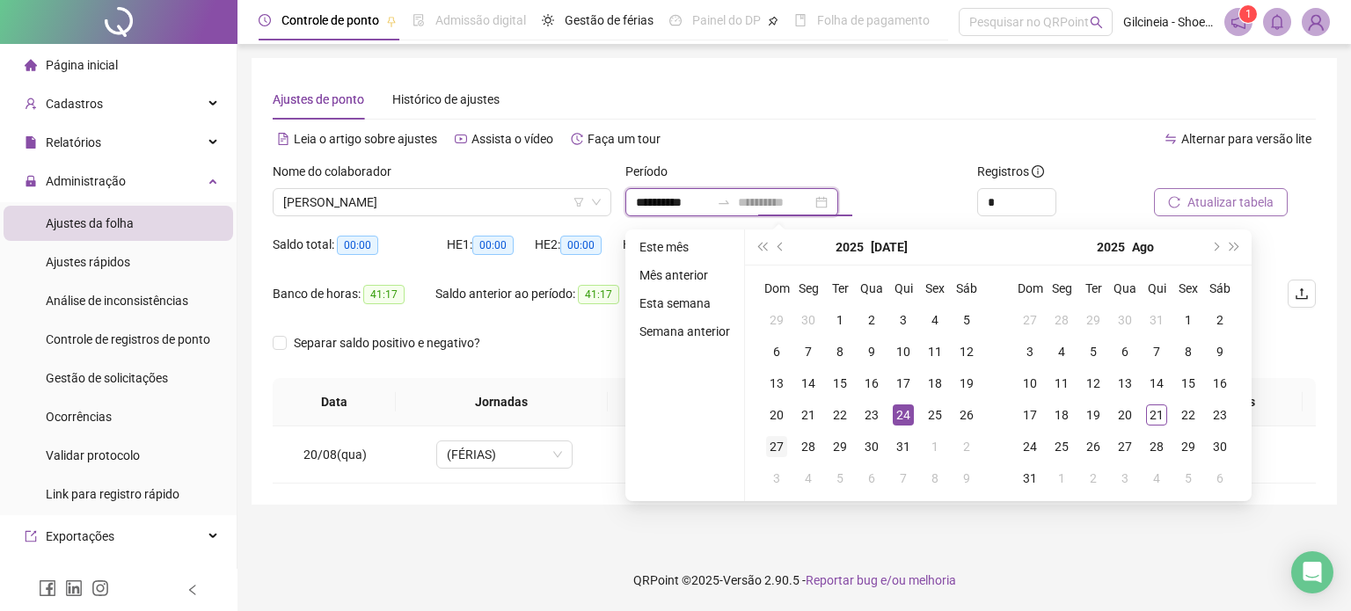
type input "**********"
click at [782, 442] on div "27" at bounding box center [776, 446] width 21 height 21
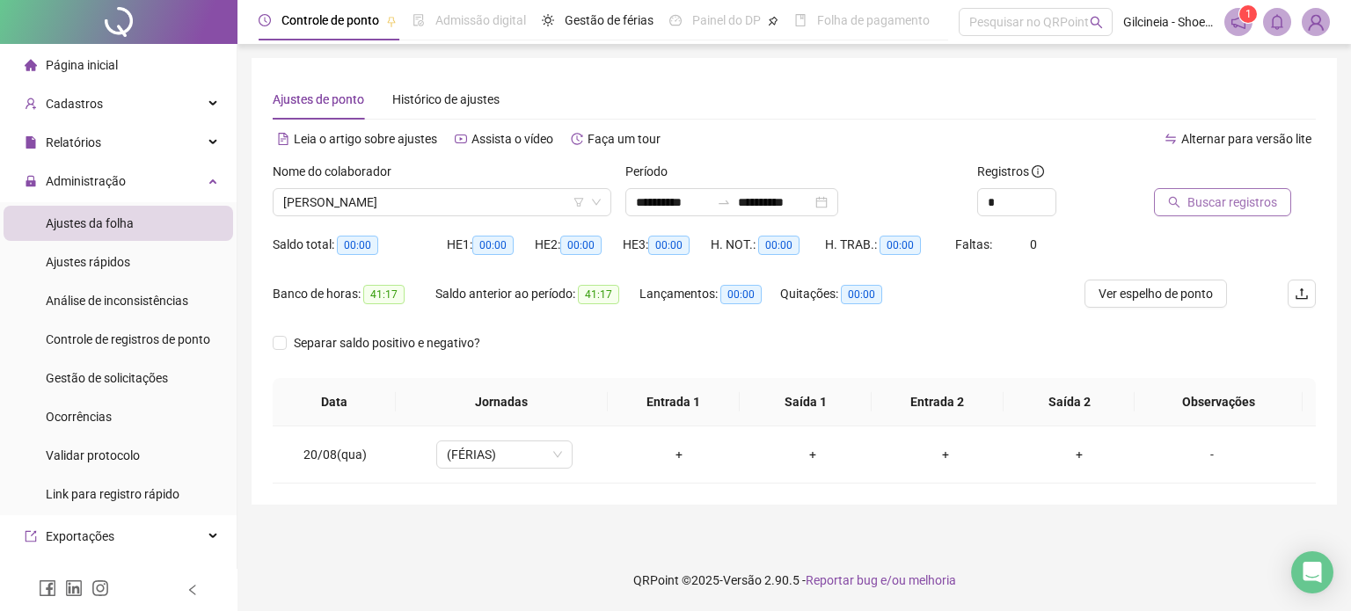
click at [1241, 206] on span "Buscar registros" at bounding box center [1232, 202] width 90 height 19
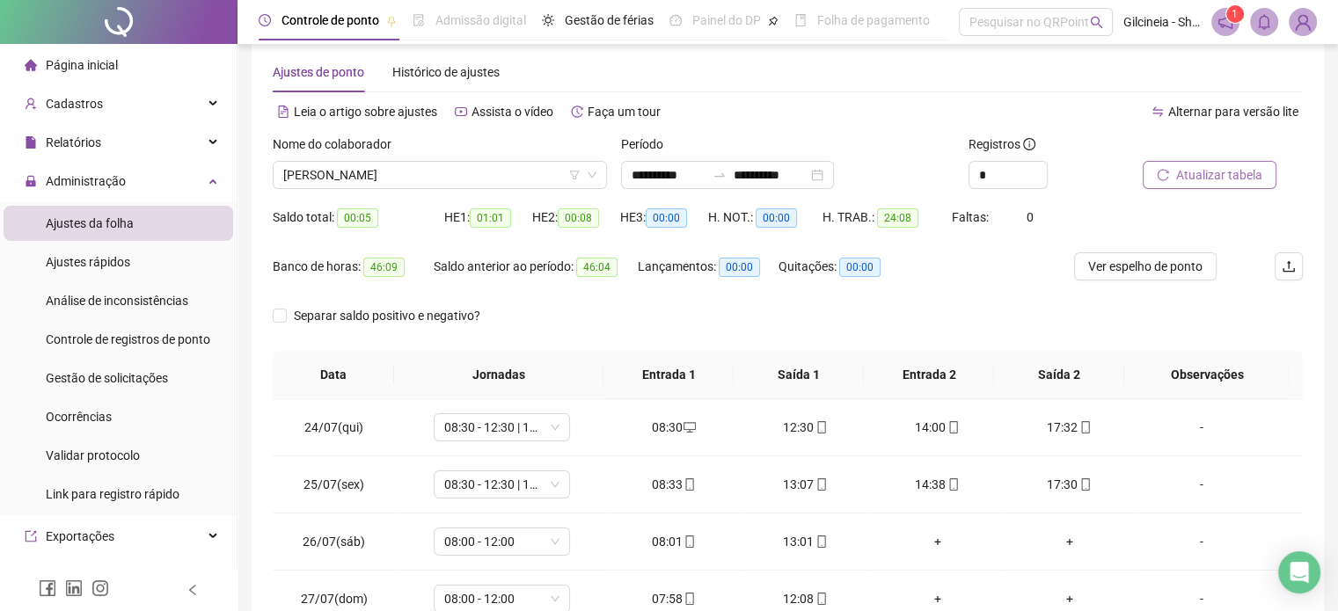
scroll to position [9, 0]
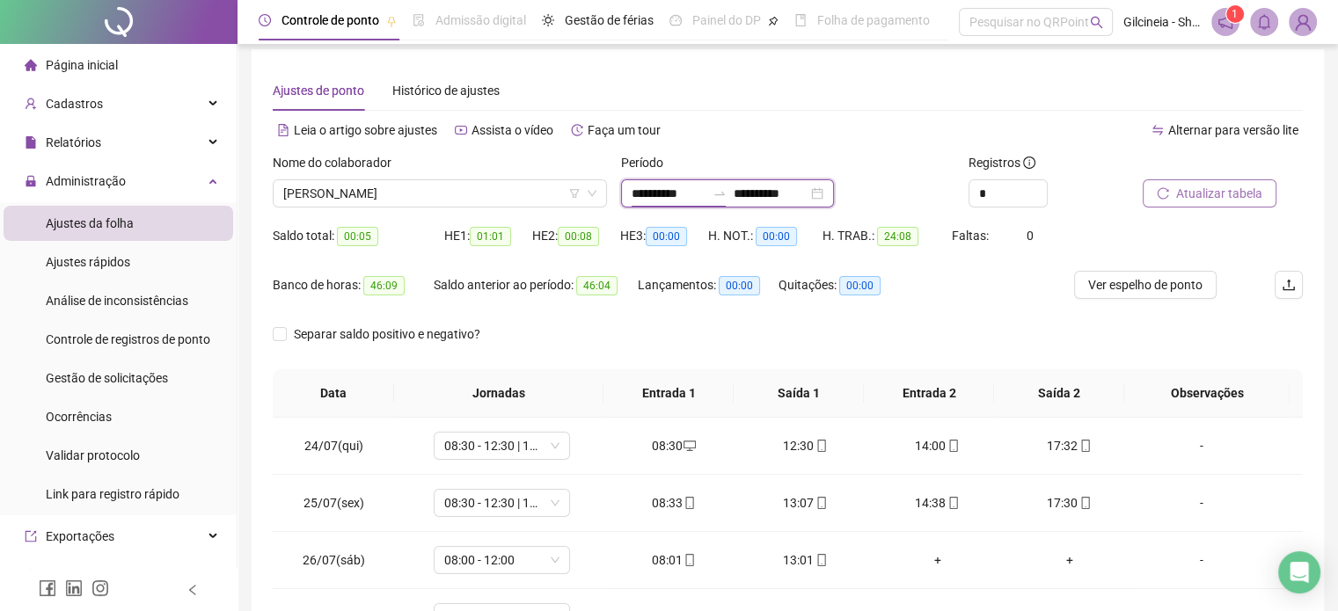
click at [705, 189] on input "**********" at bounding box center [669, 193] width 74 height 19
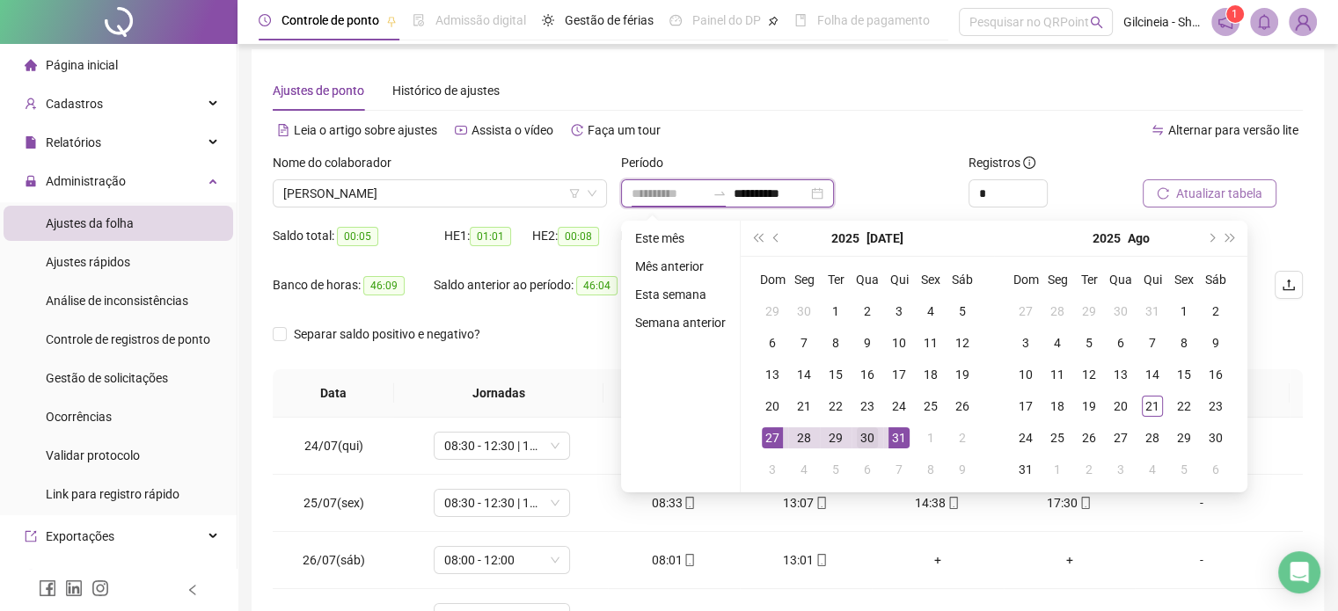
type input "**********"
click at [869, 439] on div "30" at bounding box center [867, 437] width 21 height 21
type input "**********"
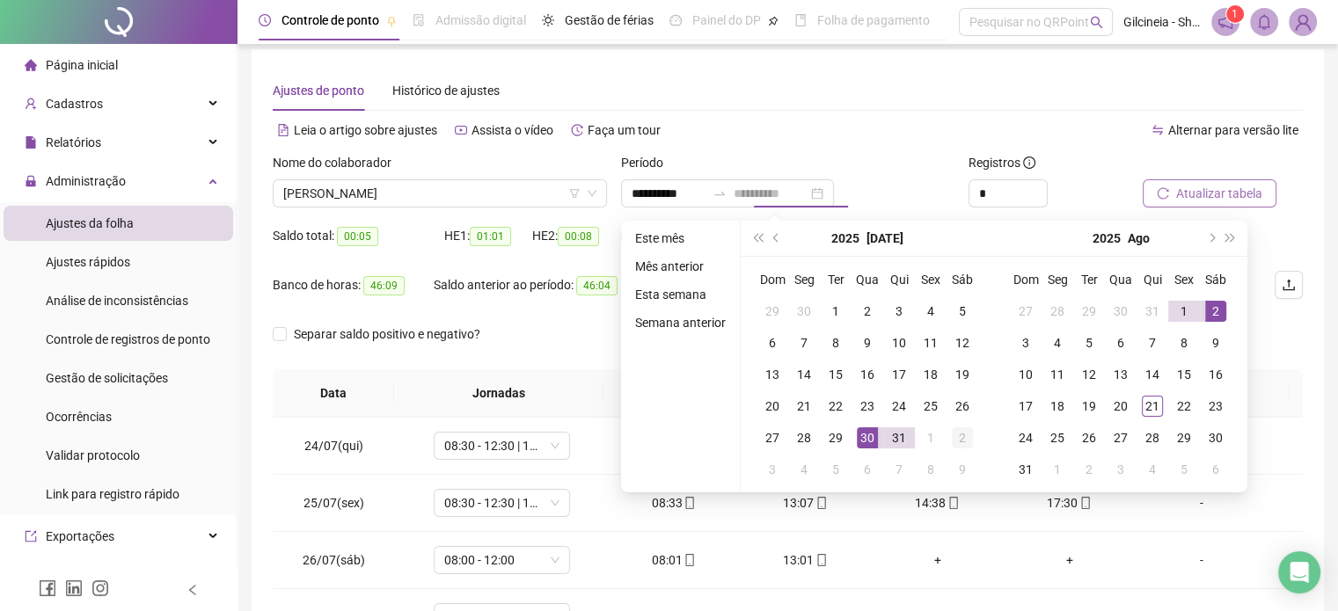
click at [961, 437] on div "2" at bounding box center [962, 437] width 21 height 21
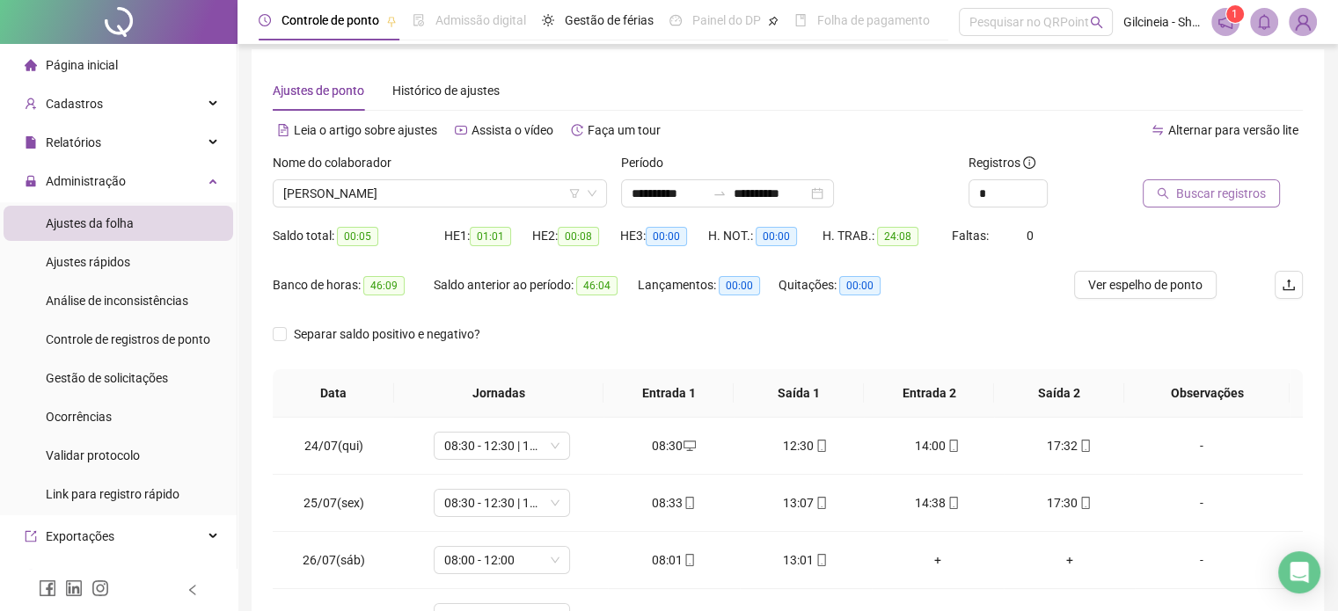
click at [1238, 196] on span "Buscar registros" at bounding box center [1221, 193] width 90 height 19
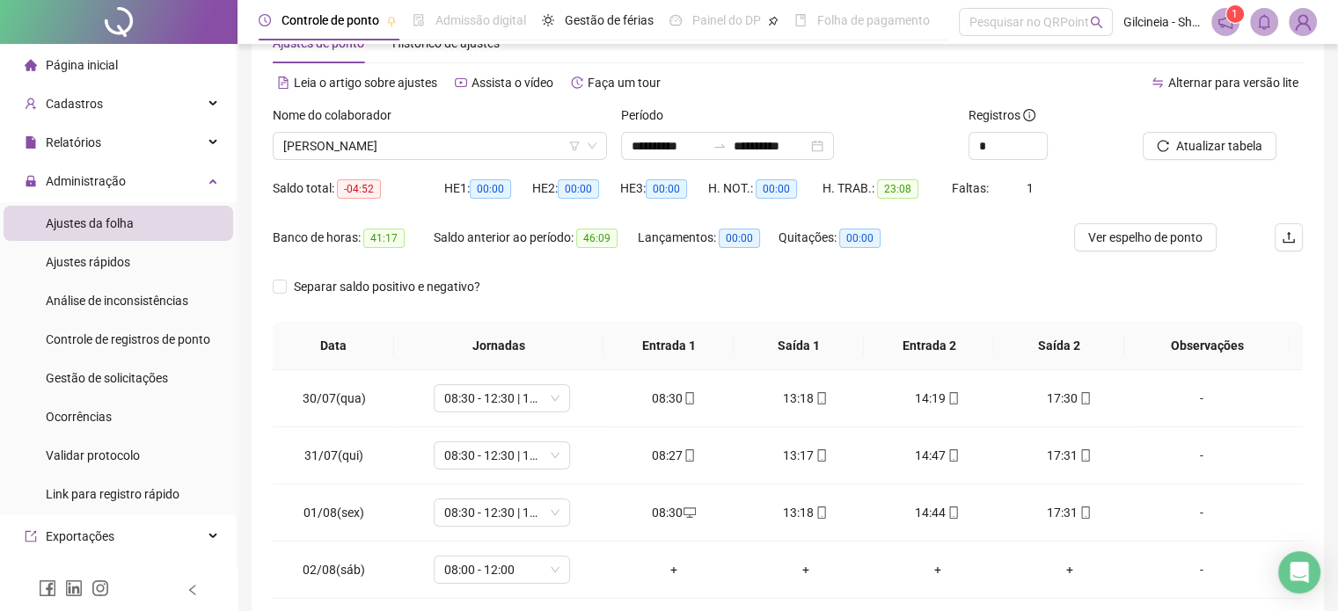
scroll to position [140, 0]
